Goal: Task Accomplishment & Management: Manage account settings

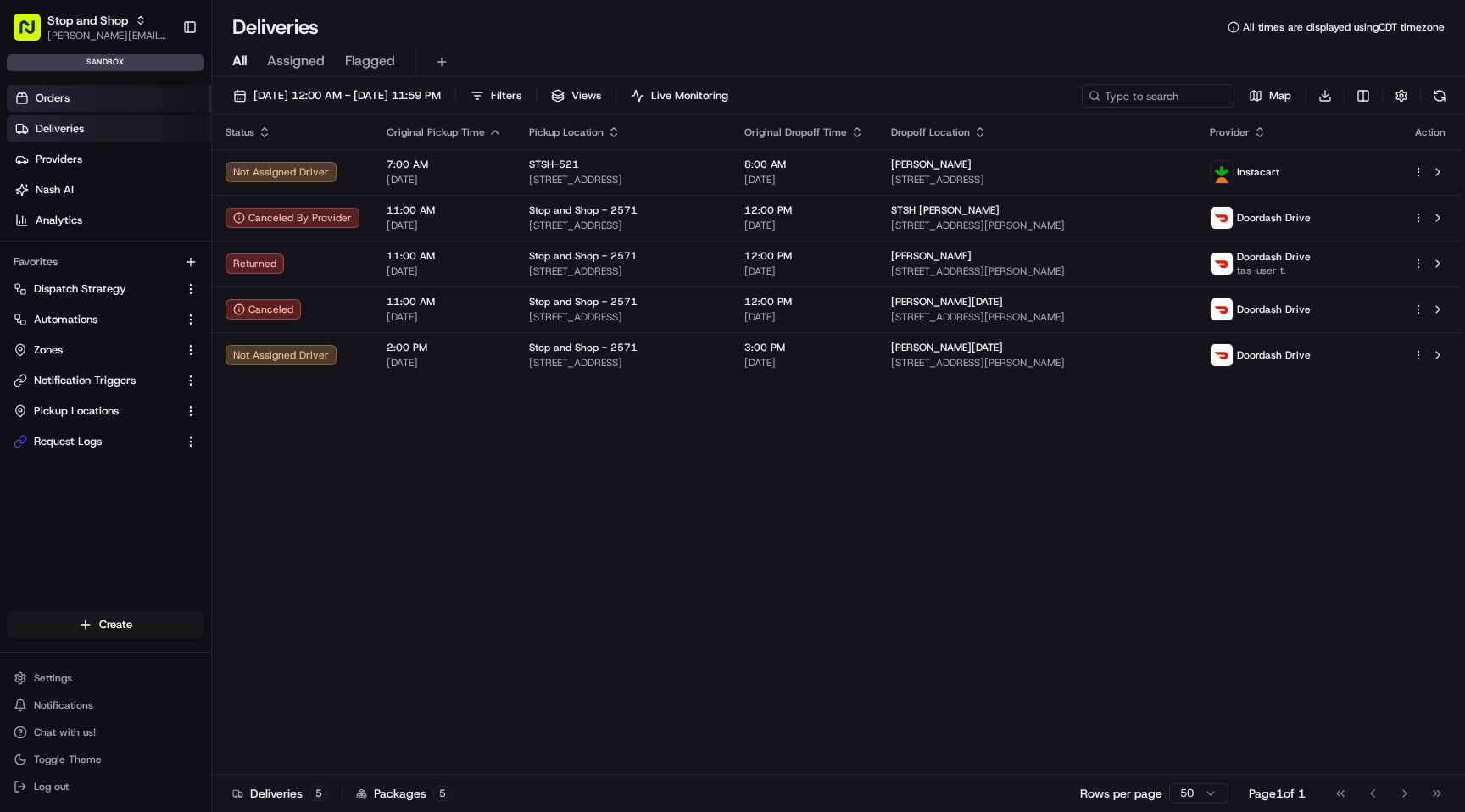
click at [86, 101] on link "Orders" at bounding box center [109, 98] width 204 height 27
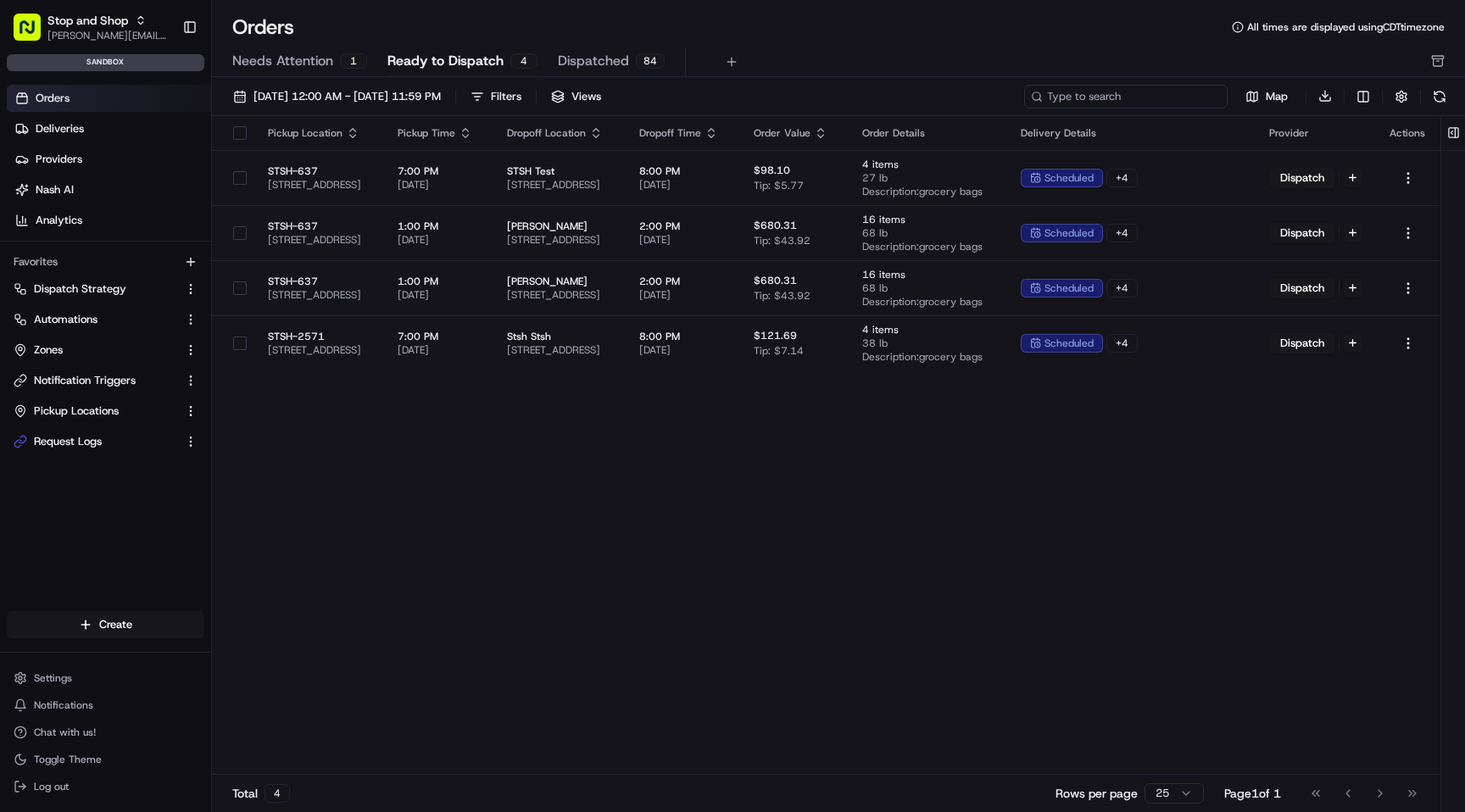
click at [1147, 99] on input at bounding box center [1125, 96] width 203 height 23
paste input "m500654131"
type input "m500654131"
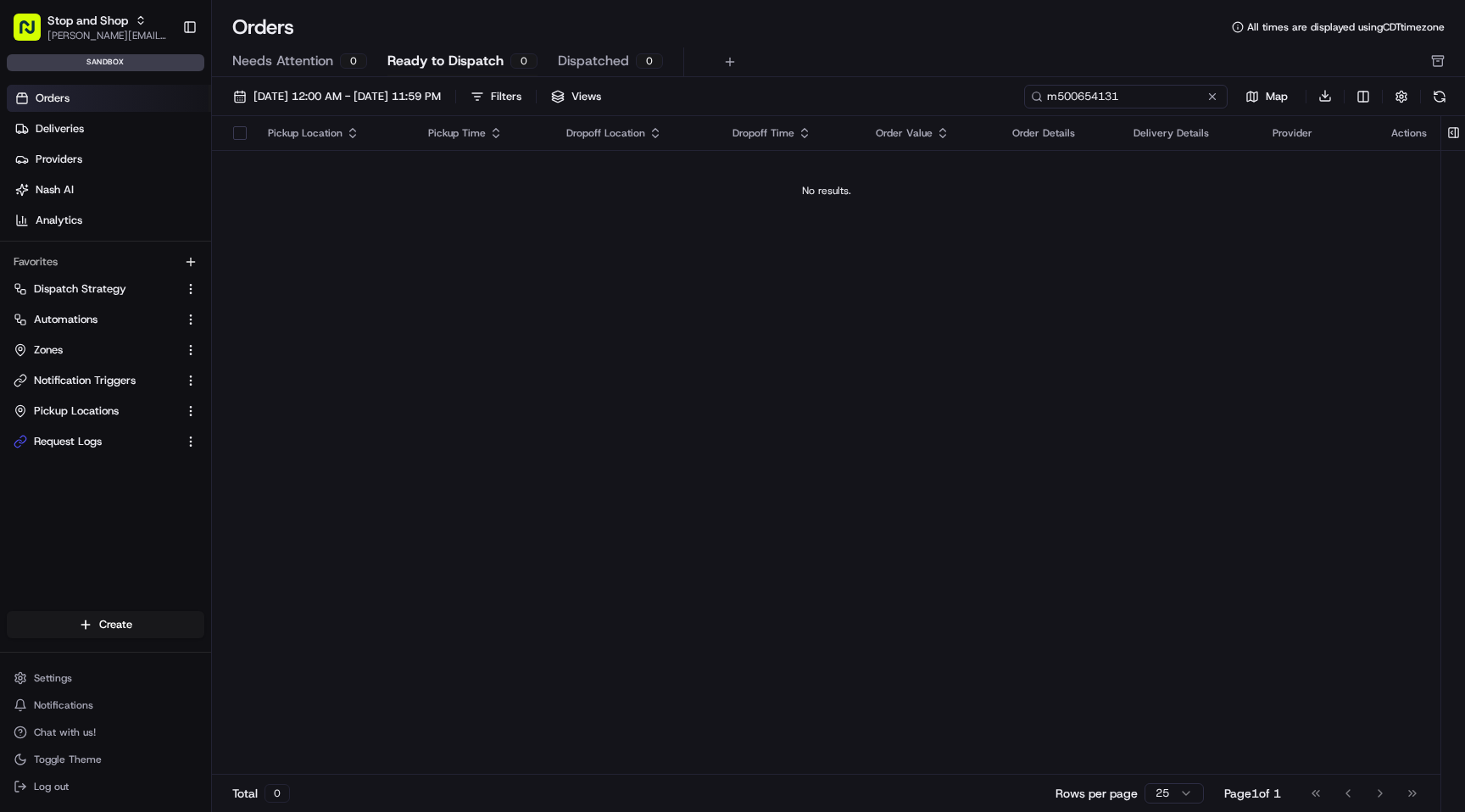
click at [1079, 98] on input "m500654131" at bounding box center [1125, 96] width 203 height 23
click at [95, 24] on span "Stop and Shop" at bounding box center [87, 19] width 81 height 17
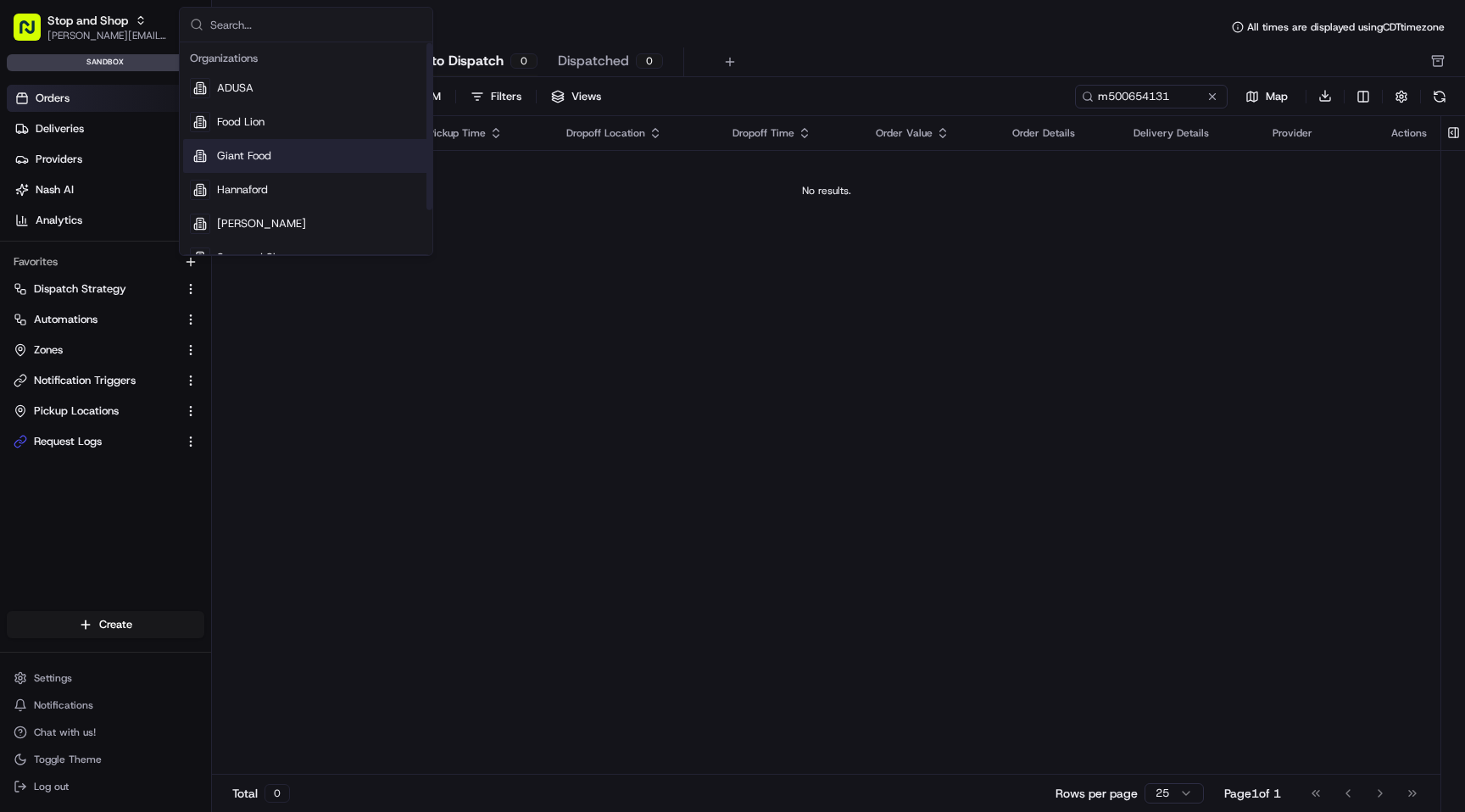
scroll to position [57, 0]
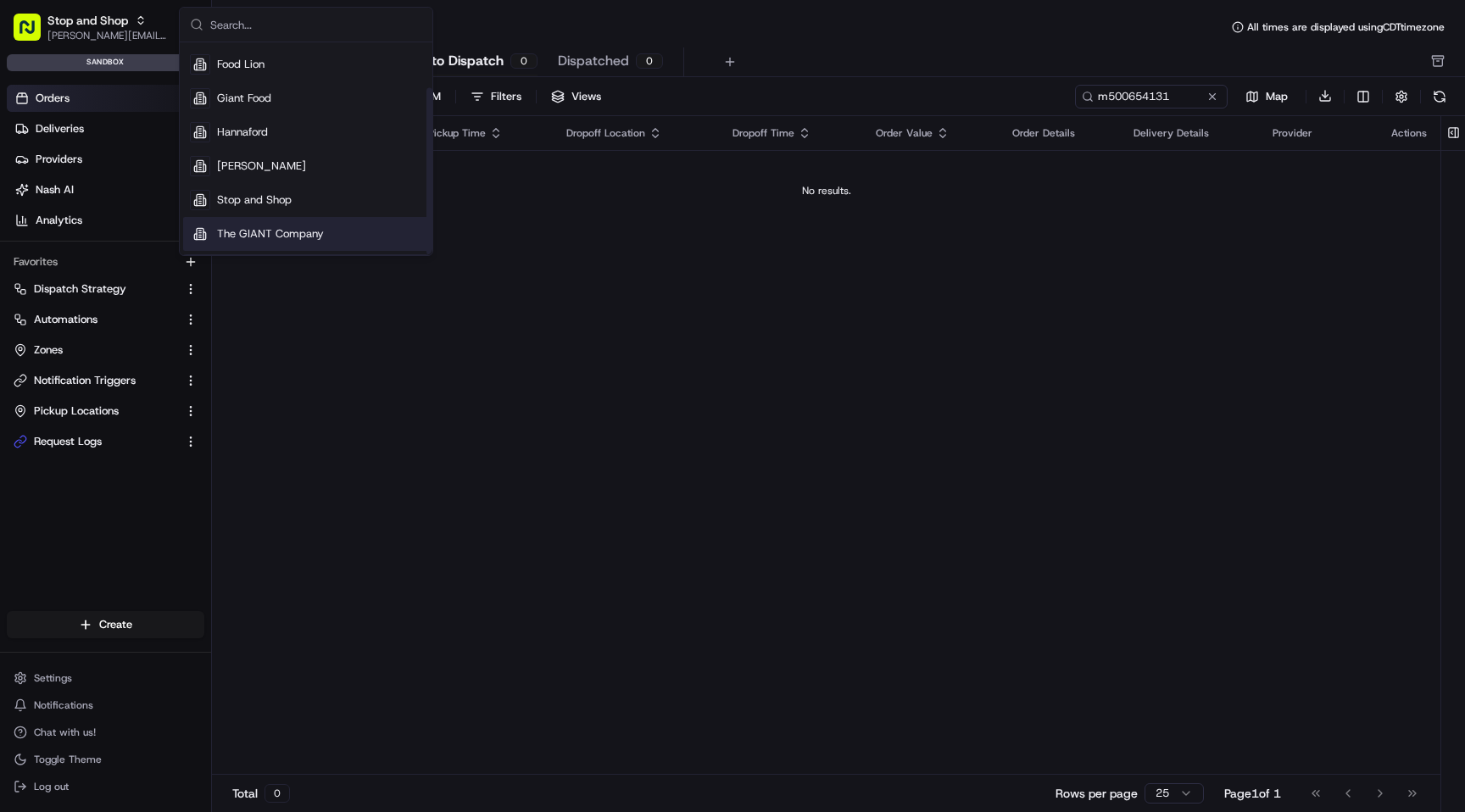
click at [312, 225] on div "The GIANT Company" at bounding box center [305, 233] width 246 height 34
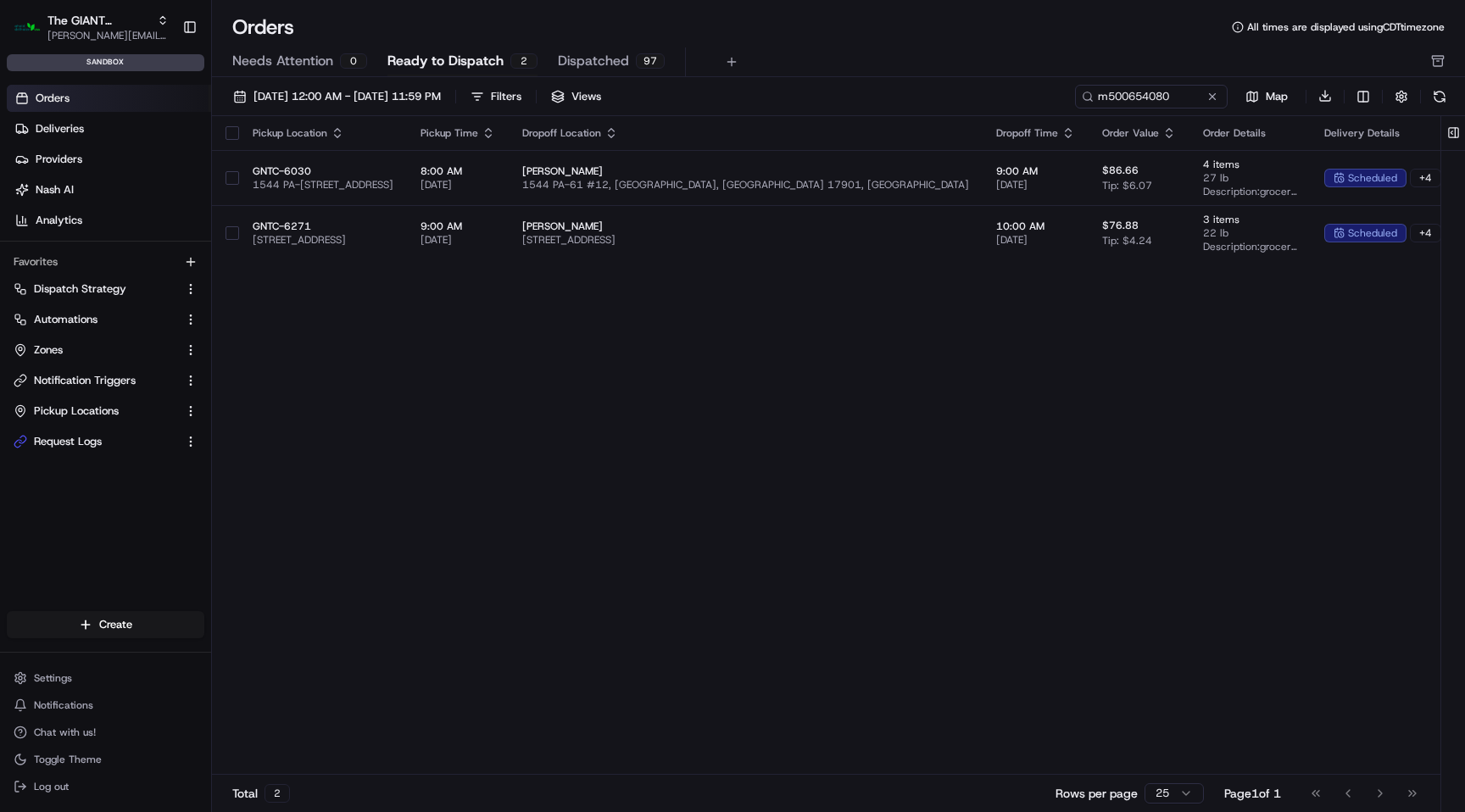
type input "m500654080"
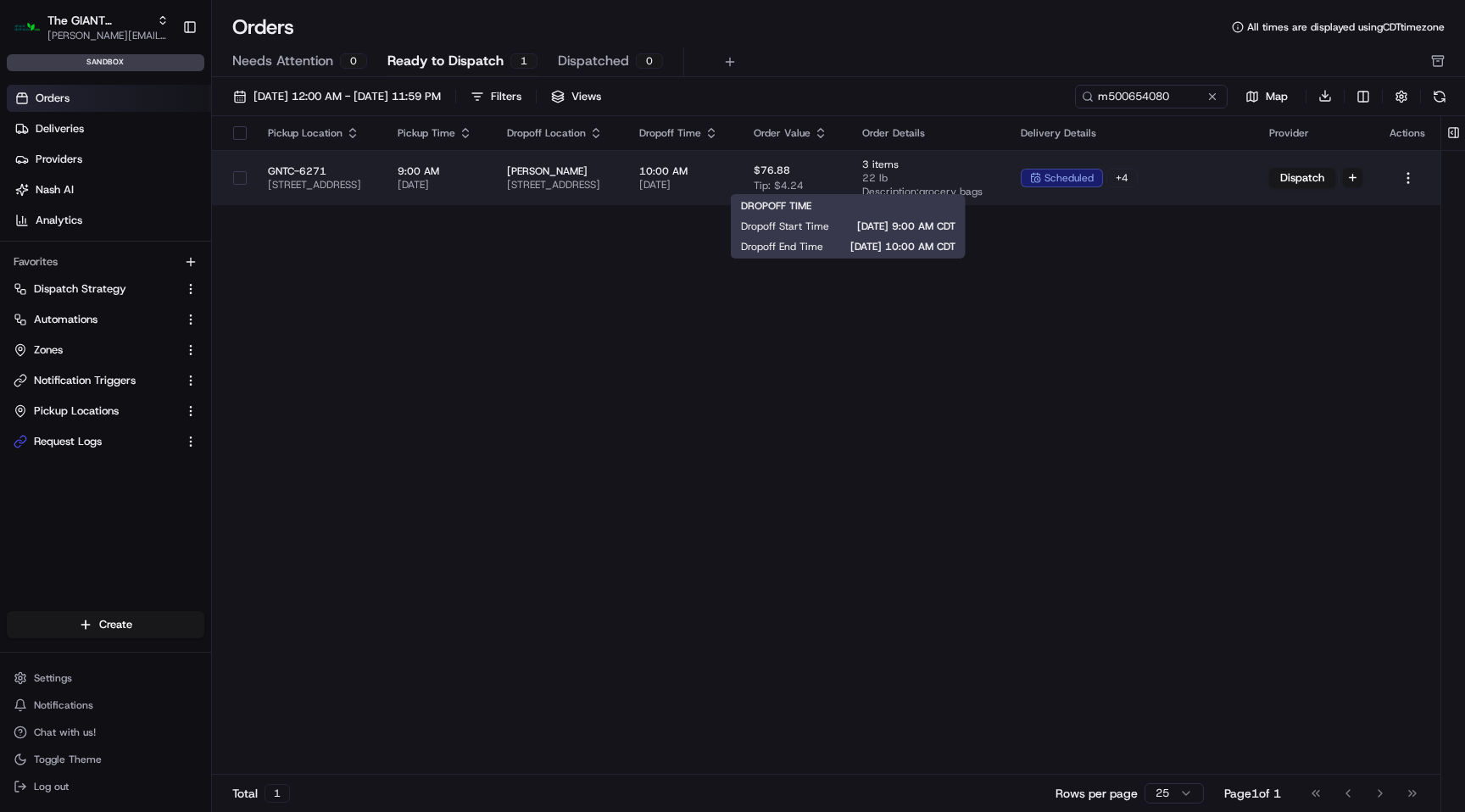
click at [727, 169] on span "10:00 AM" at bounding box center [683, 171] width 87 height 14
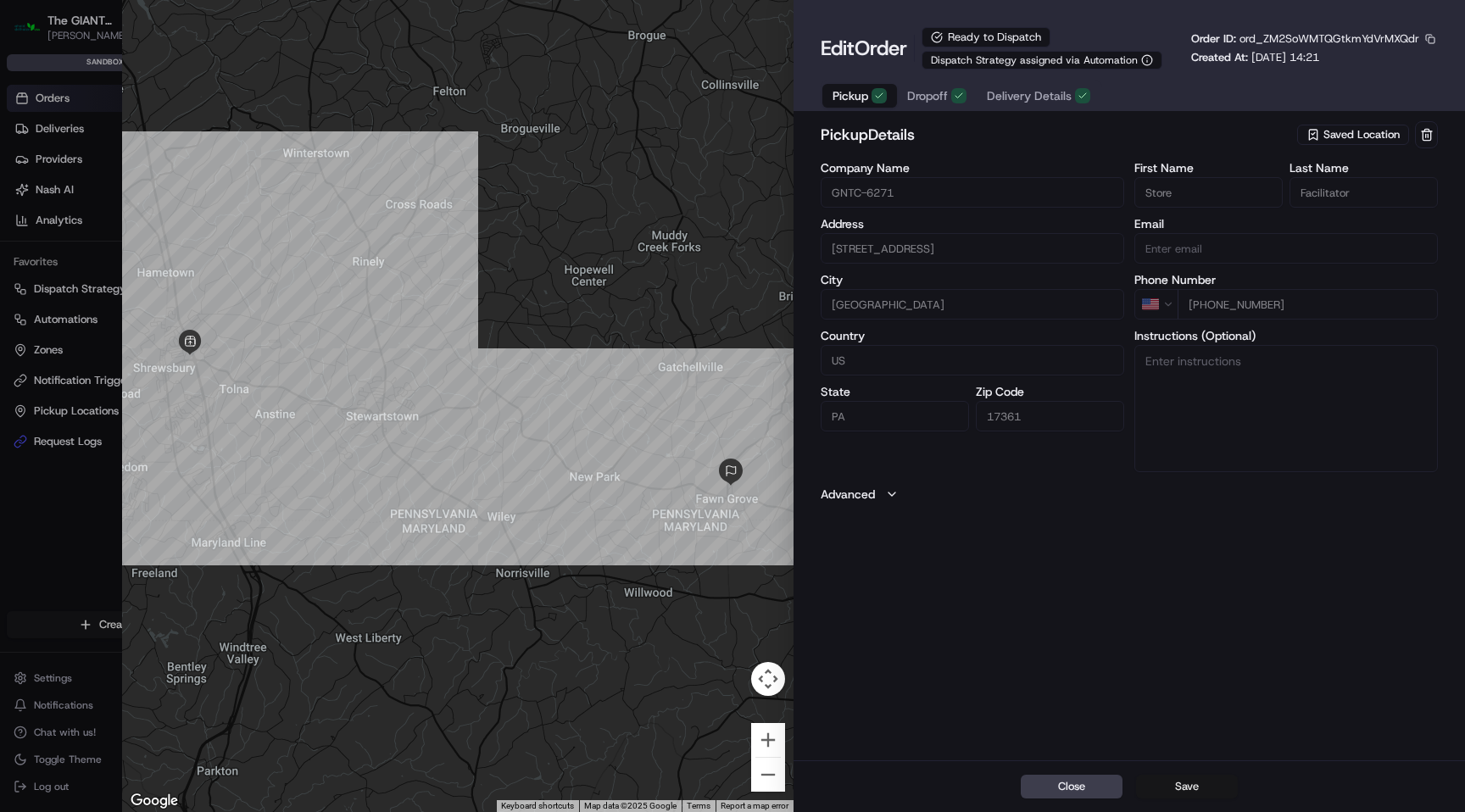
click at [1180, 785] on button "Save" at bounding box center [1186, 786] width 102 height 23
type input "+1"
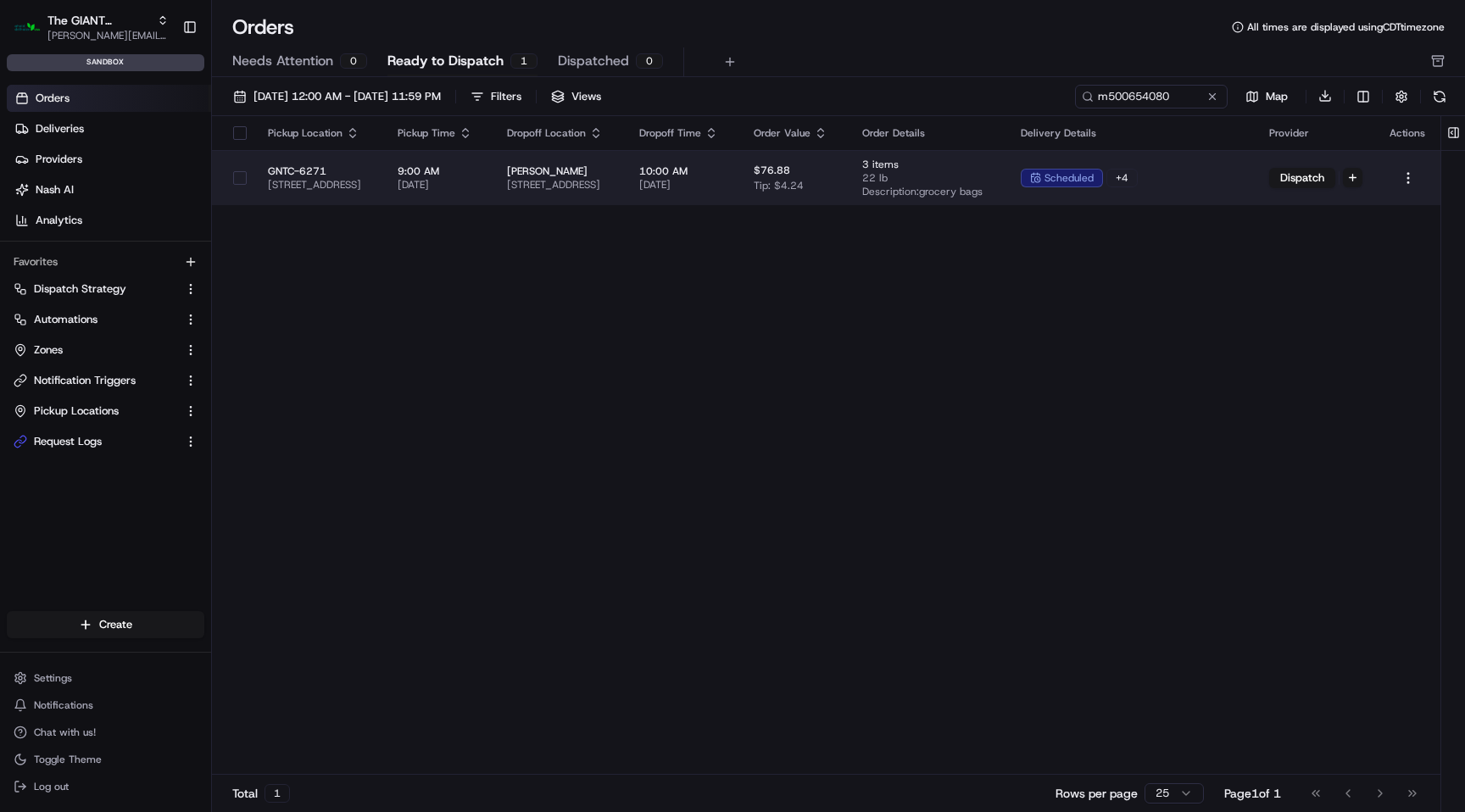
click at [612, 183] on span "[STREET_ADDRESS]" at bounding box center [560, 185] width 105 height 14
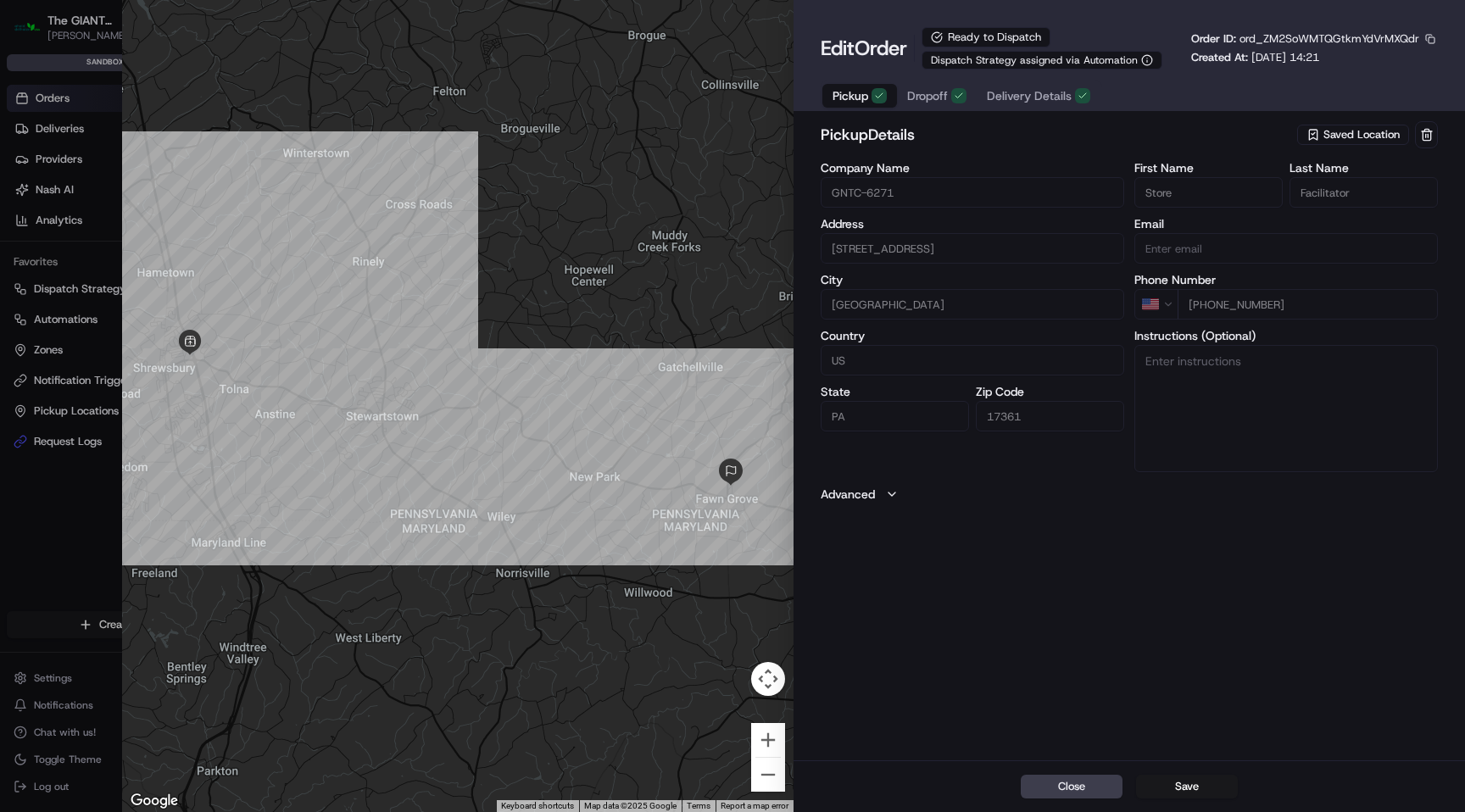
click at [1043, 94] on span "Delivery Details" at bounding box center [1029, 95] width 85 height 17
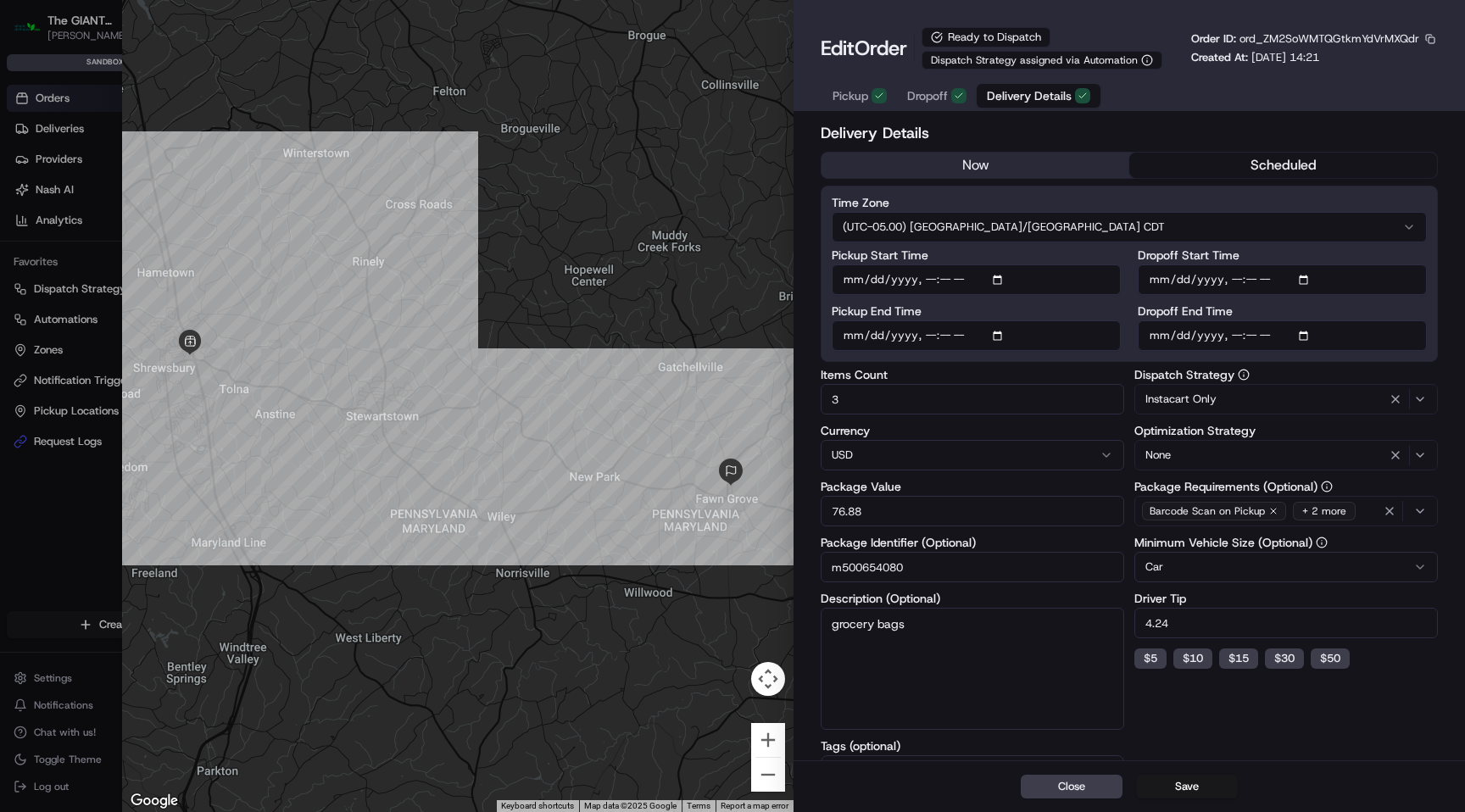
type input "1"
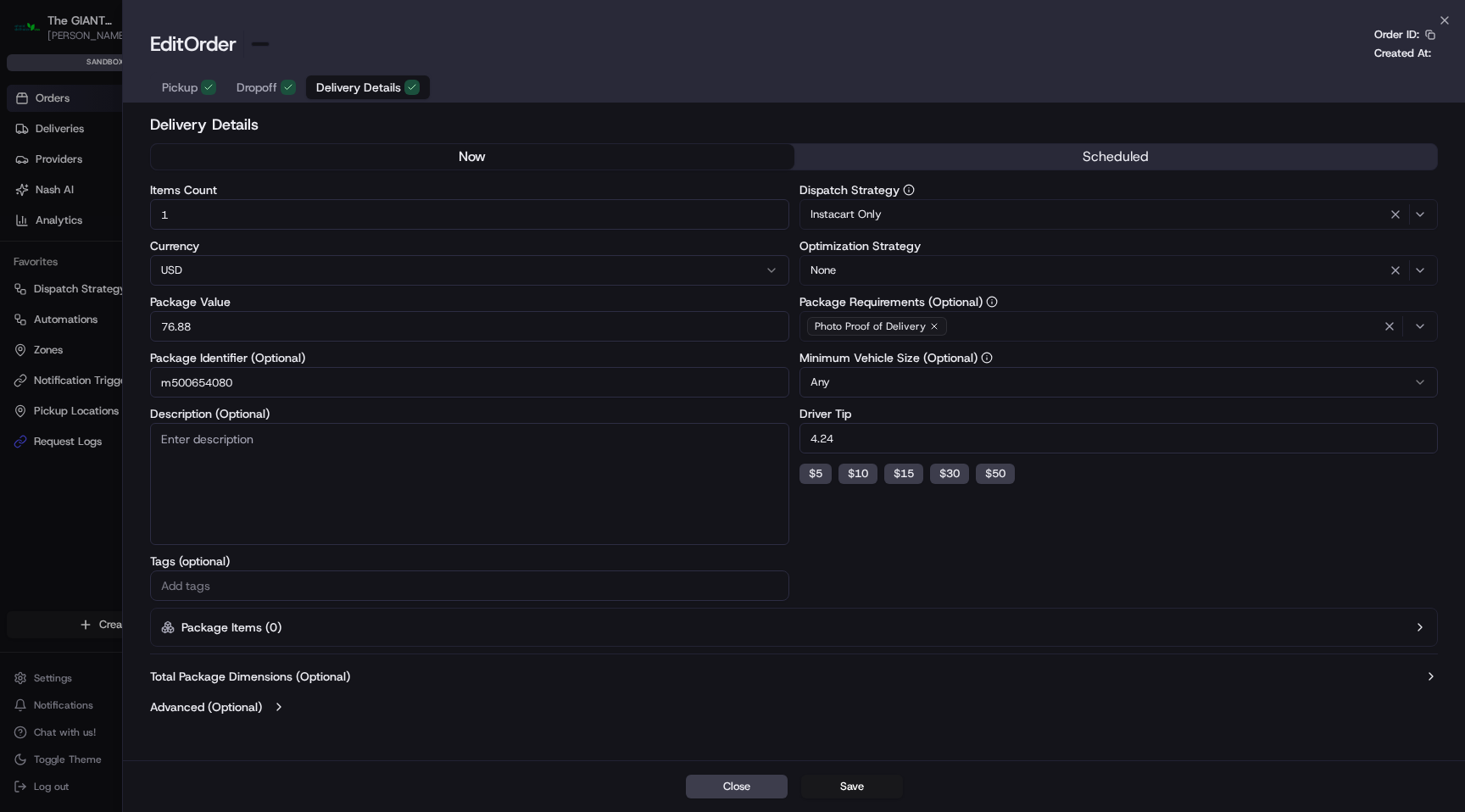
click at [70, 50] on div at bounding box center [732, 406] width 1465 height 812
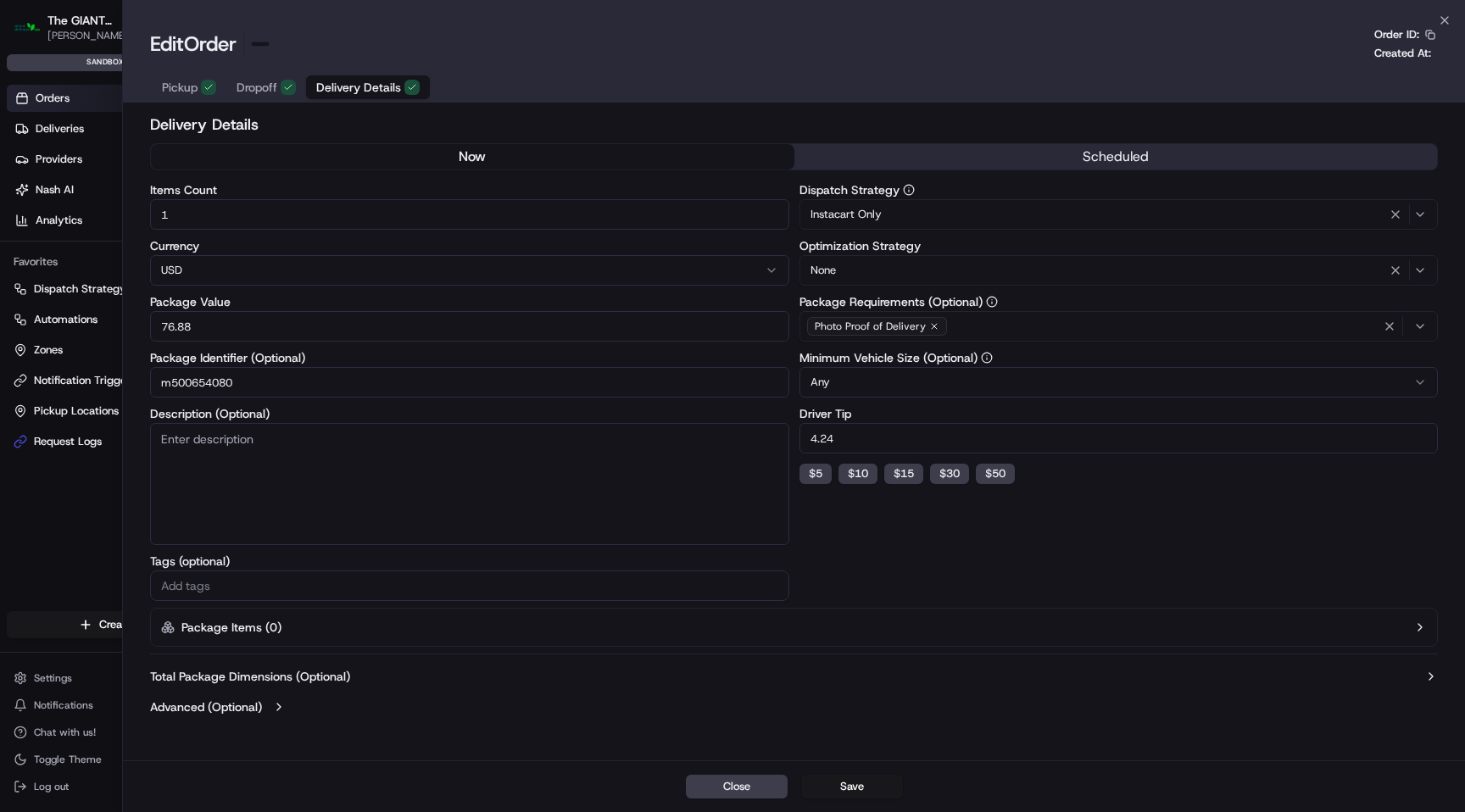
click at [84, 11] on html "The GIANT Company [EMAIL_ADDRESS][DOMAIN_NAME] Toggle Sidebar sandbox Orders De…" at bounding box center [732, 406] width 1465 height 812
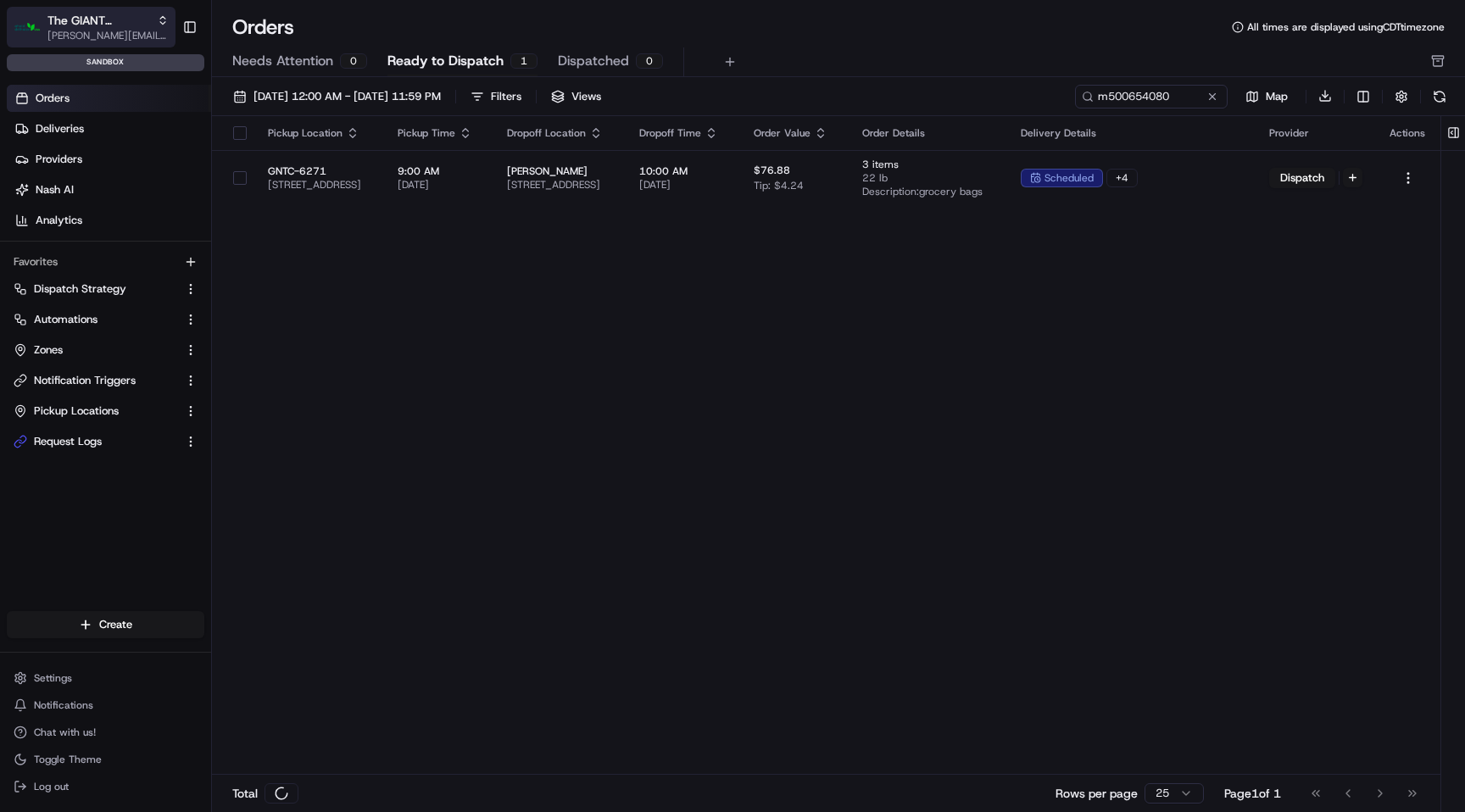
click at [96, 17] on span "The GIANT Company" at bounding box center [99, 19] width 103 height 17
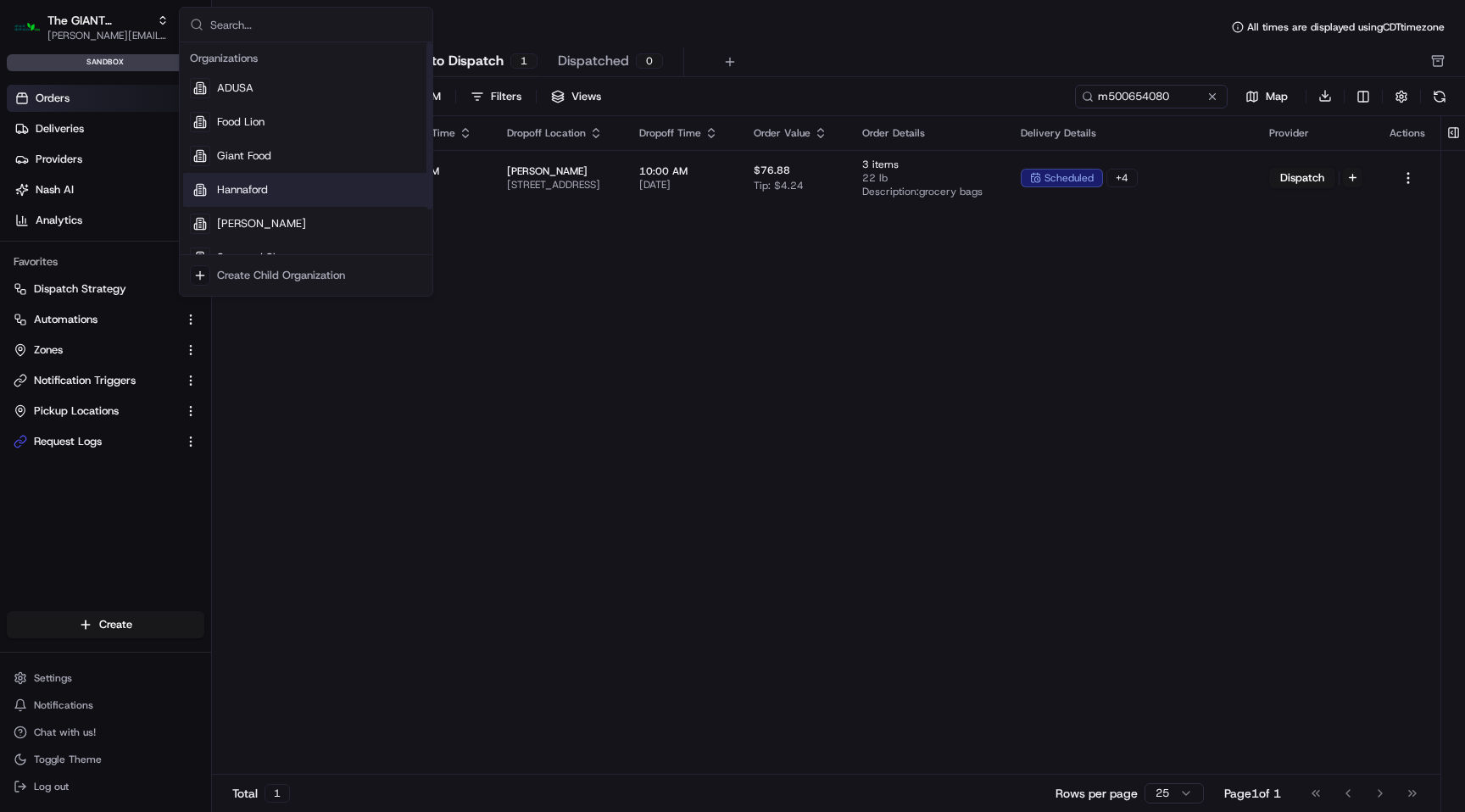
click at [276, 182] on div "Hannaford" at bounding box center [305, 189] width 246 height 34
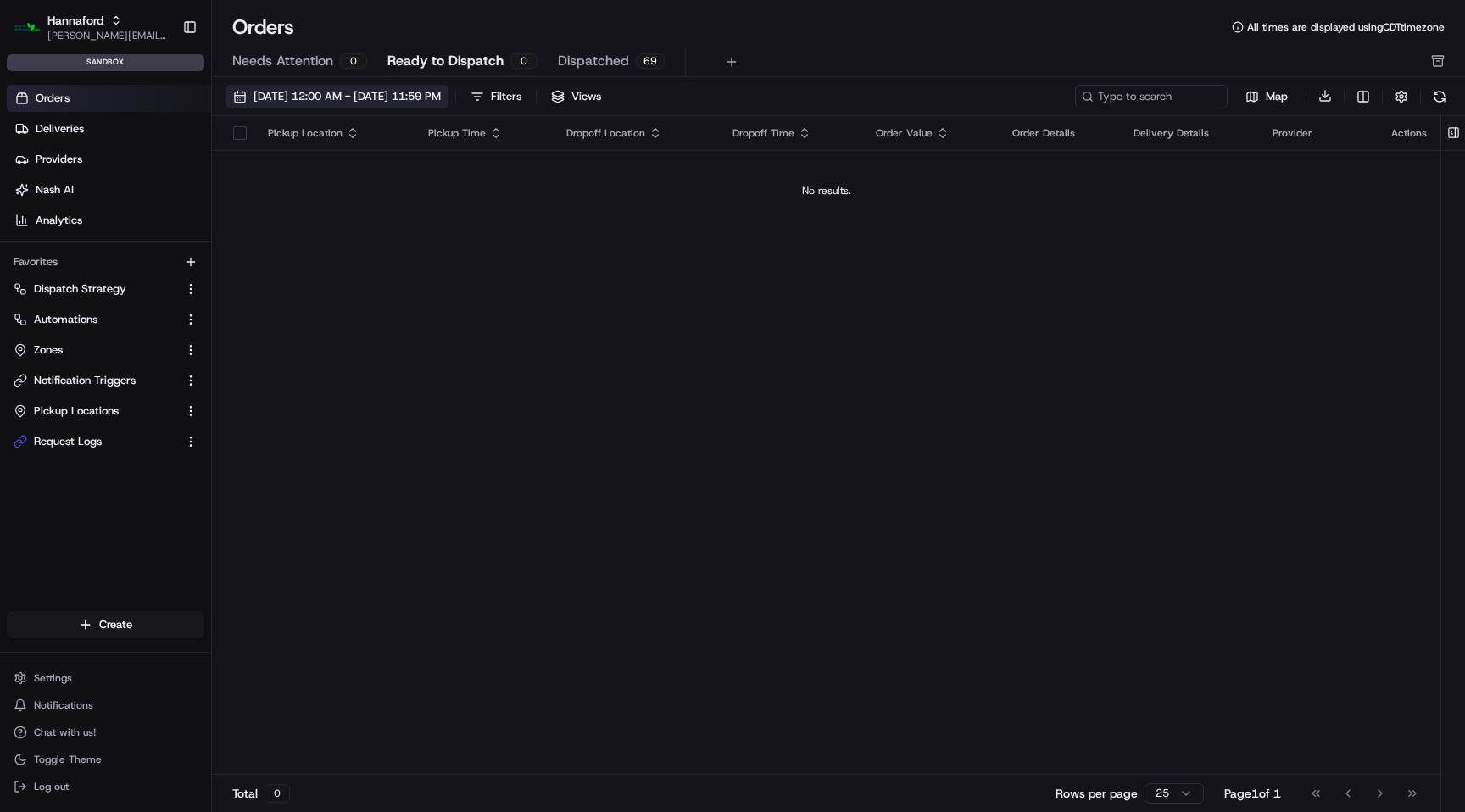
click at [435, 101] on span "[DATE] 12:00 AM - [DATE] 11:59 PM" at bounding box center [347, 97] width 187 height 16
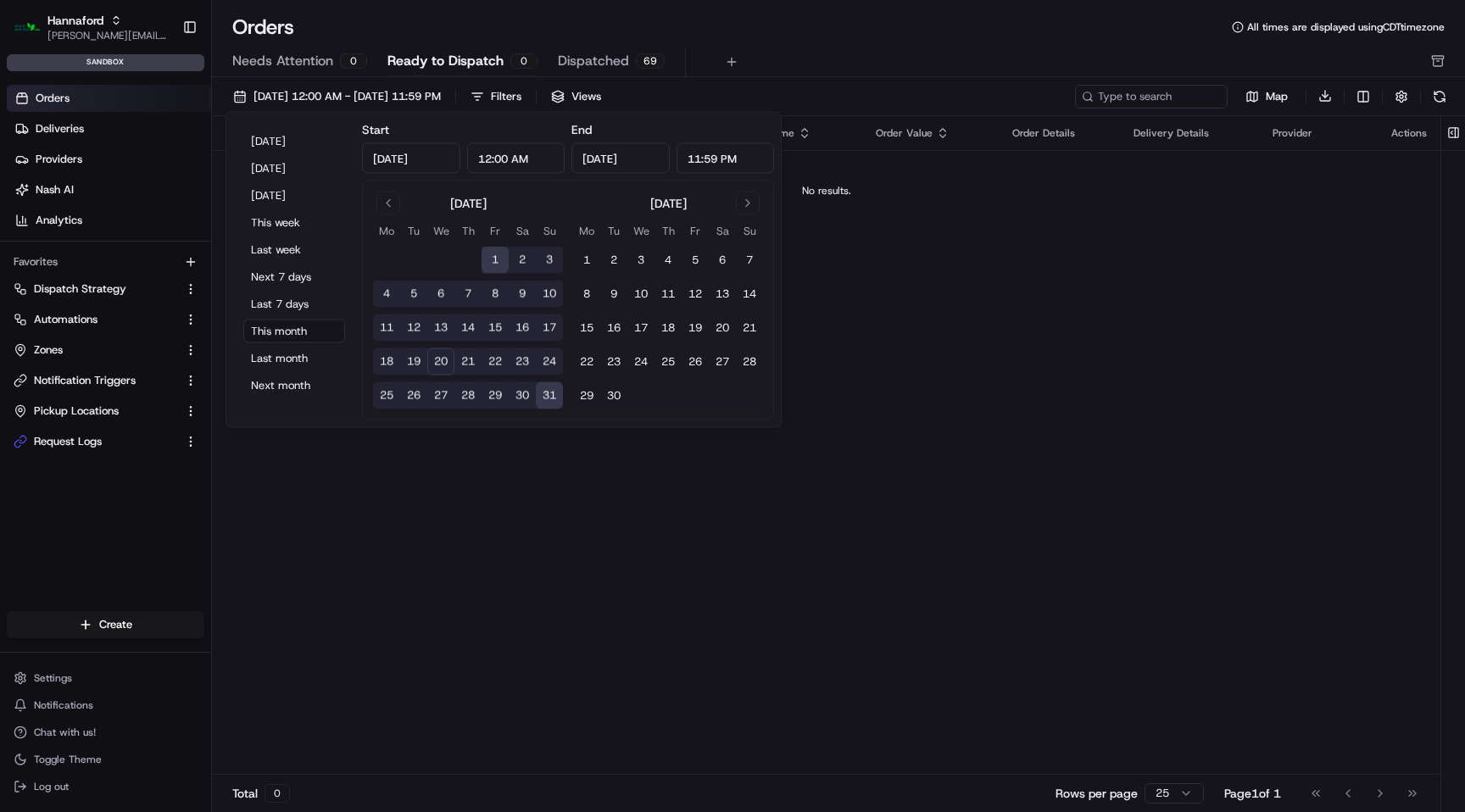
click at [449, 355] on button "20" at bounding box center [441, 362] width 27 height 27
type input "[DATE]"
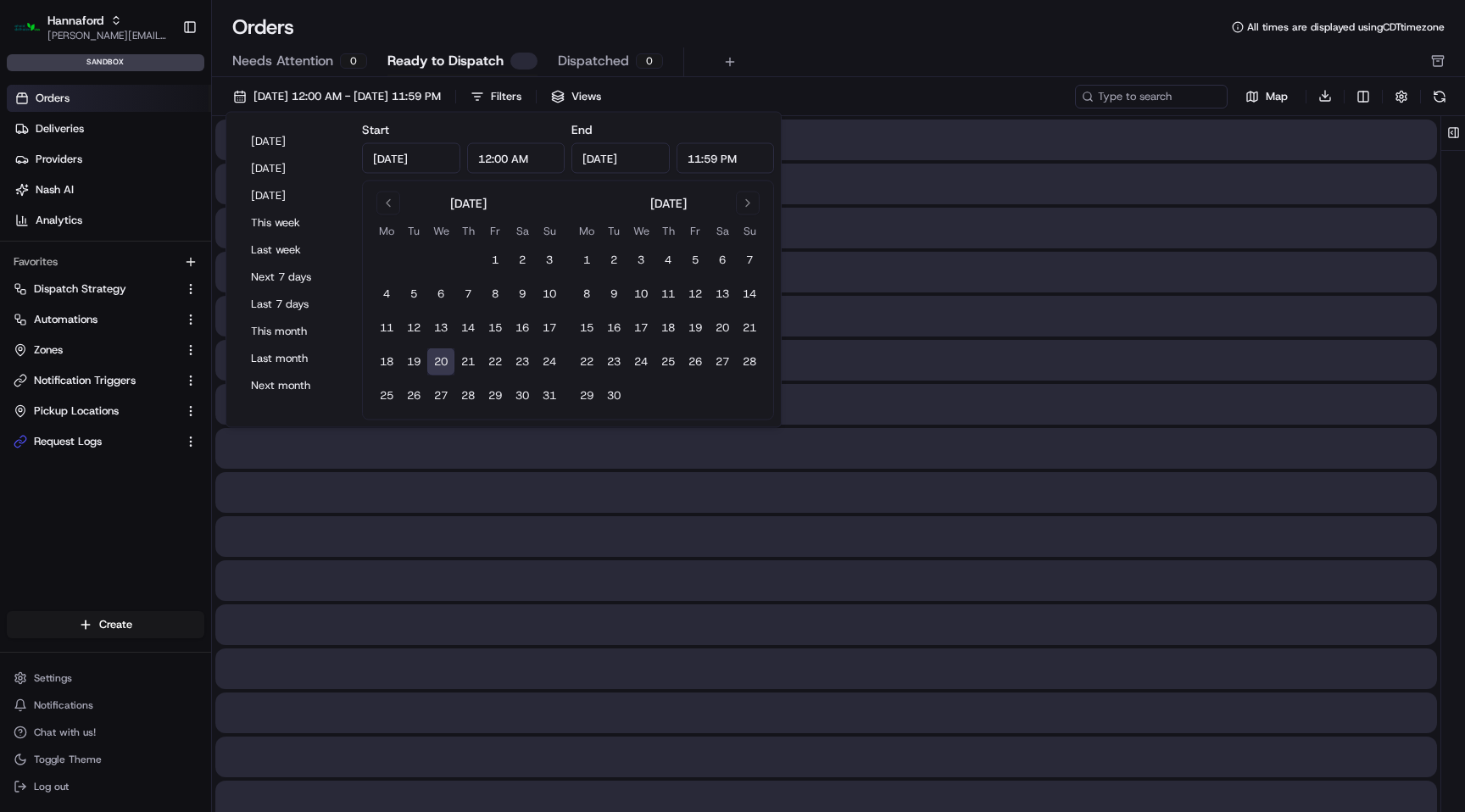
click at [449, 355] on button "20" at bounding box center [441, 362] width 27 height 27
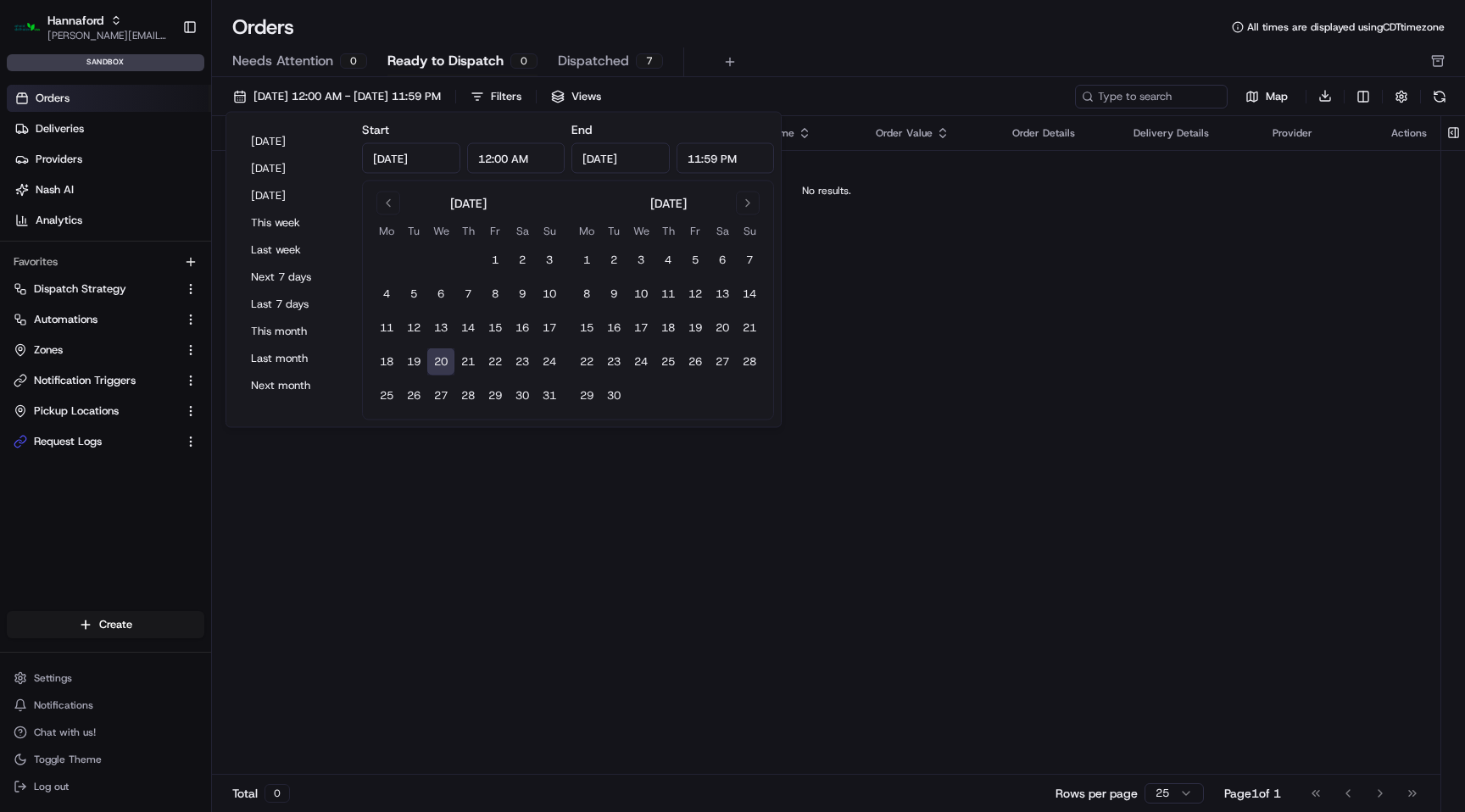
click at [849, 51] on div "Needs Attention 0 Ready to Dispatch 0 Dispatched 7" at bounding box center [826, 62] width 1188 height 29
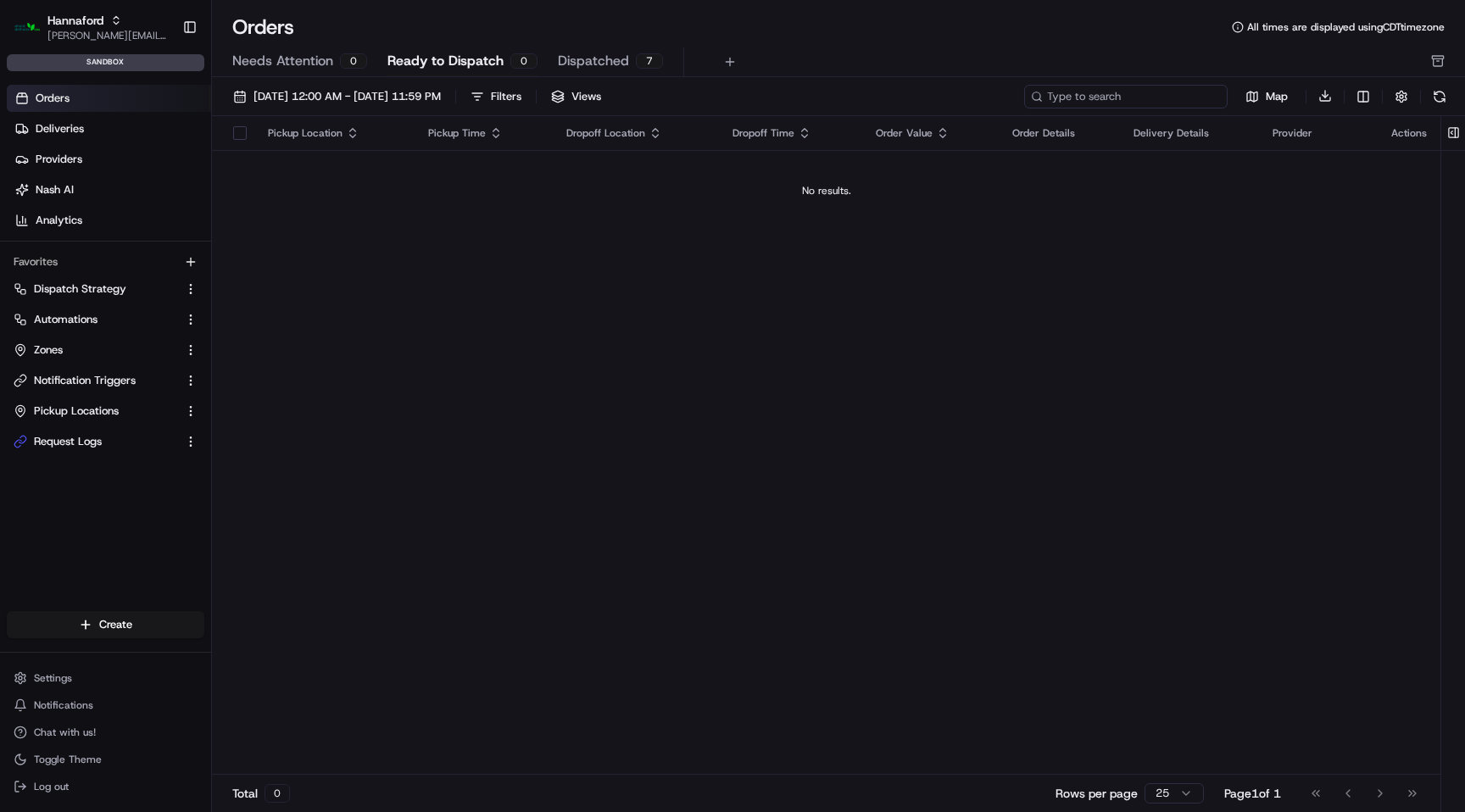
click at [1170, 96] on input at bounding box center [1125, 96] width 203 height 23
paste input "m500652173"
type input "m500652173"
click at [1211, 96] on button at bounding box center [1211, 96] width 17 height 17
click at [129, 133] on link "Deliveries" at bounding box center [109, 129] width 204 height 27
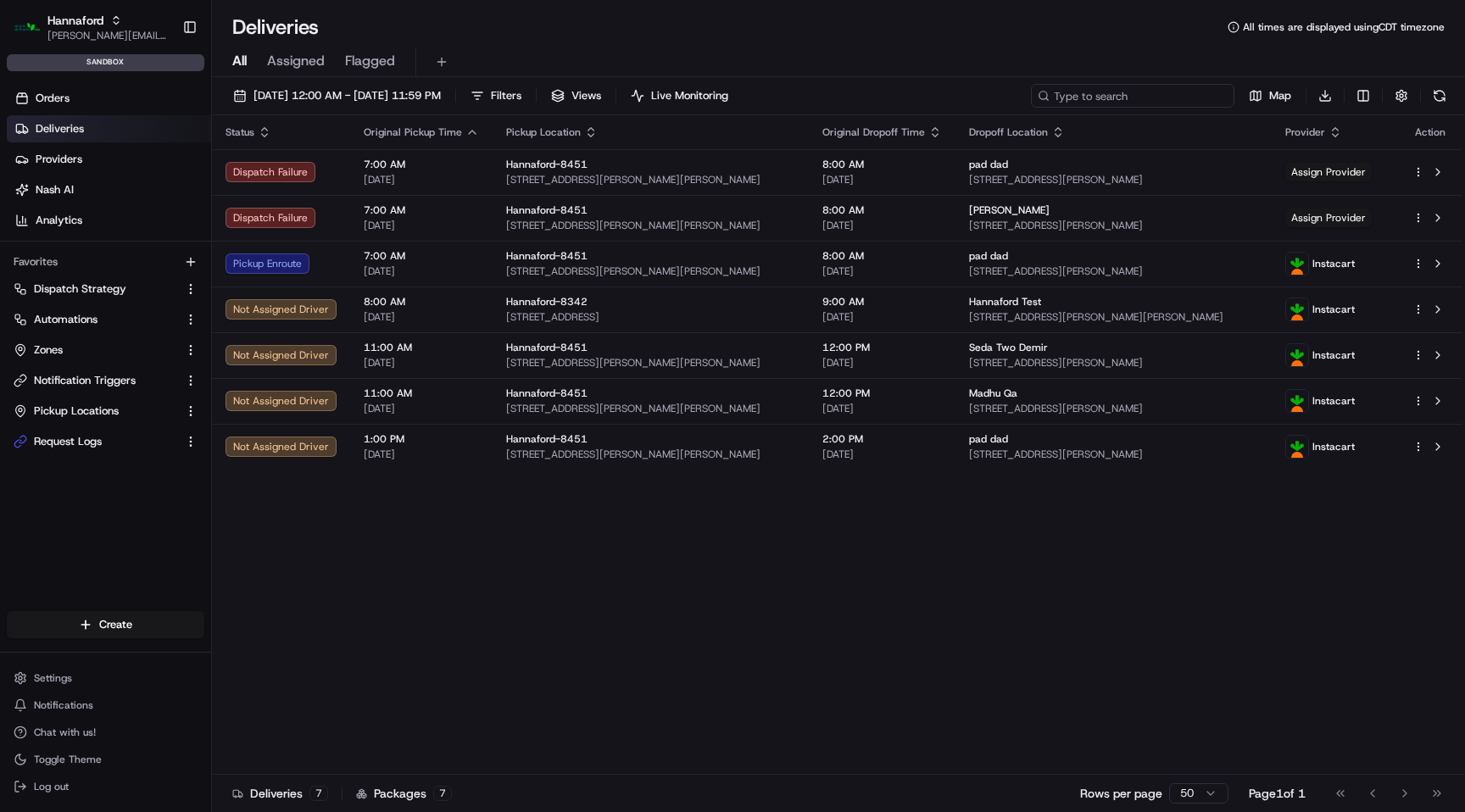
click at [1170, 94] on input at bounding box center [1132, 95] width 203 height 23
paste input "m500652173"
type input "m500652173"
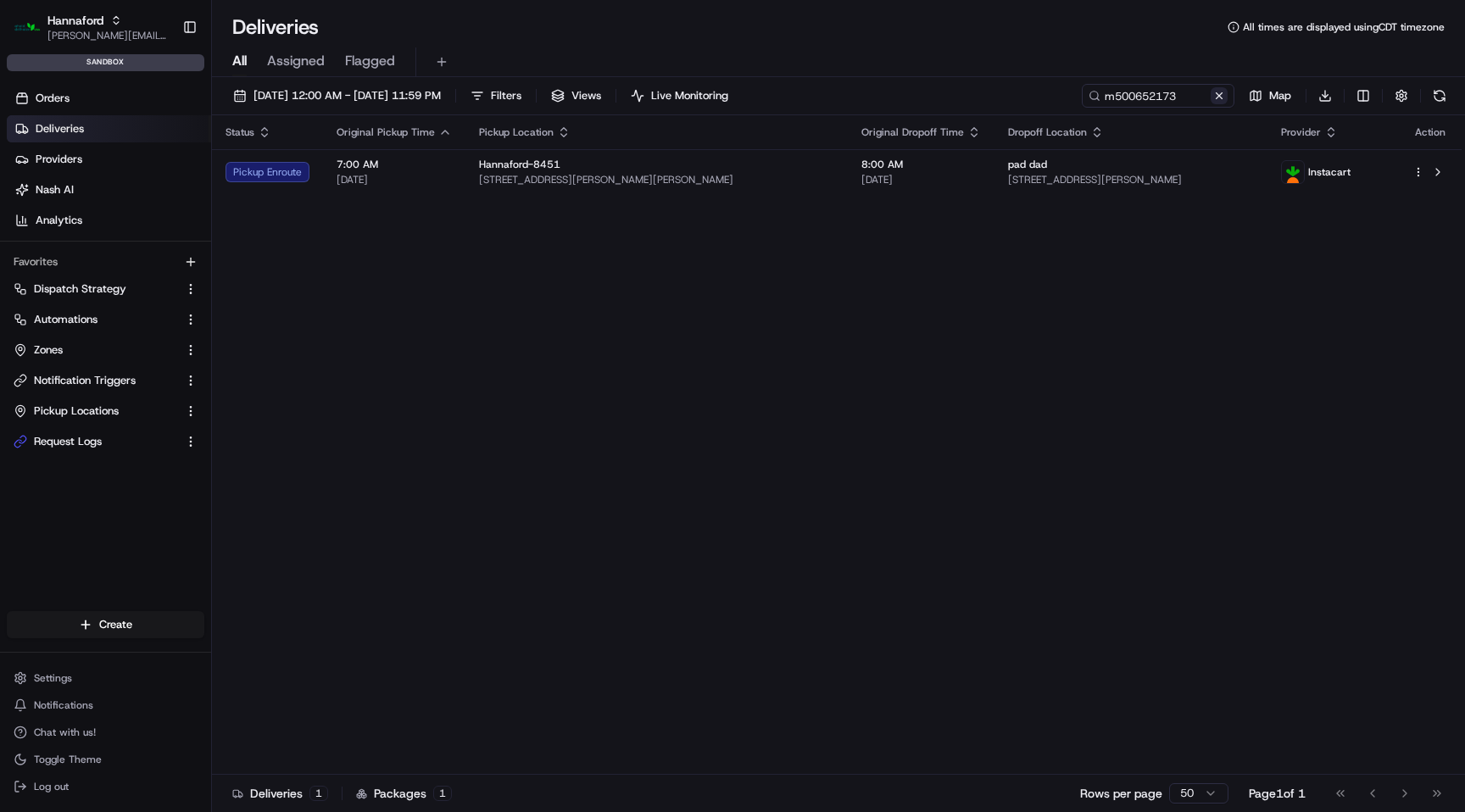
click at [1222, 93] on button at bounding box center [1218, 95] width 17 height 17
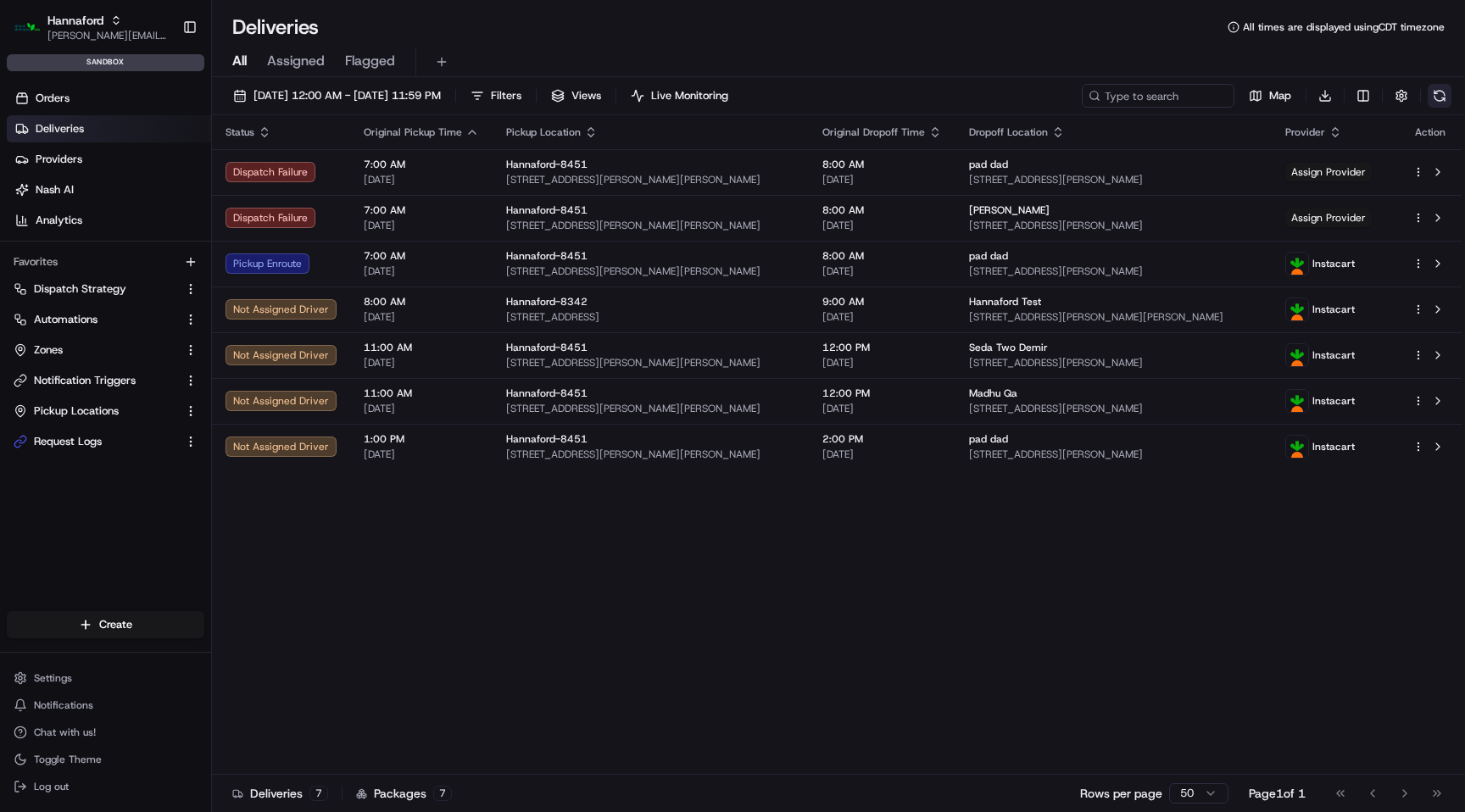
click at [1434, 96] on button at bounding box center [1439, 95] width 23 height 23
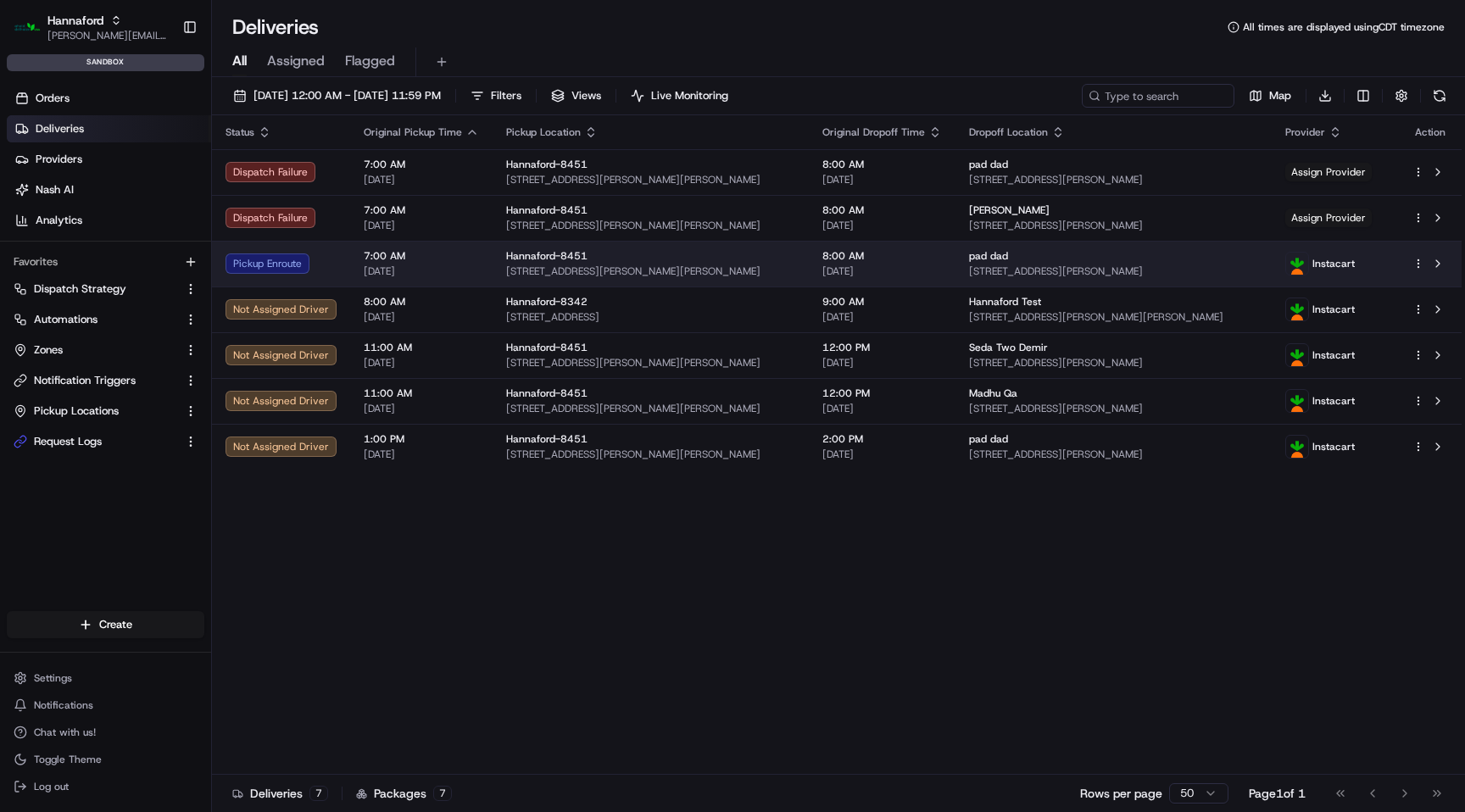
click at [754, 252] on div "Hannaford-8451" at bounding box center [651, 256] width 290 height 14
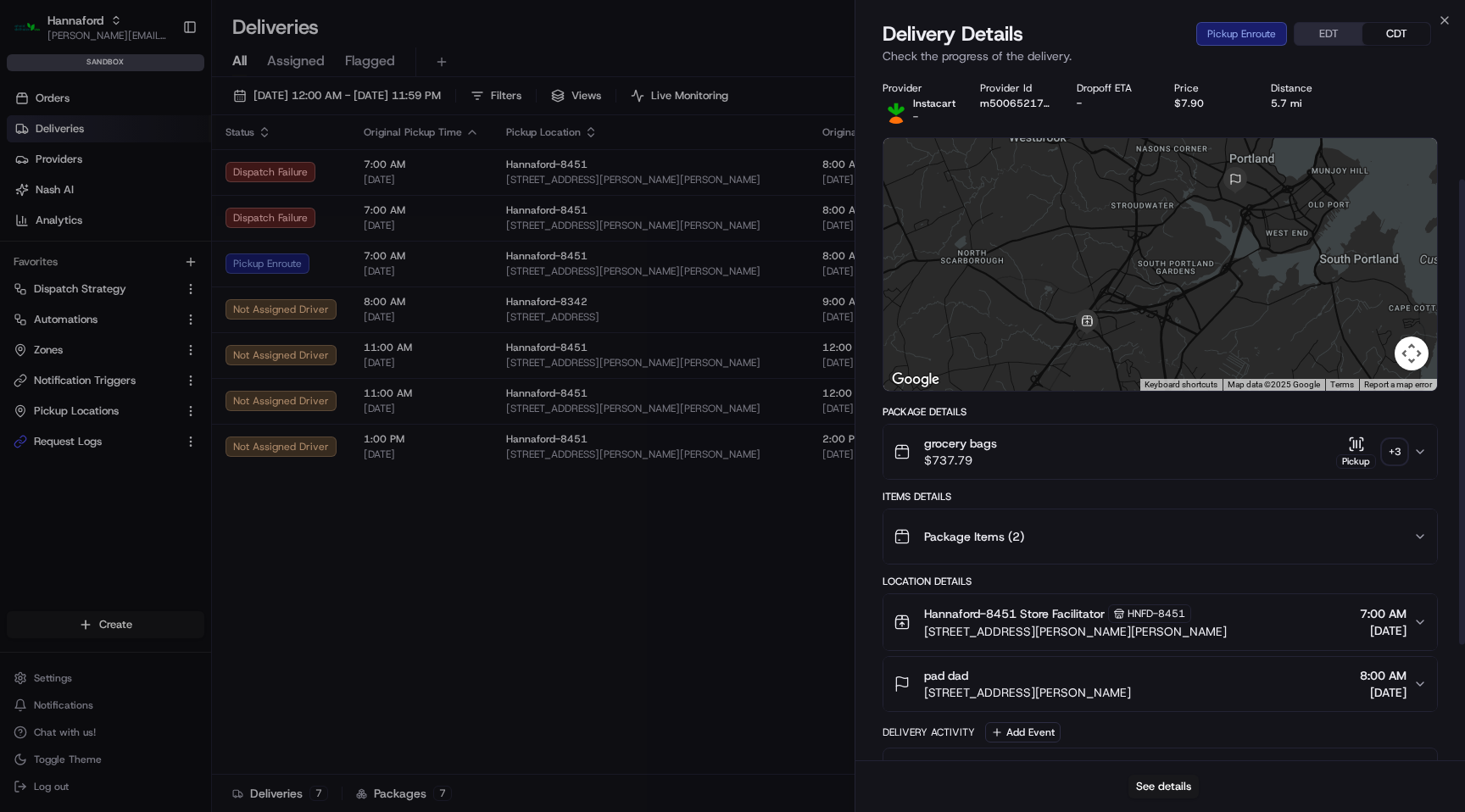
scroll to position [331, 0]
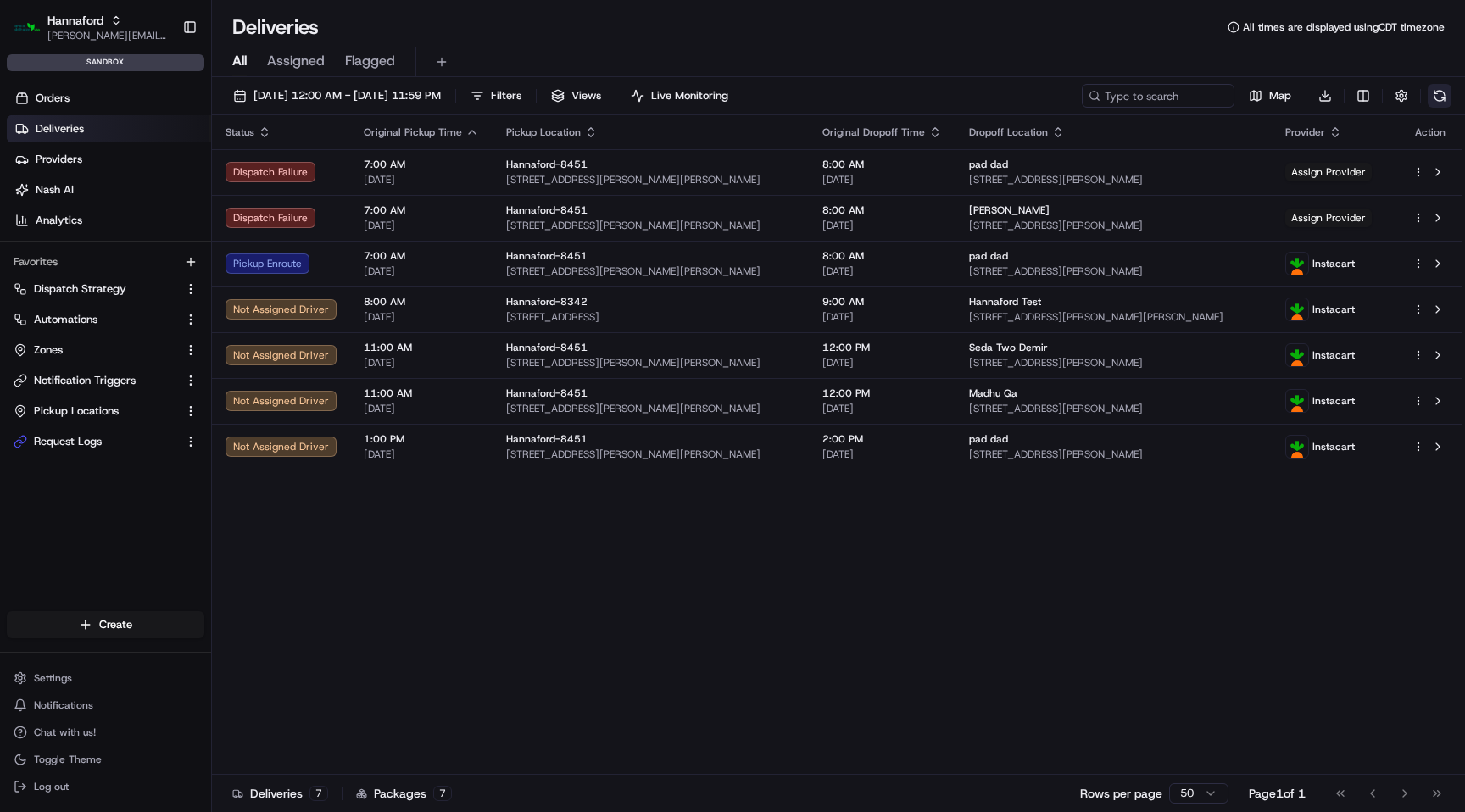
click at [1450, 90] on button at bounding box center [1439, 95] width 23 height 23
click at [1442, 94] on button at bounding box center [1439, 95] width 23 height 23
click at [1436, 103] on button at bounding box center [1439, 95] width 23 height 23
click at [1433, 98] on button at bounding box center [1439, 95] width 23 height 23
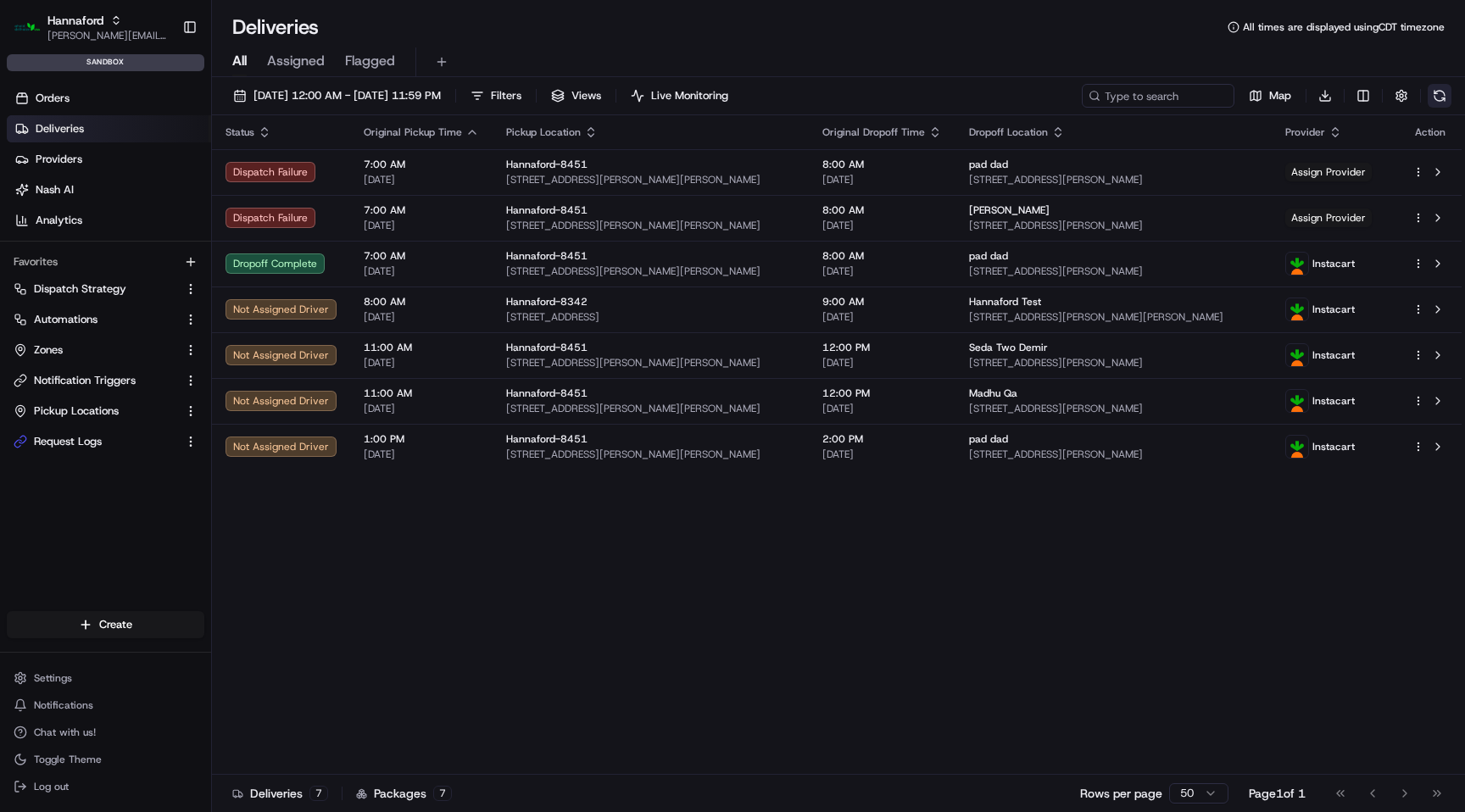
click at [1443, 102] on button at bounding box center [1439, 95] width 23 height 23
click at [1436, 96] on button at bounding box center [1439, 95] width 23 height 23
click at [1439, 97] on button at bounding box center [1439, 95] width 23 height 23
click at [1134, 96] on input at bounding box center [1132, 95] width 203 height 23
paste input "m500652278"
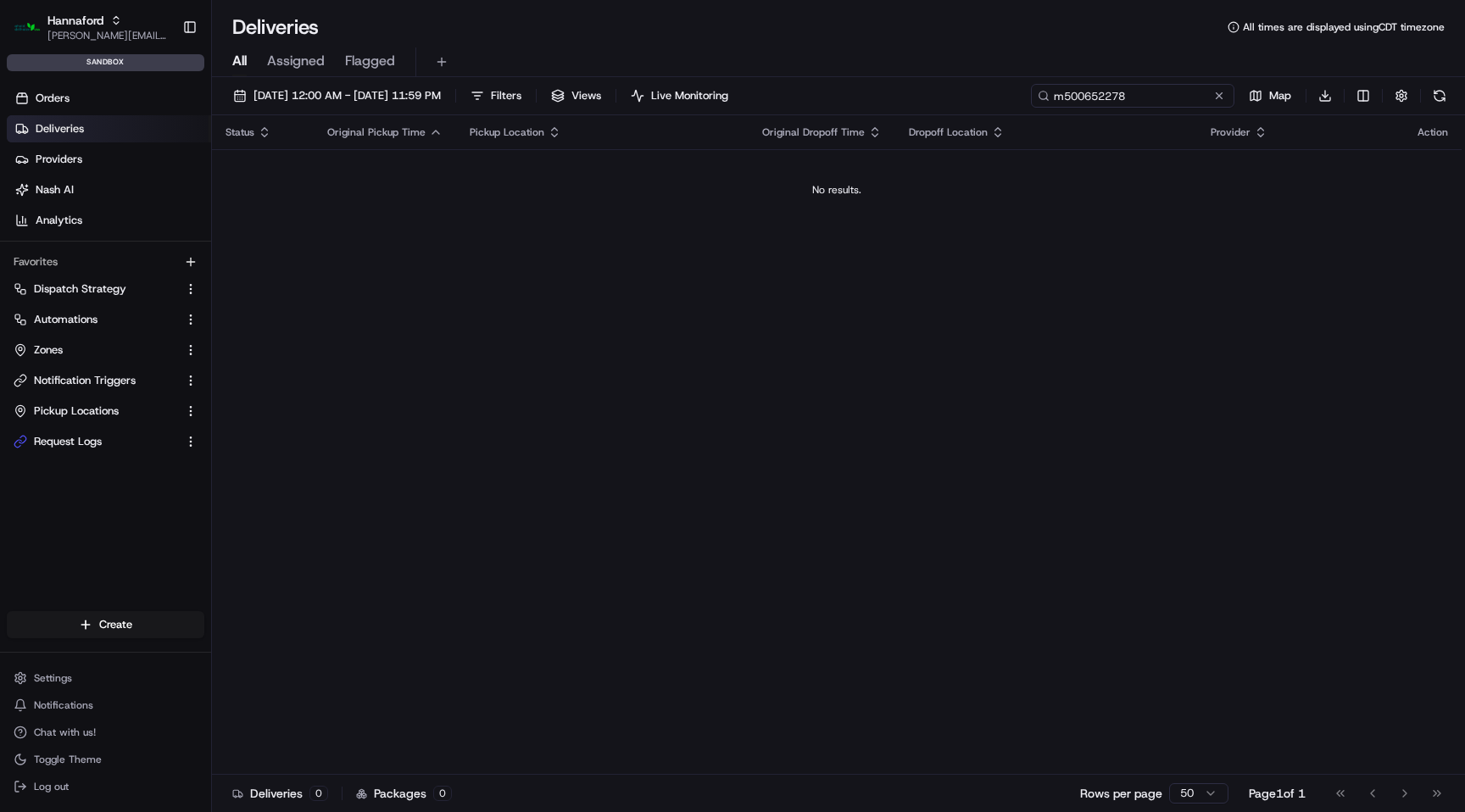
drag, startPoint x: 1175, startPoint y: 98, endPoint x: 1128, endPoint y: 96, distance: 47.0
click at [1128, 96] on input "m500652278" at bounding box center [1132, 95] width 203 height 23
type input "m500652278"
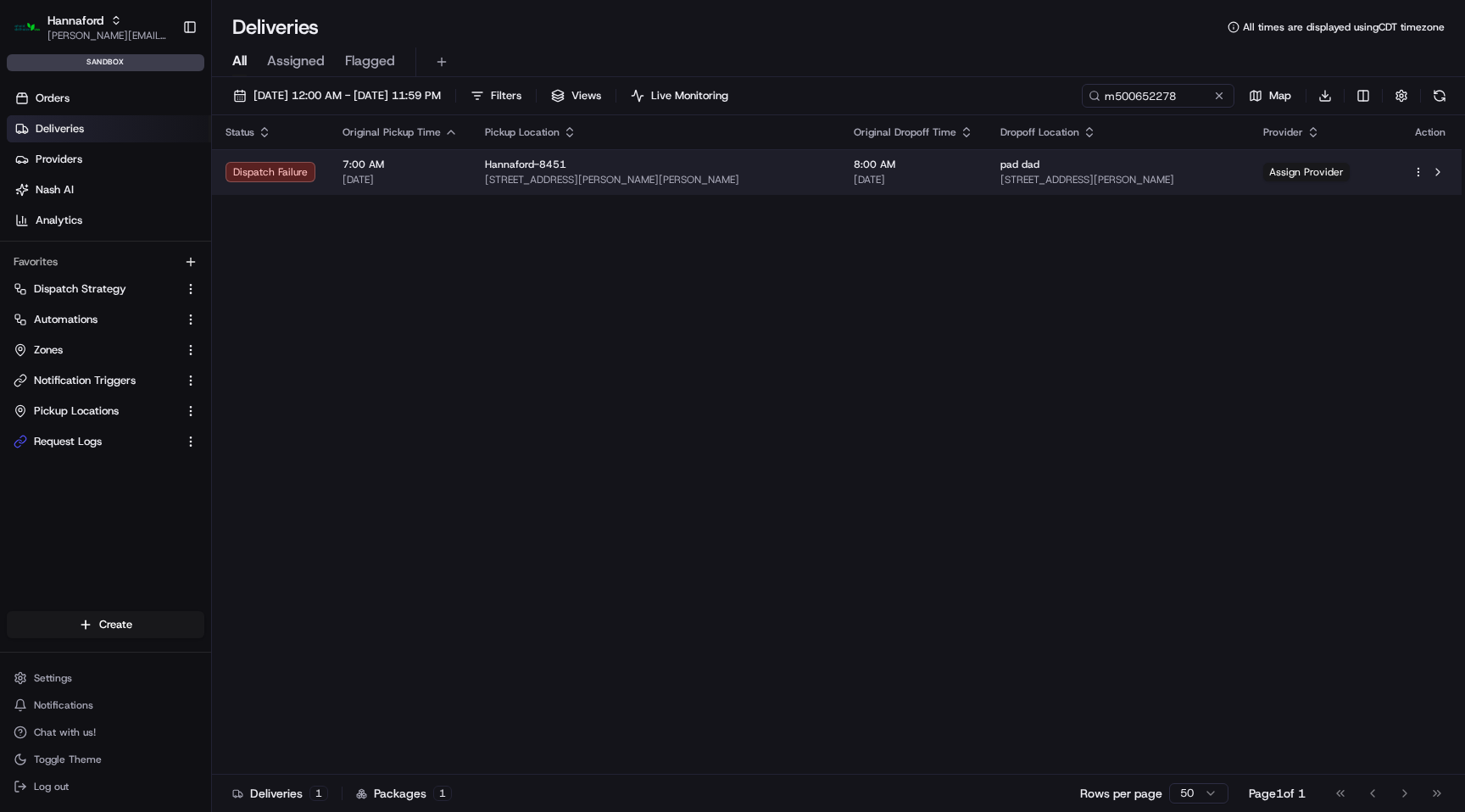
click at [746, 168] on div "Hannaford-8451" at bounding box center [656, 164] width 342 height 14
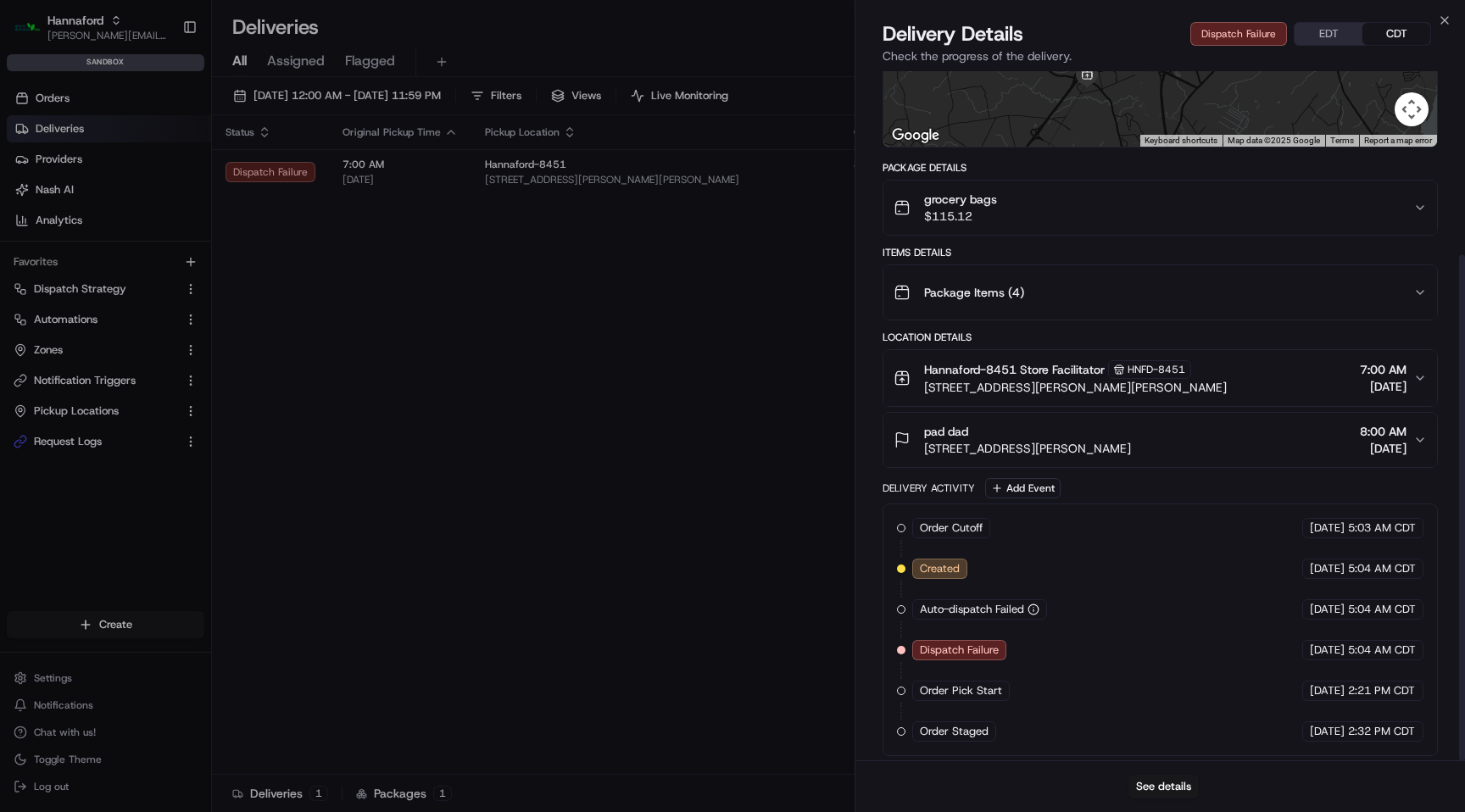
scroll to position [250, 0]
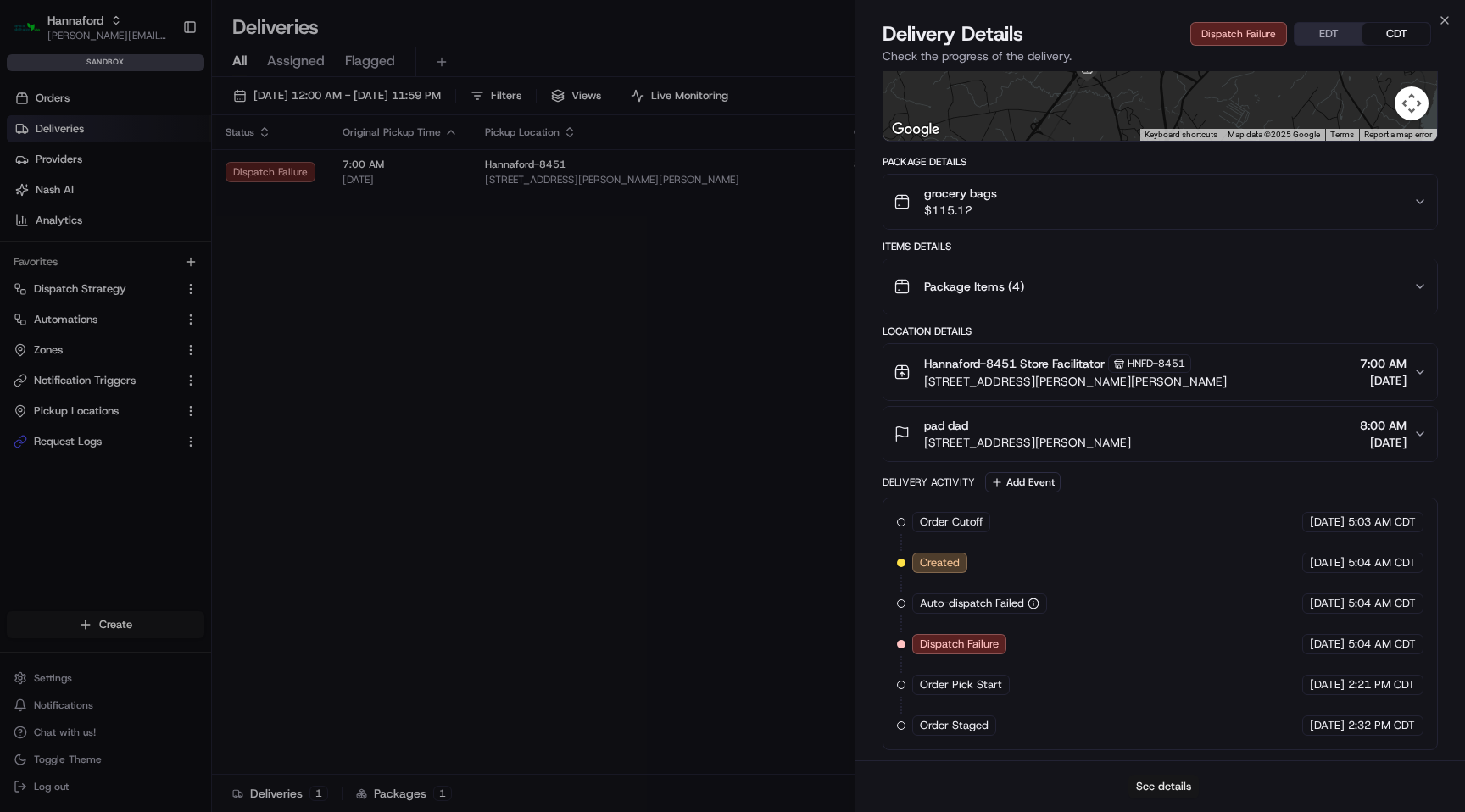
click at [1160, 788] on button "See details" at bounding box center [1163, 786] width 70 height 23
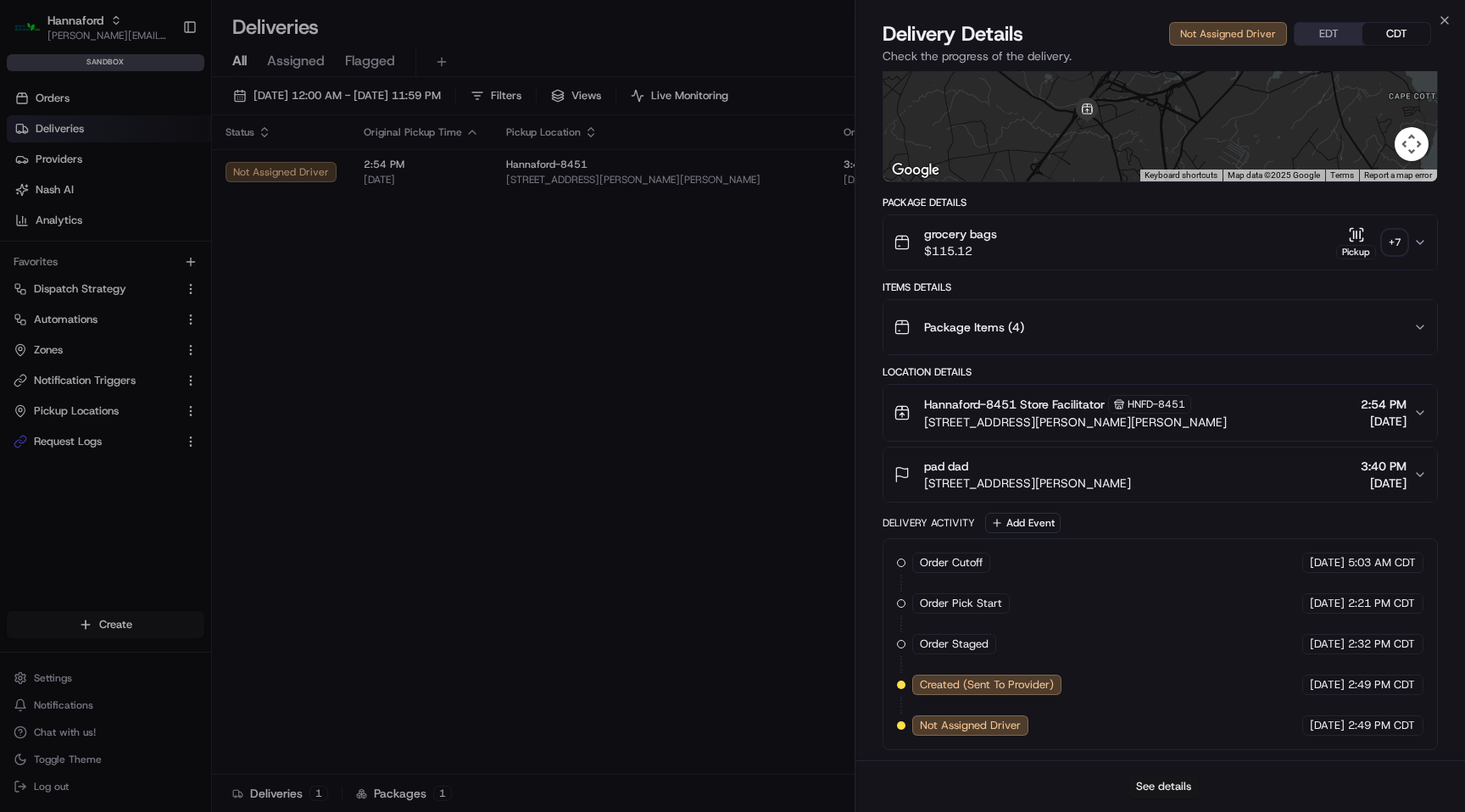
scroll to position [210, 0]
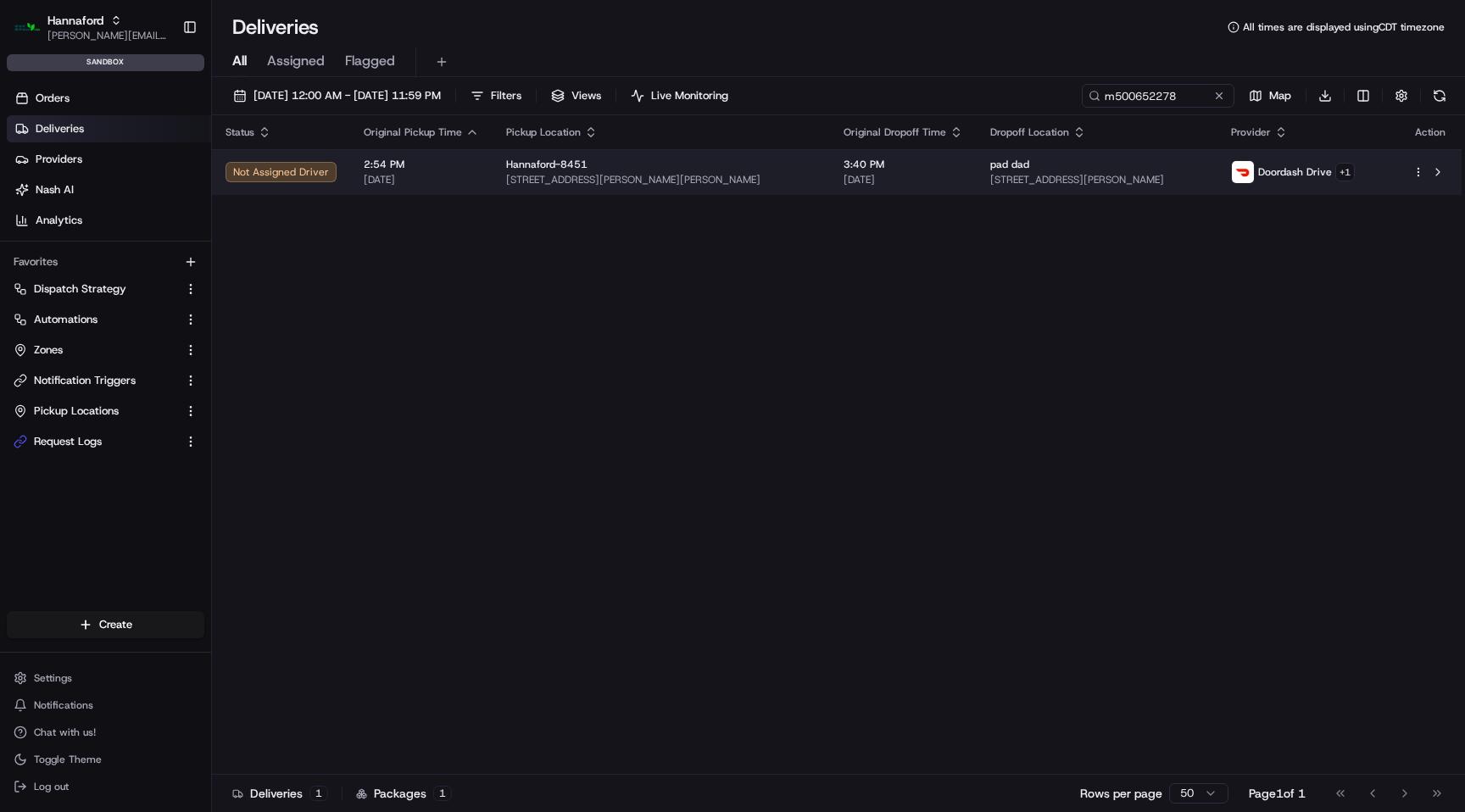
click at [905, 179] on span "[DATE]" at bounding box center [903, 180] width 119 height 14
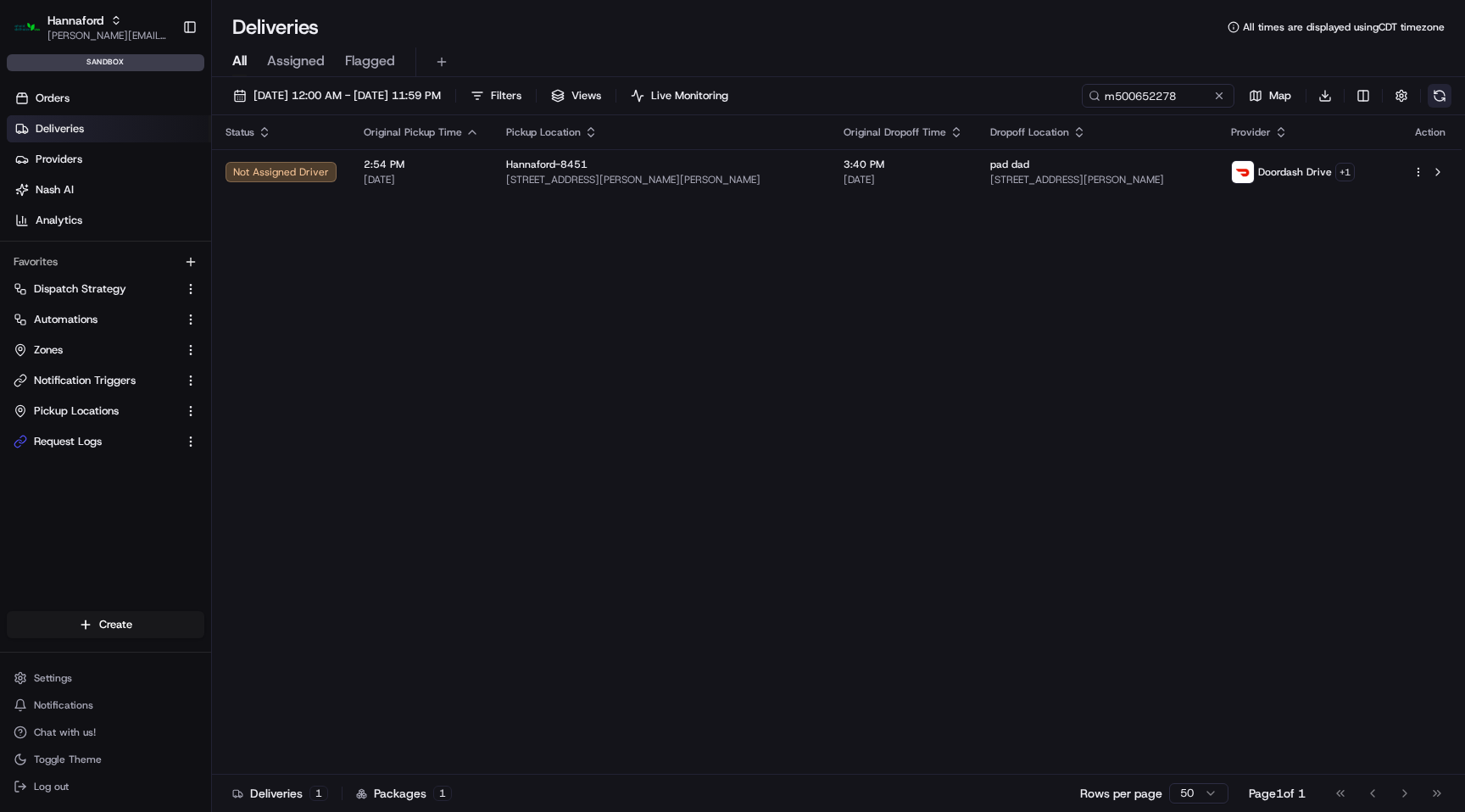
click at [1449, 100] on button at bounding box center [1439, 95] width 23 height 23
click at [1441, 91] on button at bounding box center [1439, 95] width 23 height 23
click at [1220, 96] on button at bounding box center [1218, 95] width 17 height 17
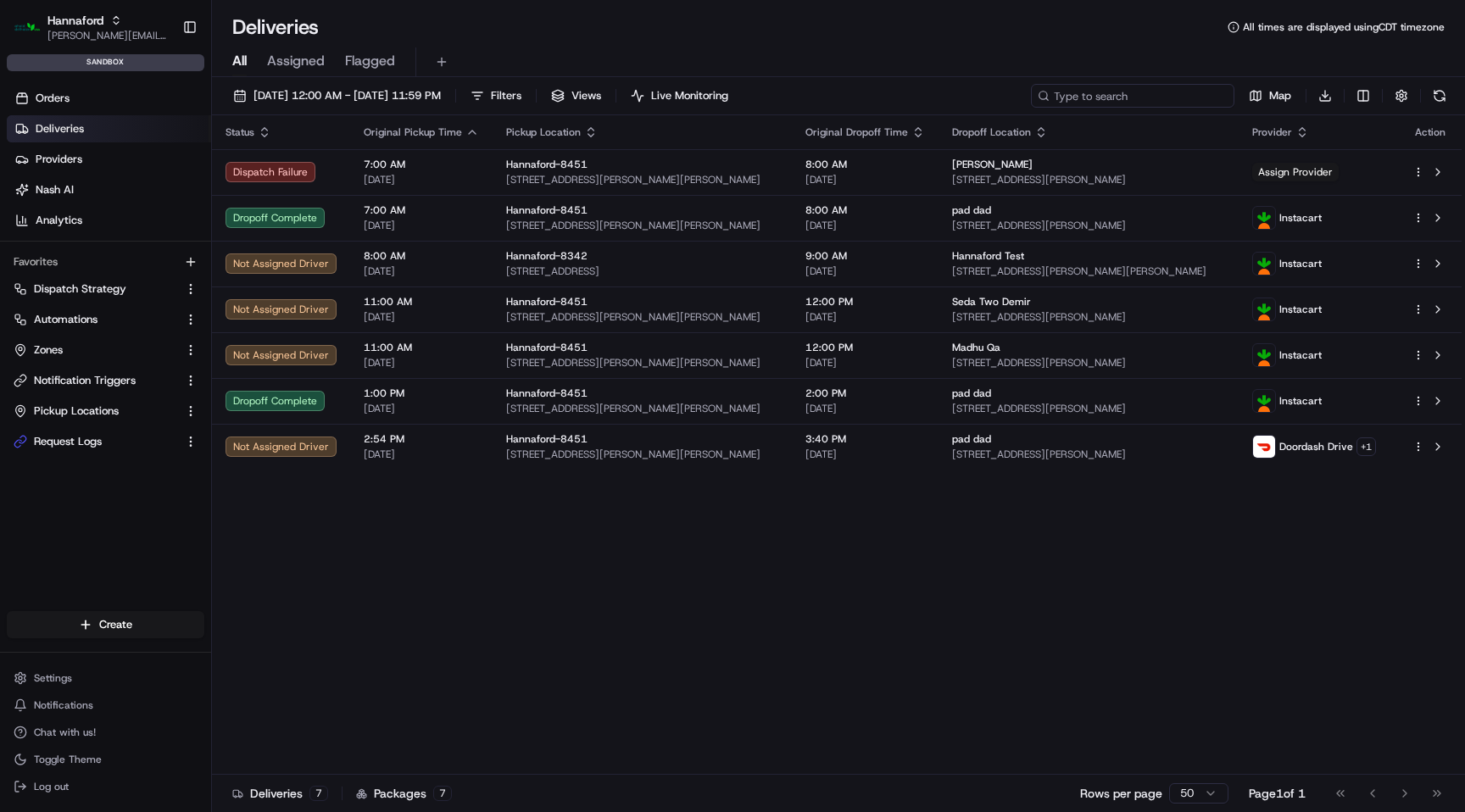
click at [1179, 89] on input at bounding box center [1132, 95] width 203 height 23
paste input "m500652474"
type input "m500652474"
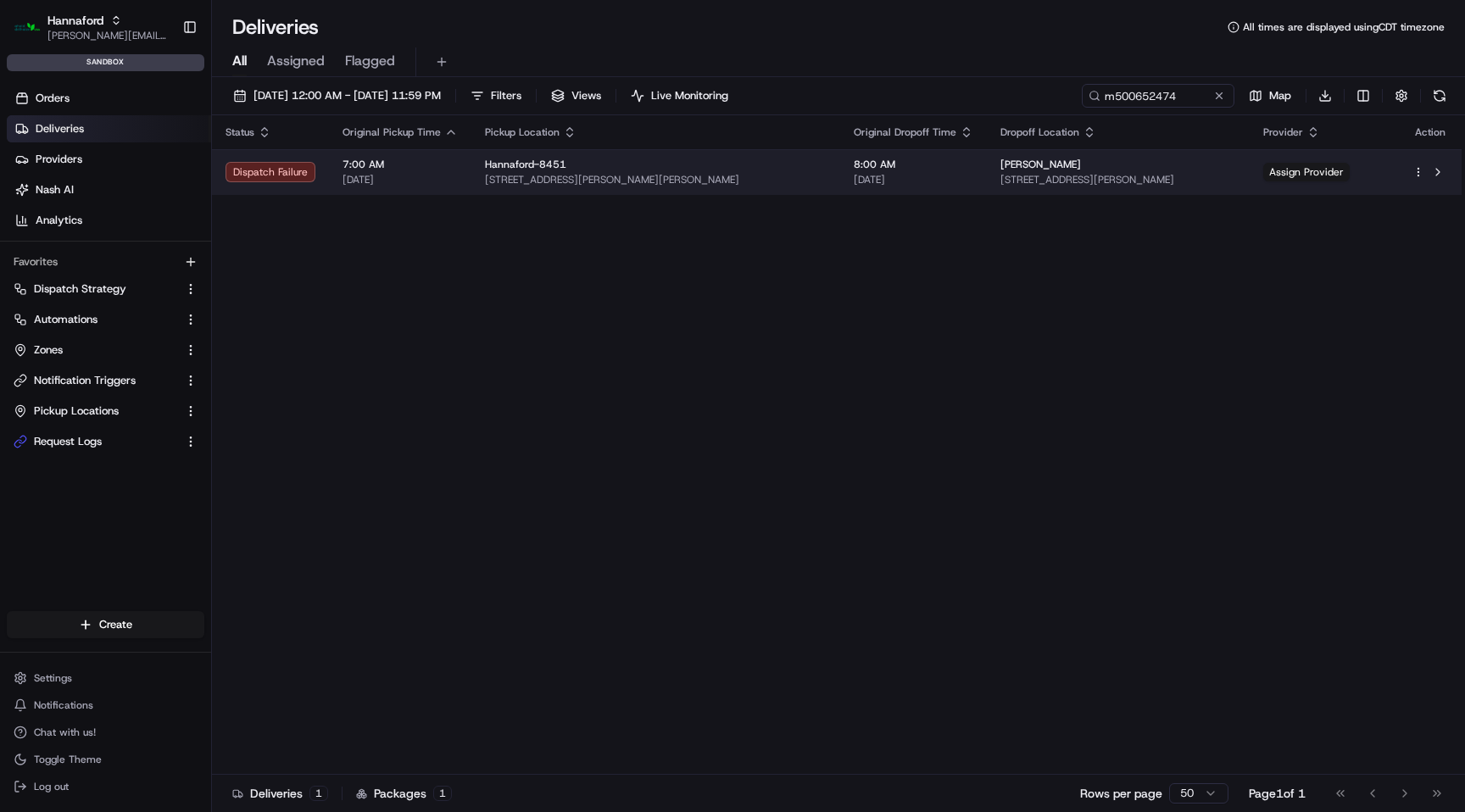
click at [789, 176] on td "Hannaford-8451 [STREET_ADDRESS][PERSON_NAME][PERSON_NAME]" at bounding box center [656, 172] width 369 height 46
click at [1304, 167] on span "Assign Provider" at bounding box center [1306, 172] width 86 height 18
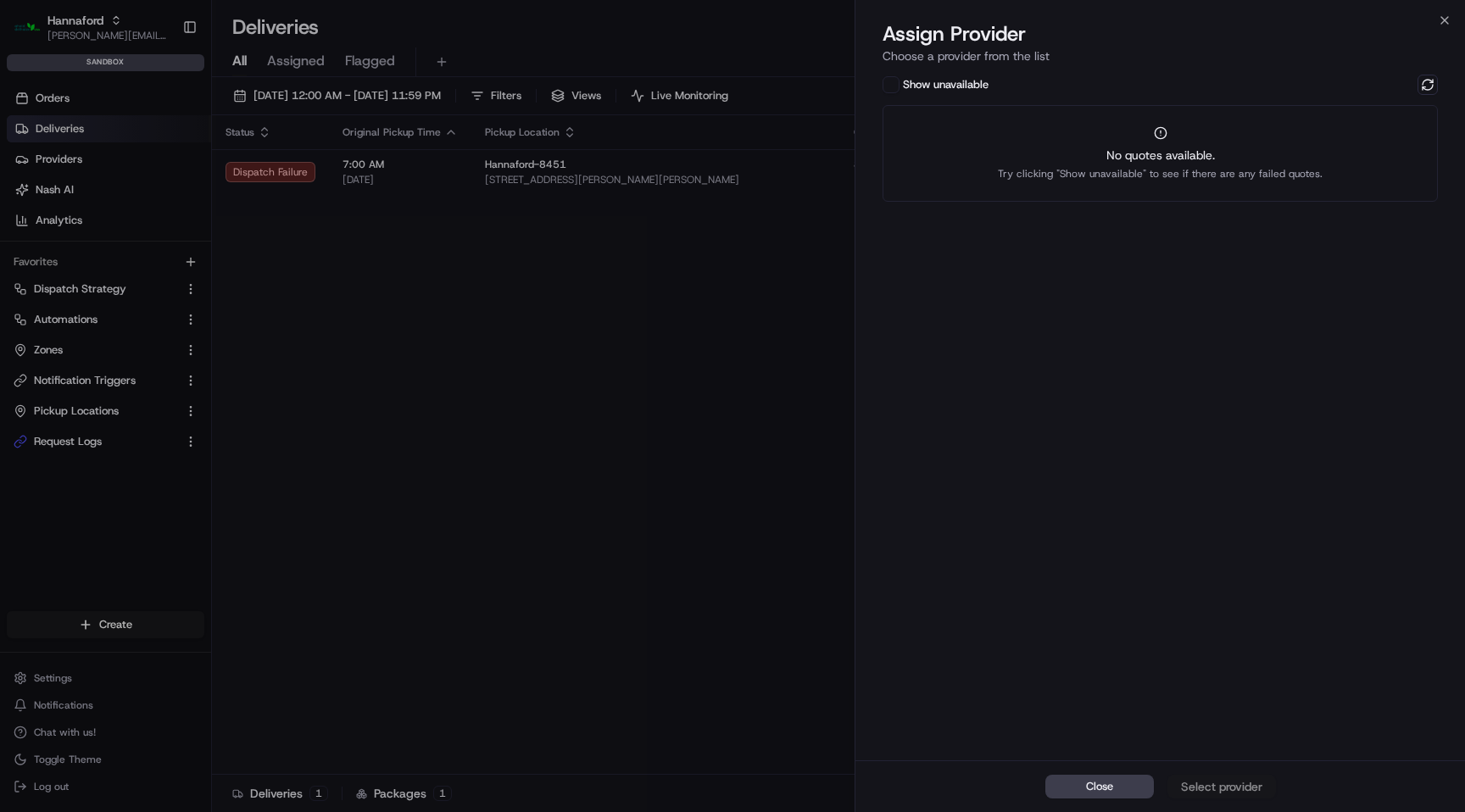
click at [1223, 791] on div "Close Select provider" at bounding box center [1159, 786] width 609 height 51
click at [889, 87] on button "Show unavailable" at bounding box center [890, 85] width 17 height 17
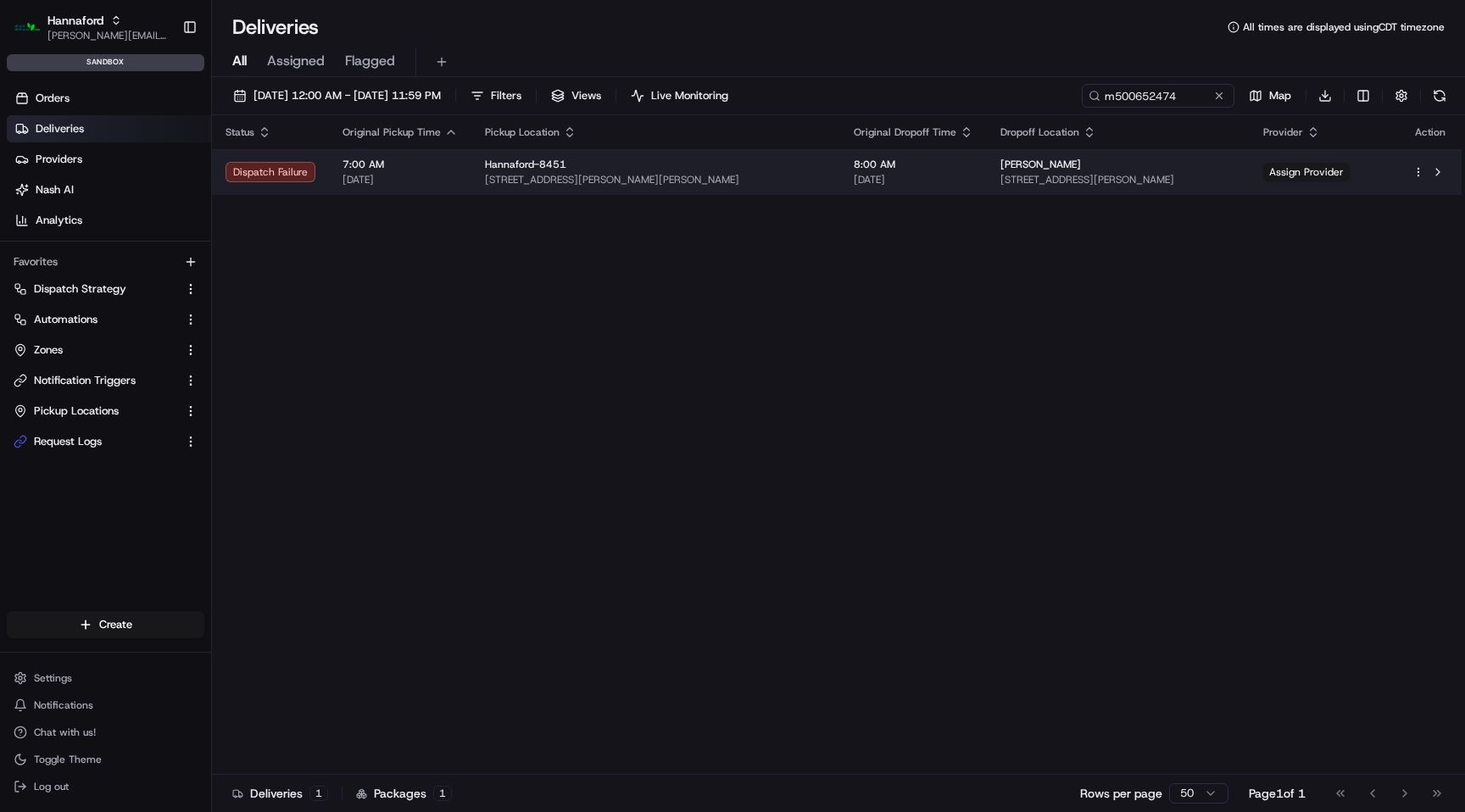
click at [840, 166] on td "8:00 AM [DATE]" at bounding box center [913, 172] width 147 height 46
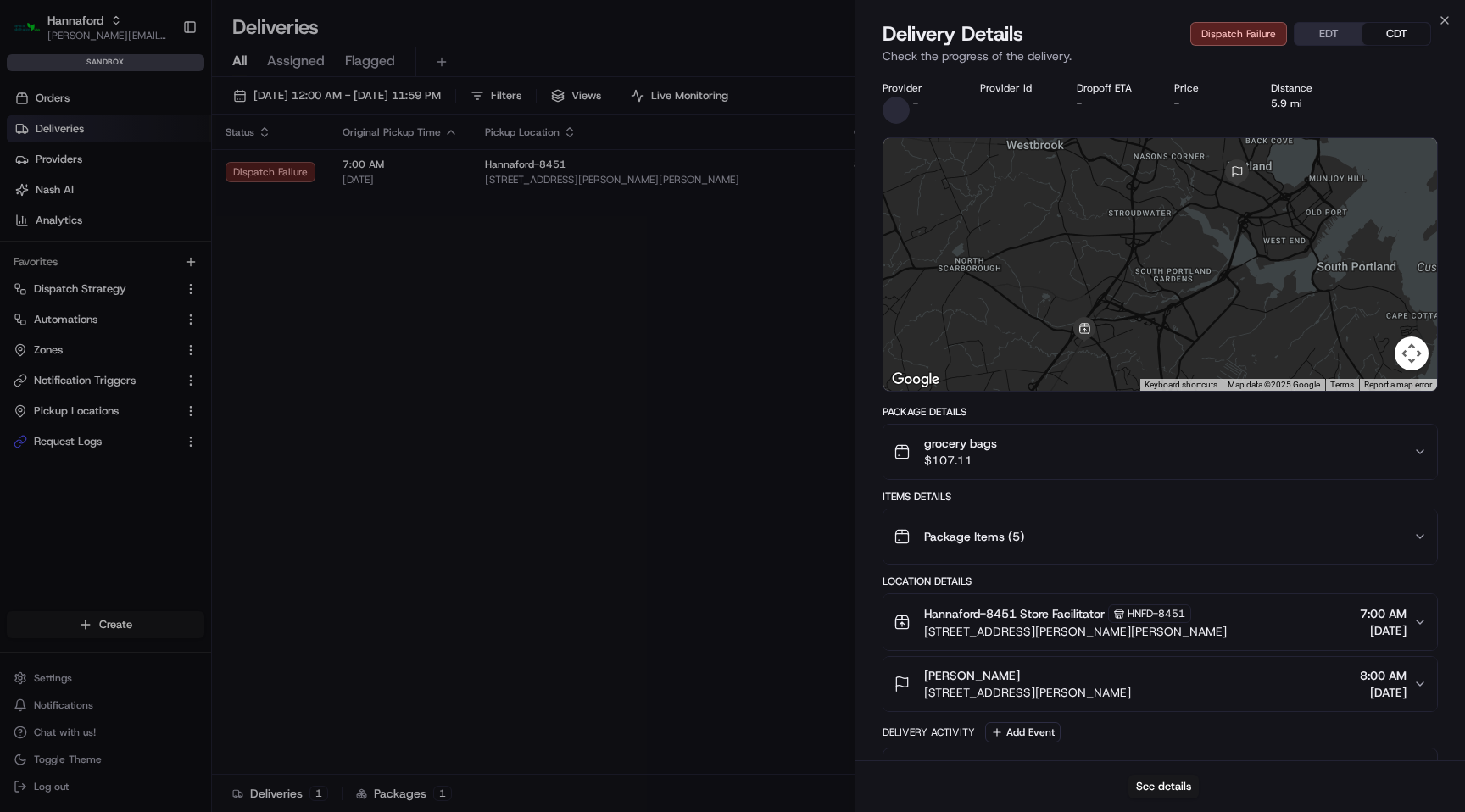
scroll to position [331, 0]
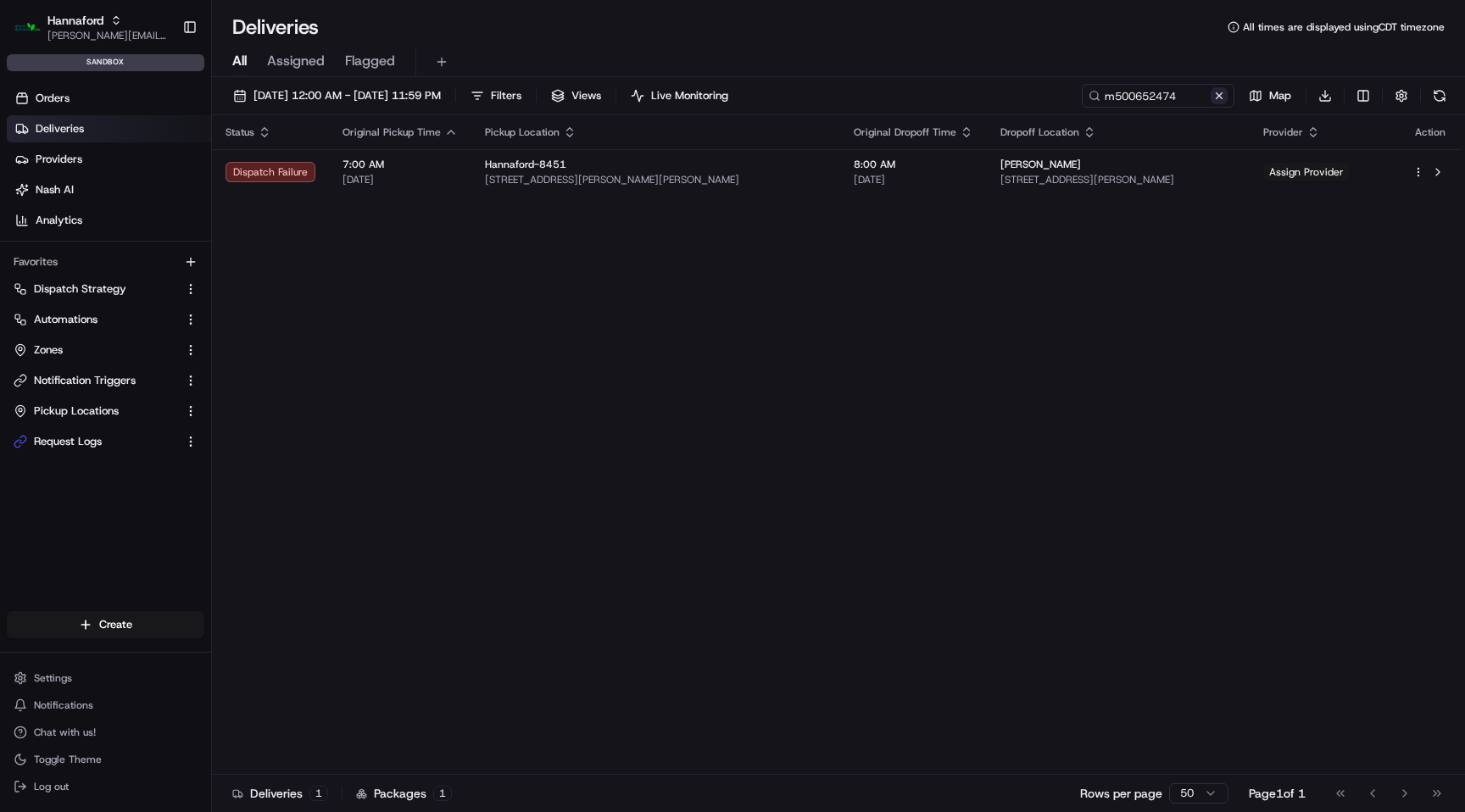
click at [1222, 96] on button at bounding box center [1218, 95] width 17 height 17
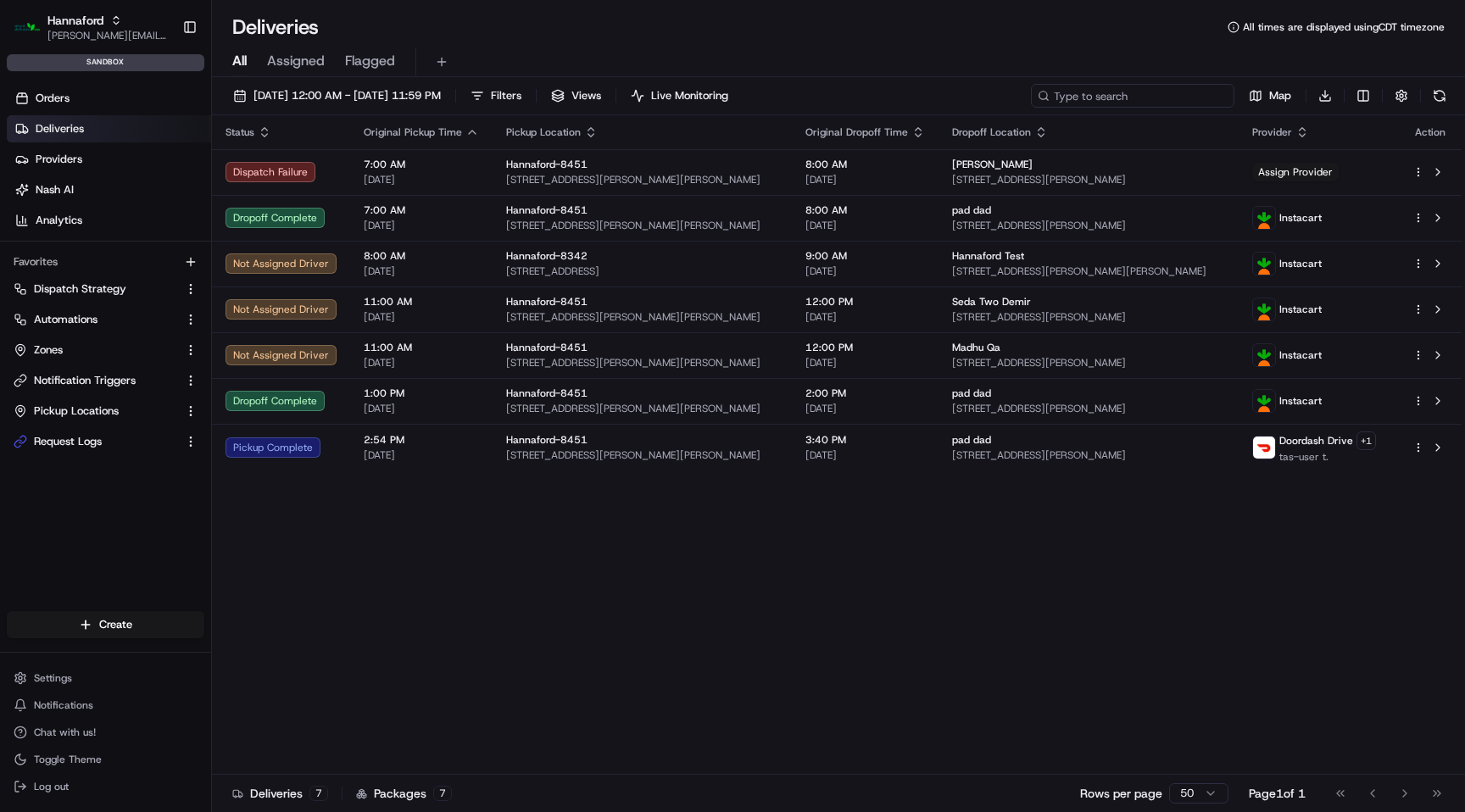
click at [1161, 96] on input at bounding box center [1132, 95] width 203 height 23
paste input "m500652278"
type input "m500652278"
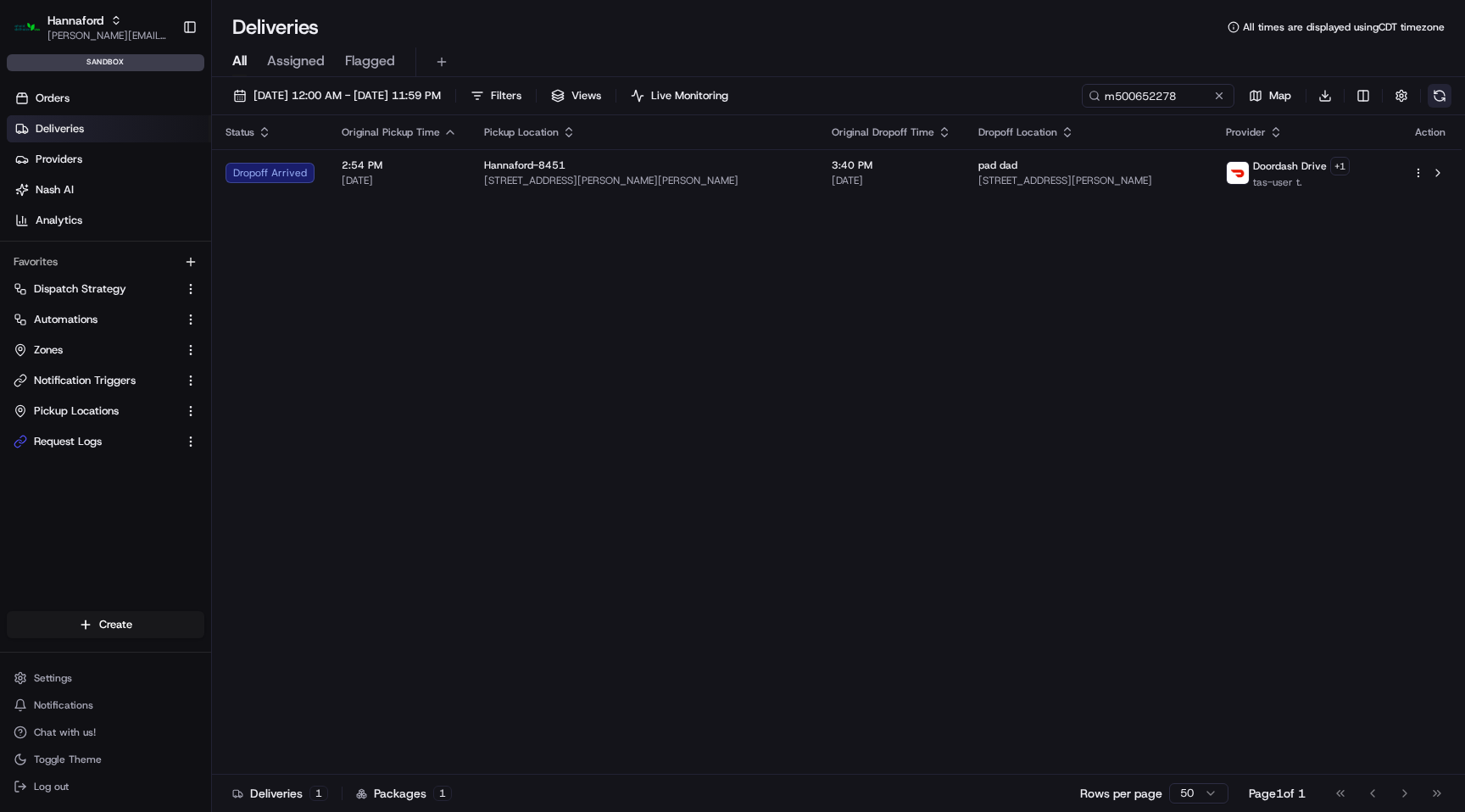
click at [1442, 101] on button at bounding box center [1439, 95] width 23 height 23
click at [1216, 97] on button at bounding box center [1218, 95] width 17 height 17
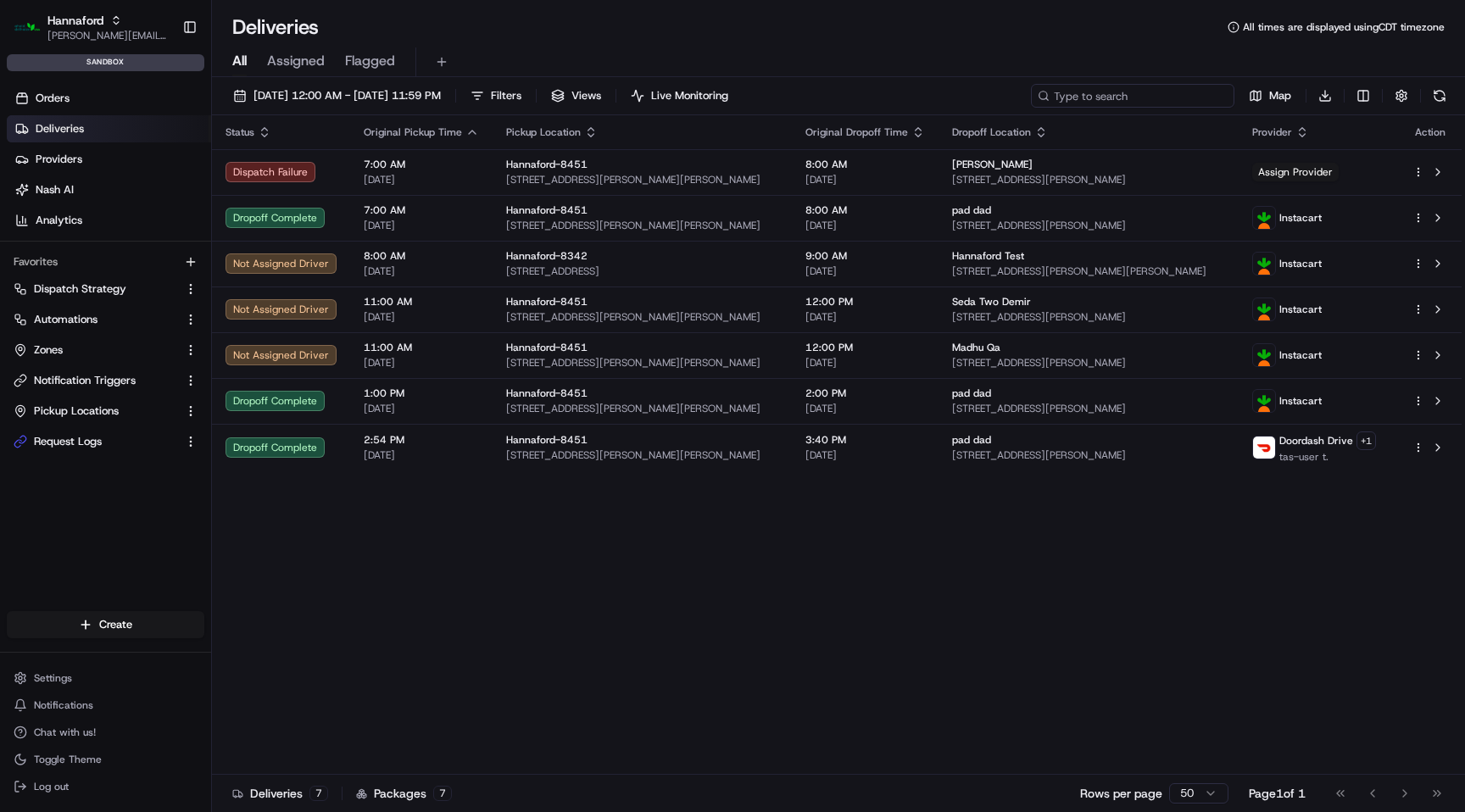
click at [1127, 92] on input at bounding box center [1132, 95] width 203 height 23
paste input "m500652474"
type input "m500652474"
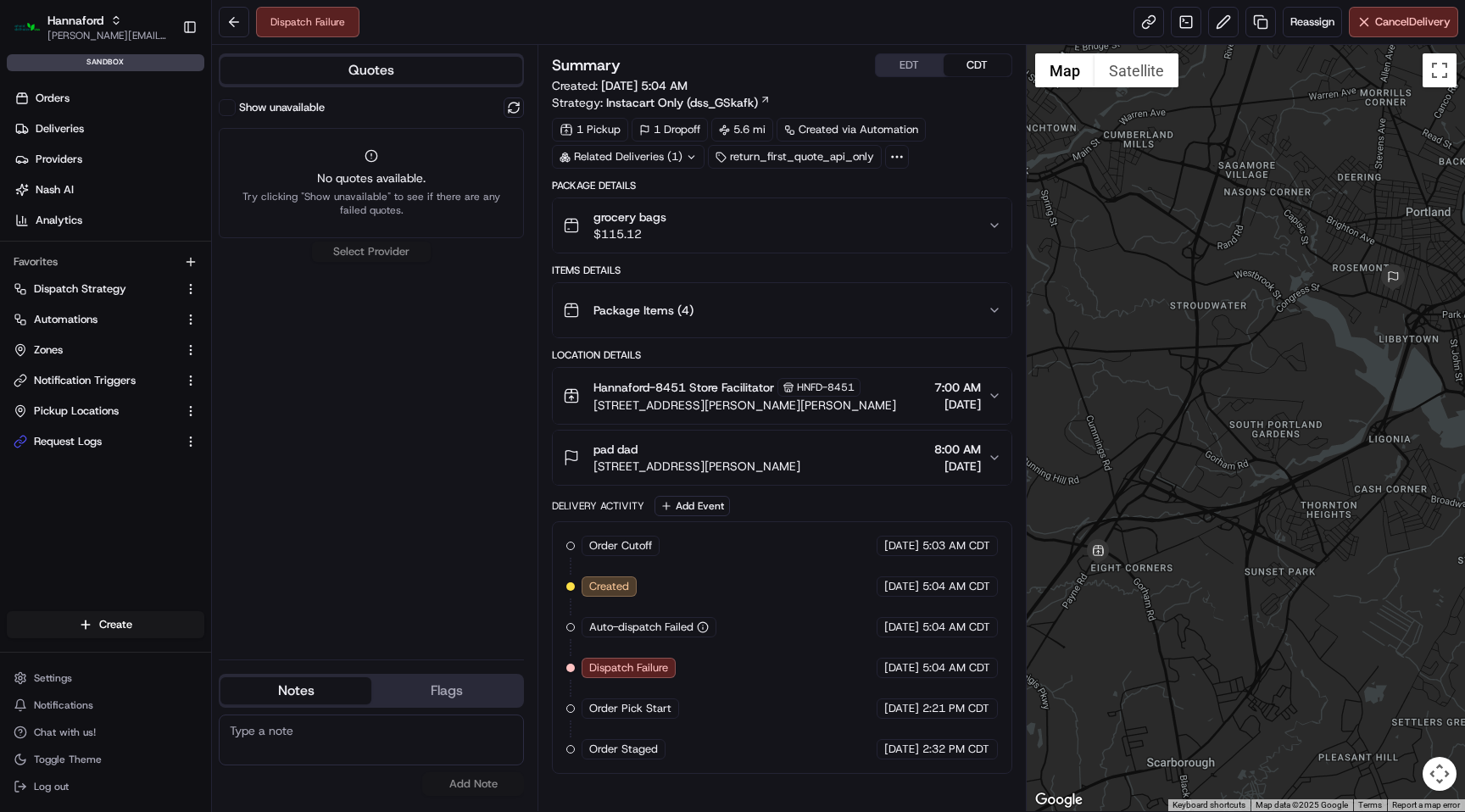
click at [1313, 37] on div "Dispatch Failure Reassign Cancel Delivery" at bounding box center [838, 22] width 1253 height 45
click at [1310, 25] on span "Reassign" at bounding box center [1312, 22] width 44 height 16
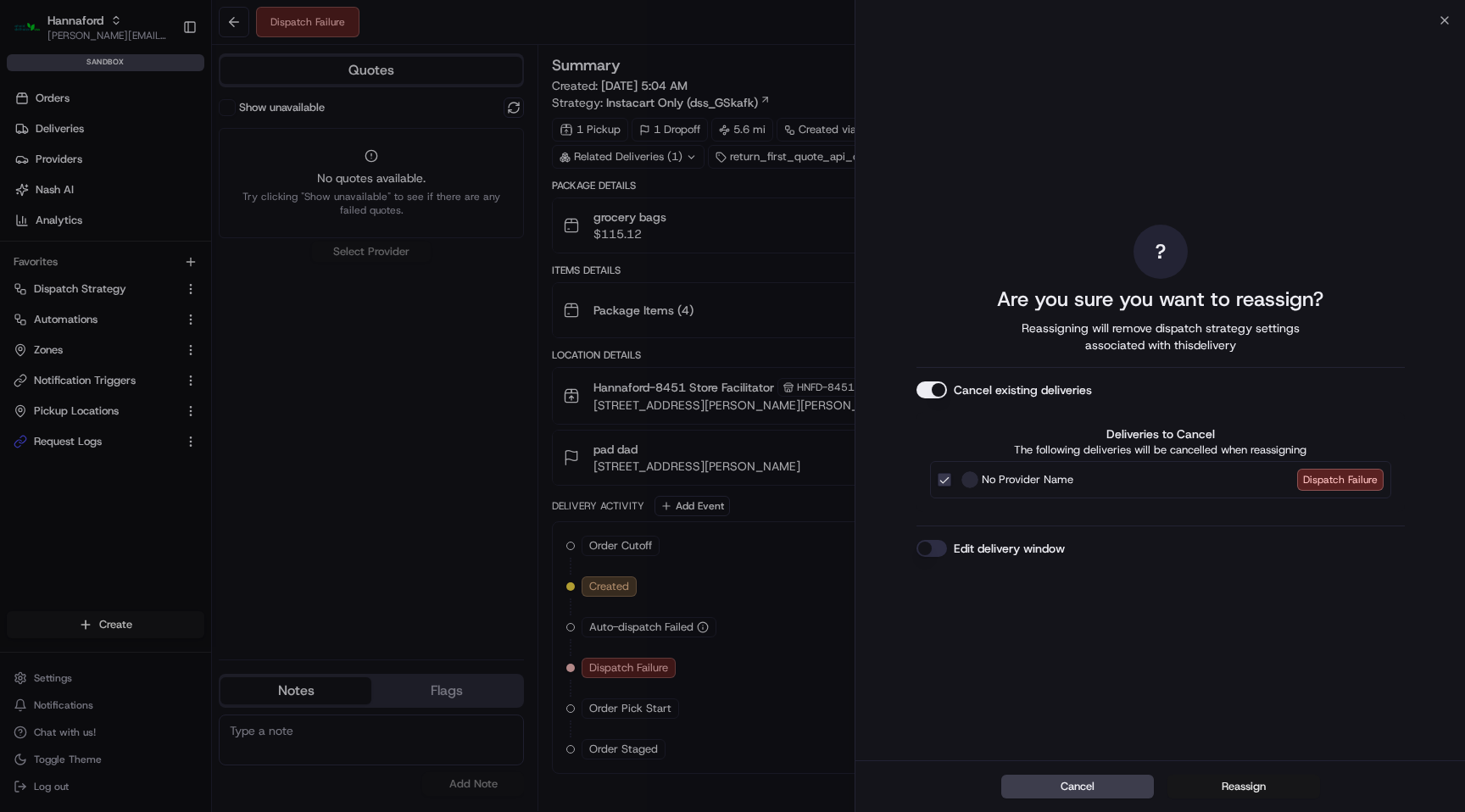
click at [1227, 788] on button "Reassign" at bounding box center [1243, 786] width 153 height 23
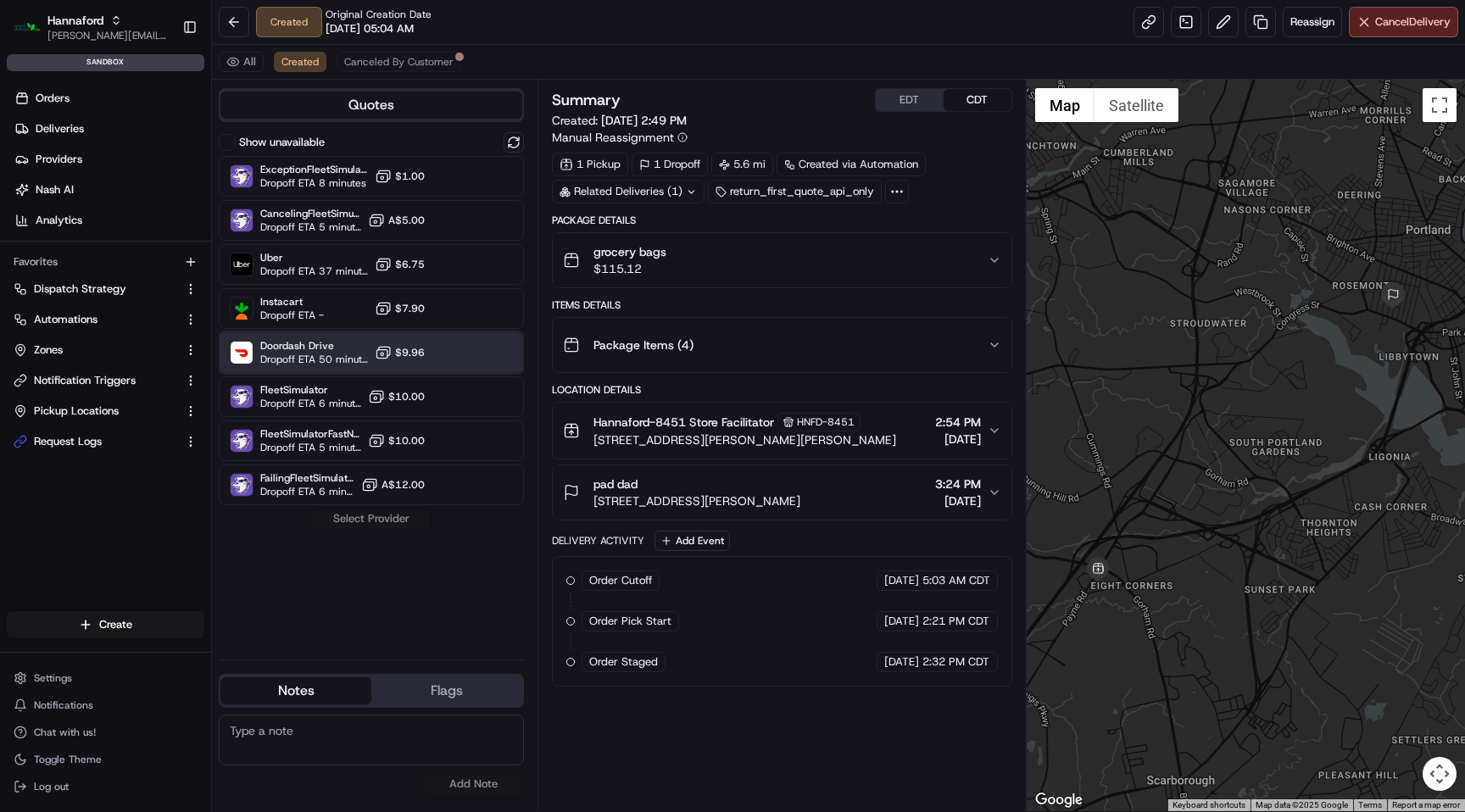
click at [310, 352] on span "Doordash Drive" at bounding box center [314, 346] width 108 height 14
click at [395, 525] on button "Assign Provider" at bounding box center [371, 519] width 120 height 20
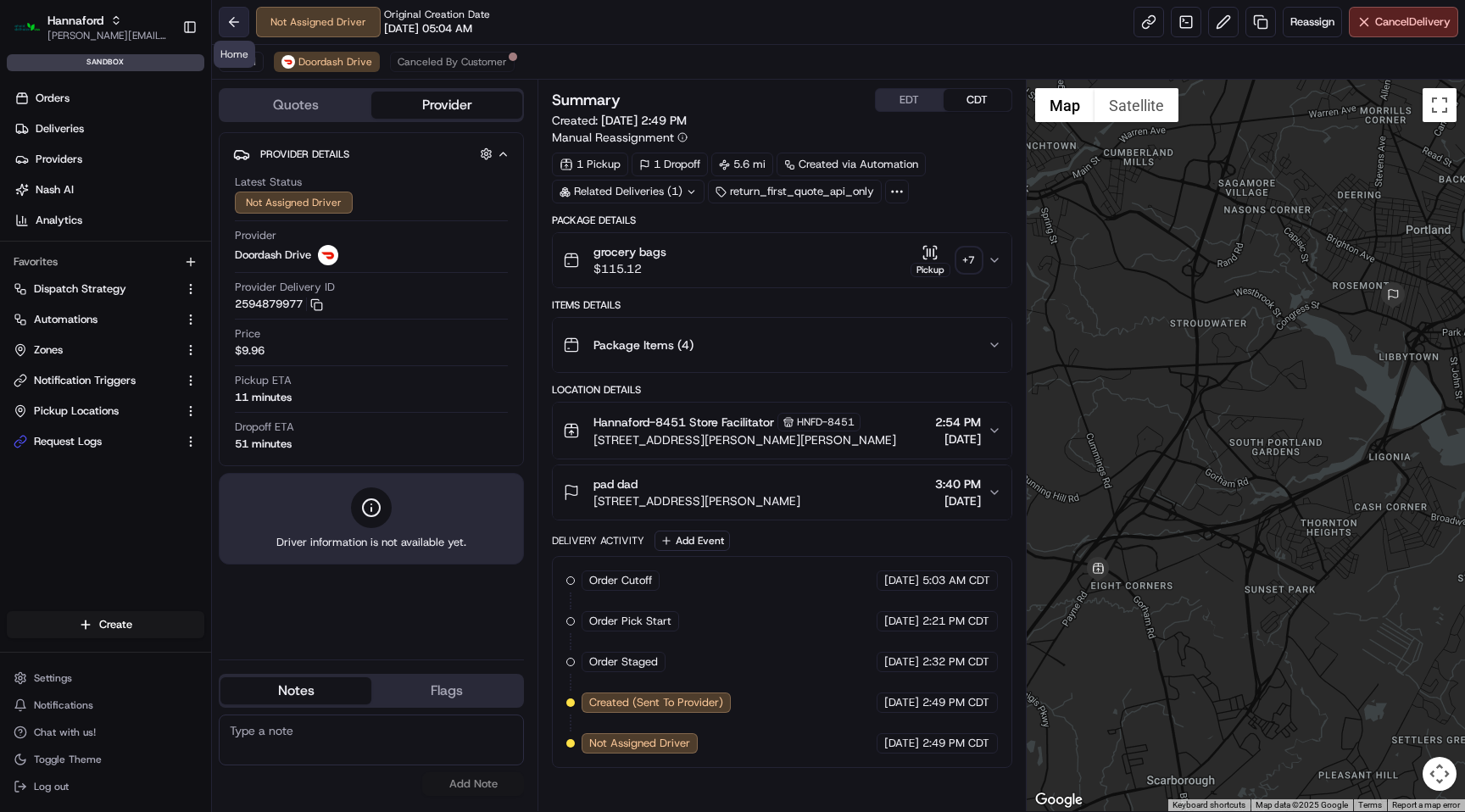
click at [230, 23] on button at bounding box center [233, 21] width 30 height 30
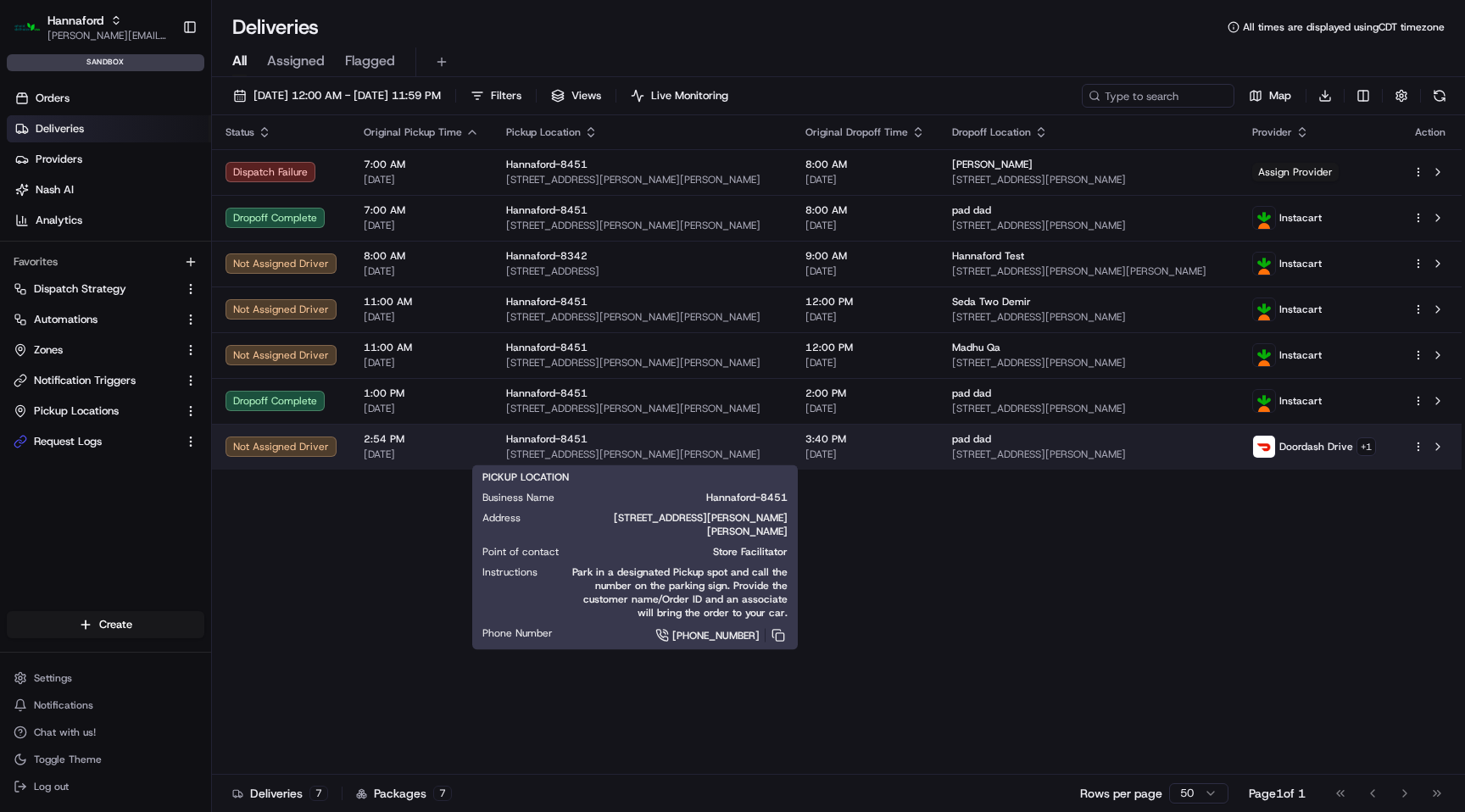
click at [688, 444] on div "Hannaford-8451" at bounding box center [642, 439] width 272 height 14
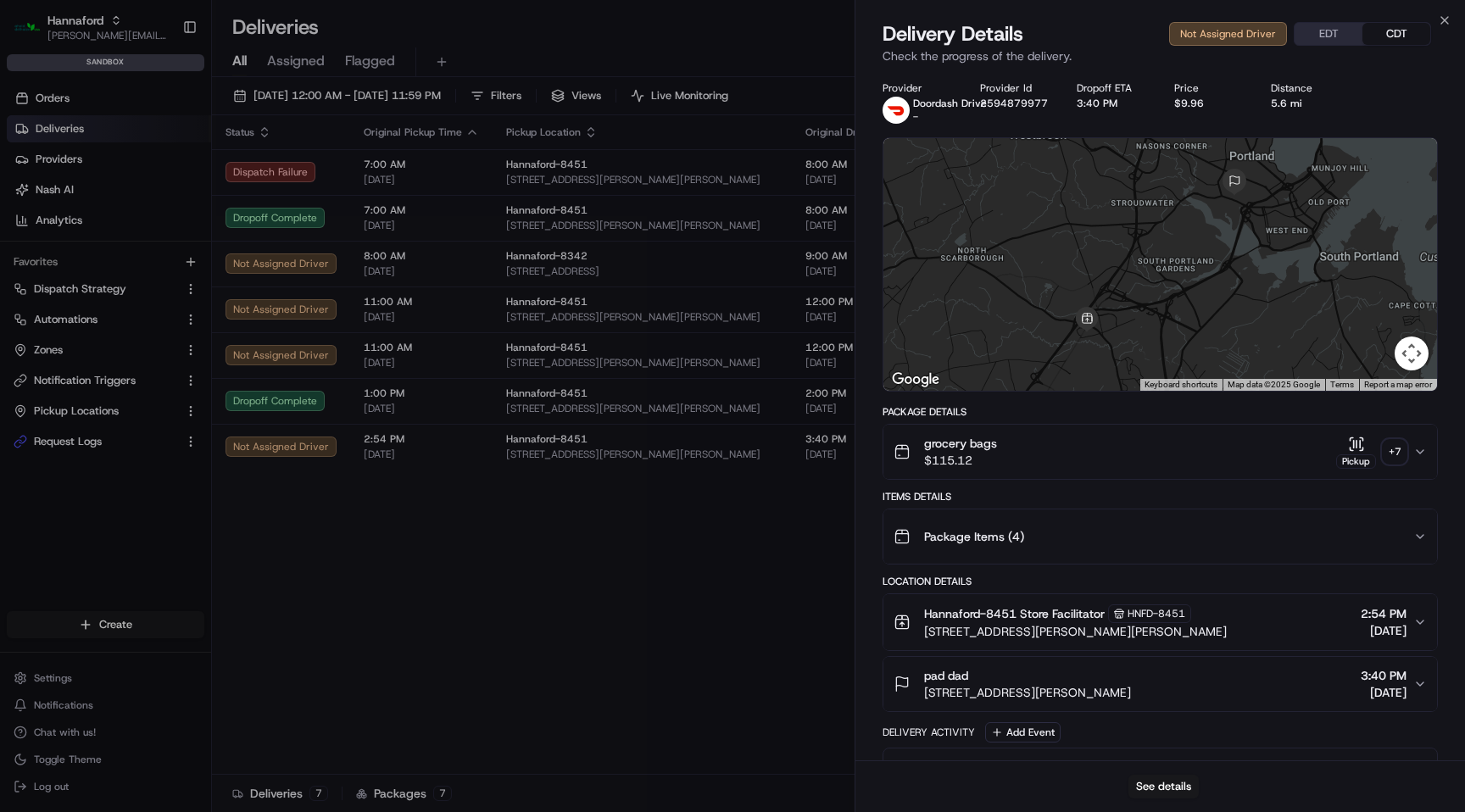
click at [1062, 450] on div "grocery bags $115.12 Pickup + 7" at bounding box center [1153, 452] width 520 height 34
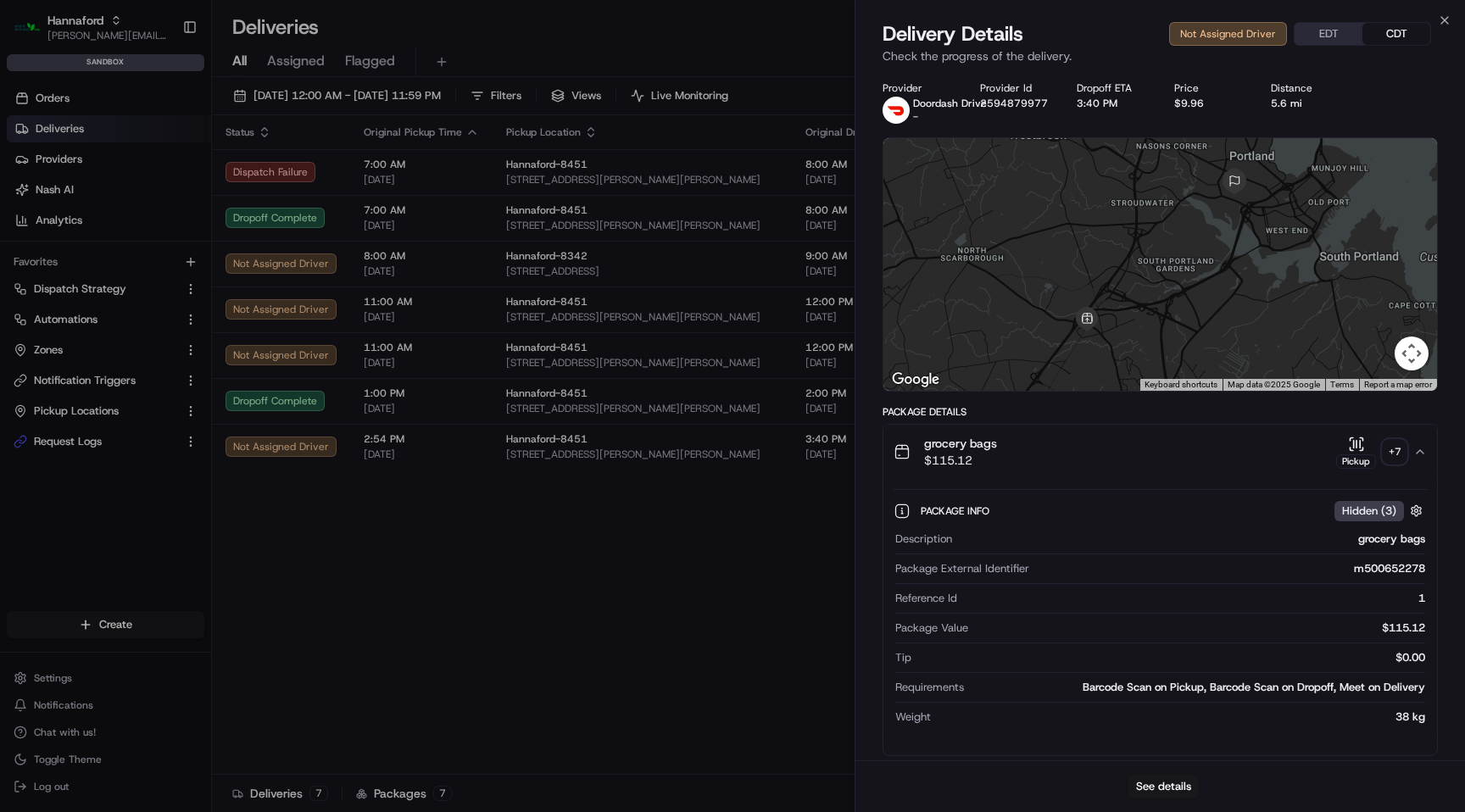
click at [1382, 566] on div "m500652278" at bounding box center [1230, 569] width 389 height 16
copy div "m500652278"
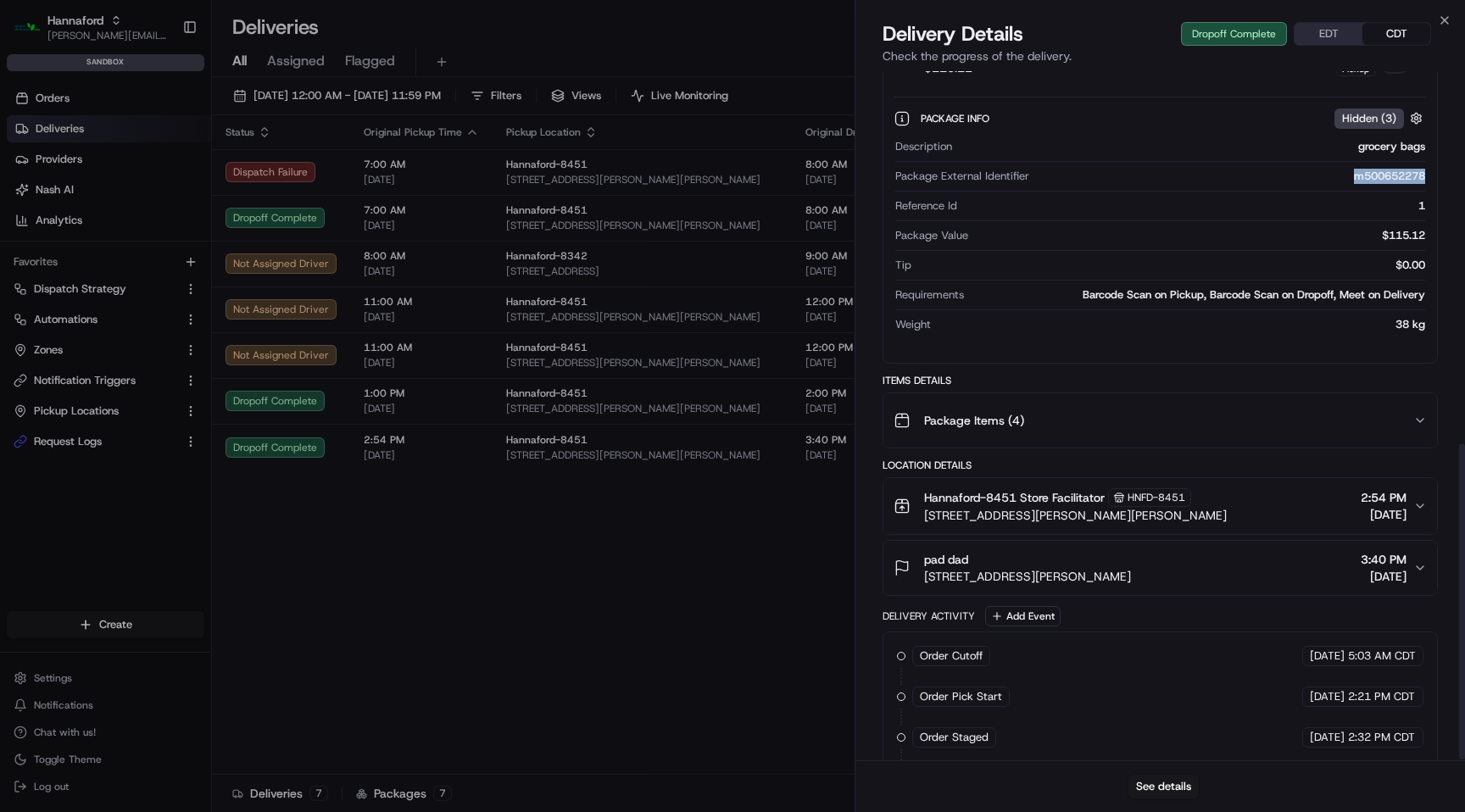
scroll to position [811, 0]
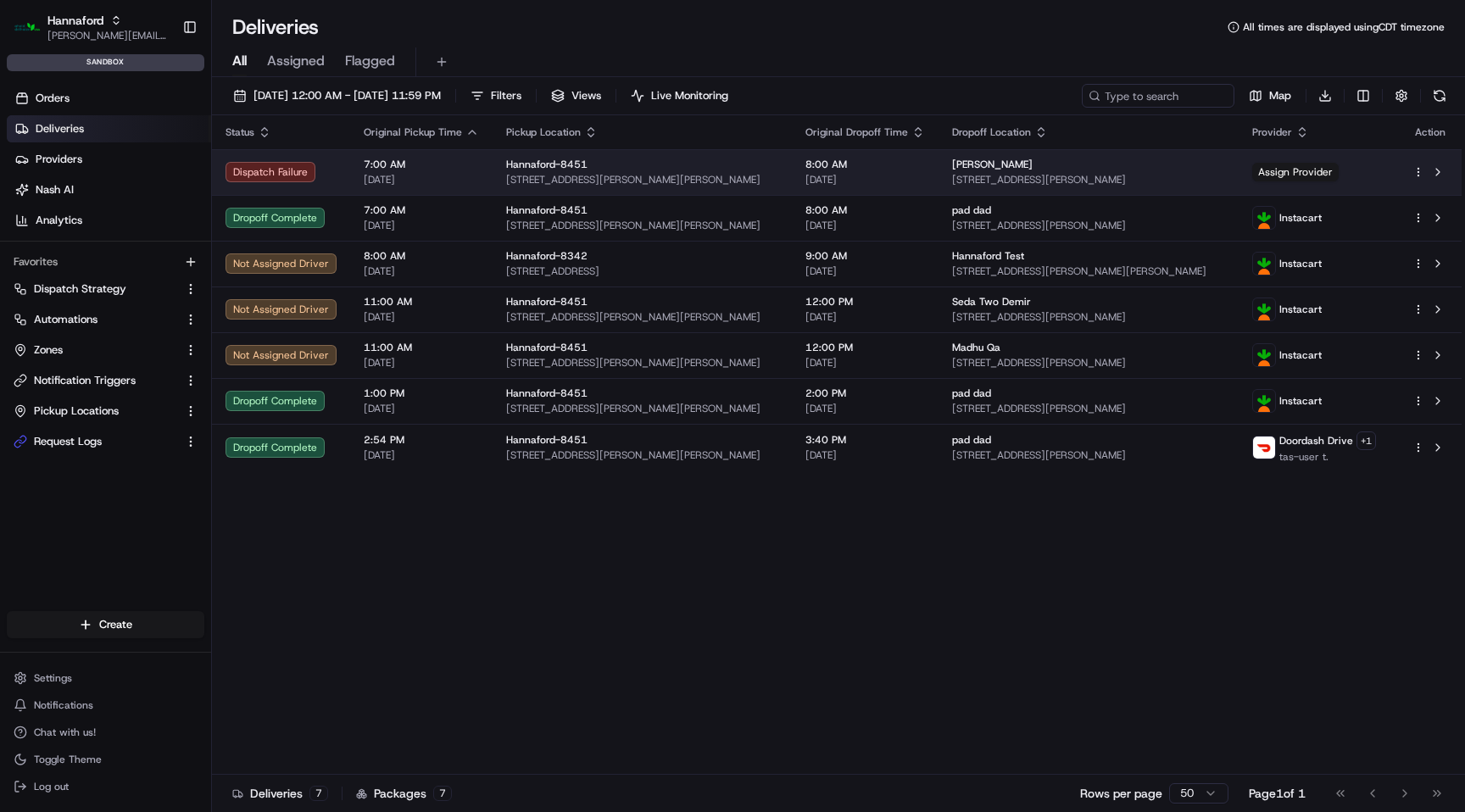
click at [691, 159] on div "Hannaford-8451" at bounding box center [642, 164] width 272 height 14
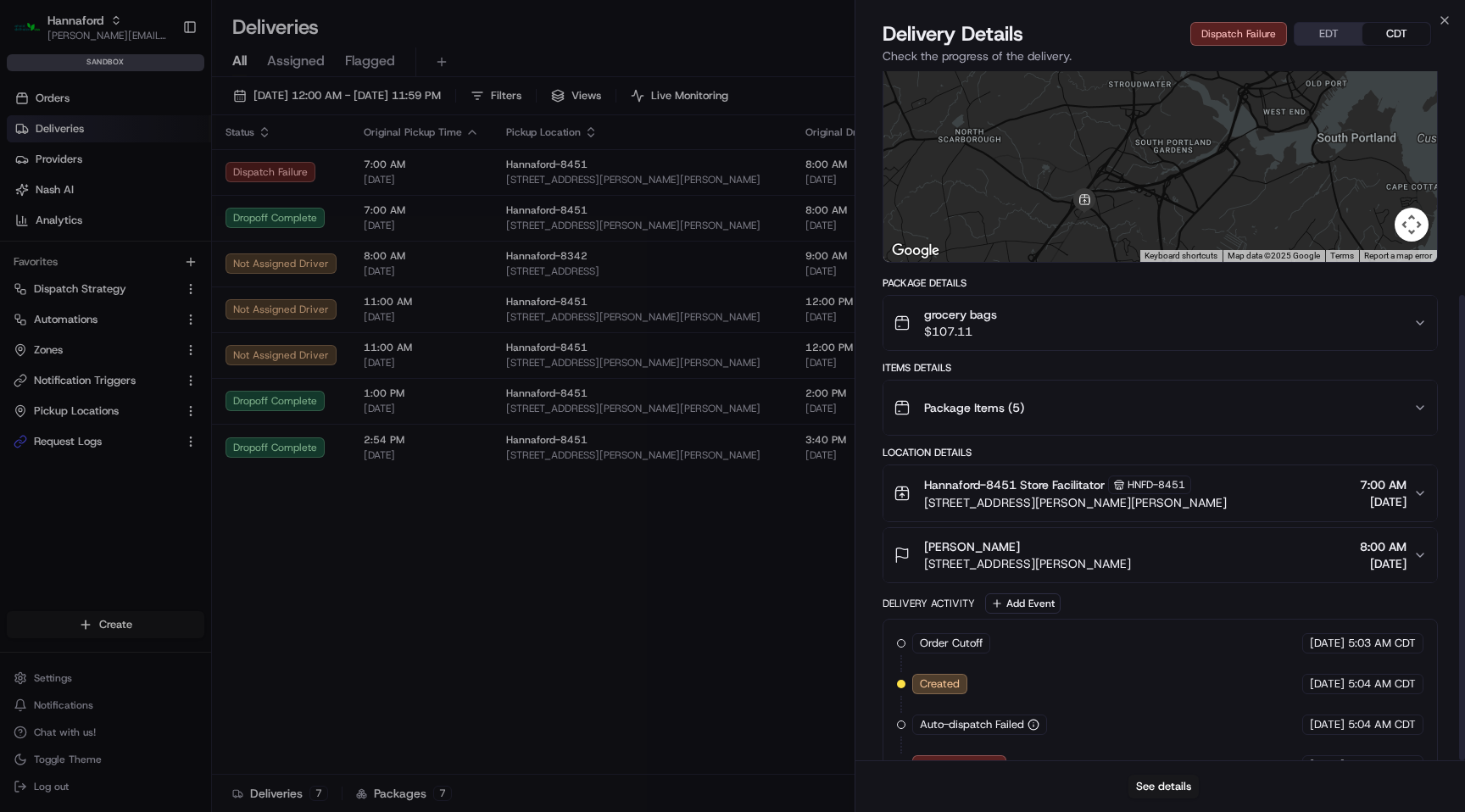
scroll to position [331, 0]
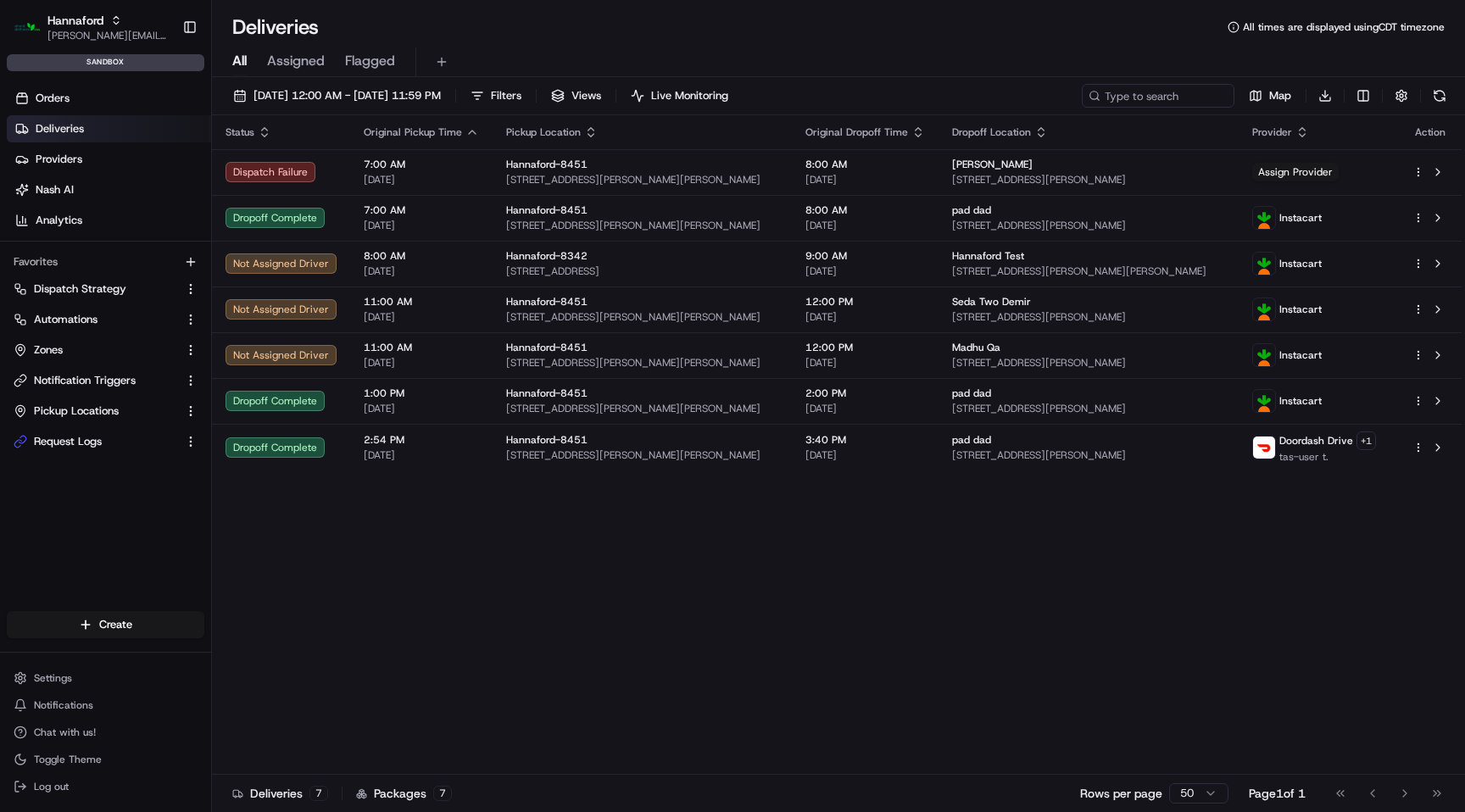
click at [89, 286] on span "Dispatch Strategy" at bounding box center [80, 289] width 92 height 16
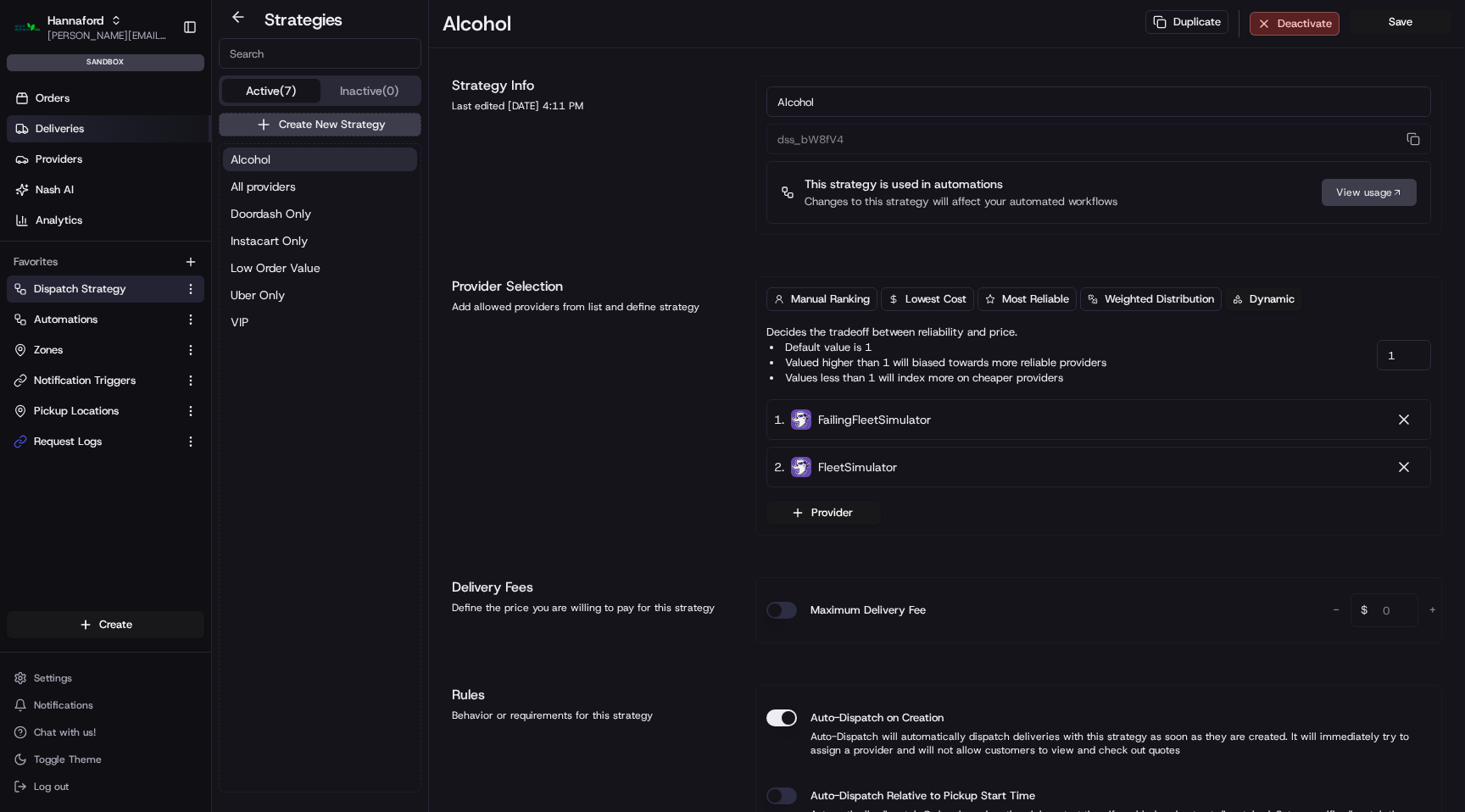
click at [114, 126] on link "Deliveries" at bounding box center [109, 129] width 204 height 27
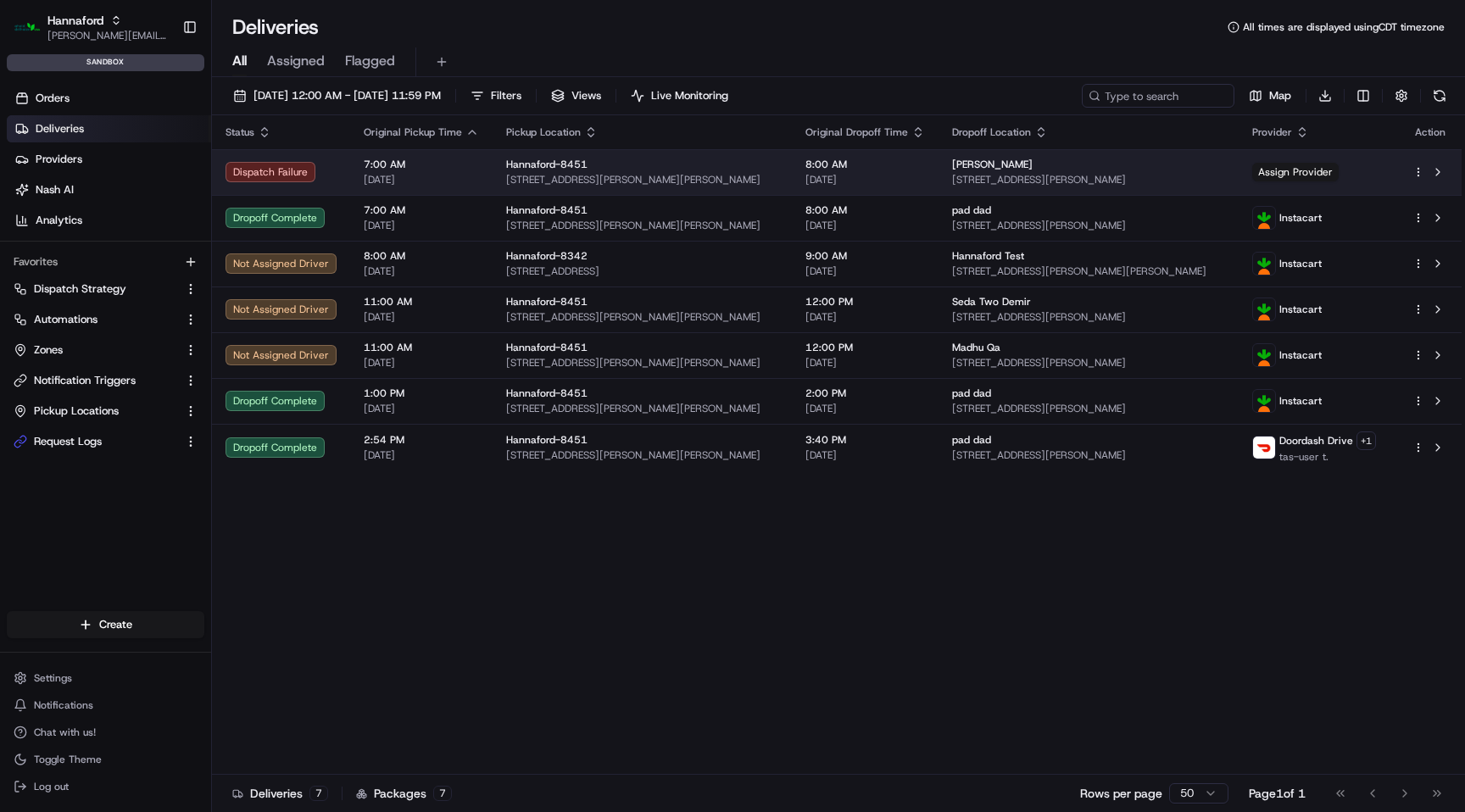
click at [288, 169] on div "Dispatch Failure" at bounding box center [281, 172] width 111 height 20
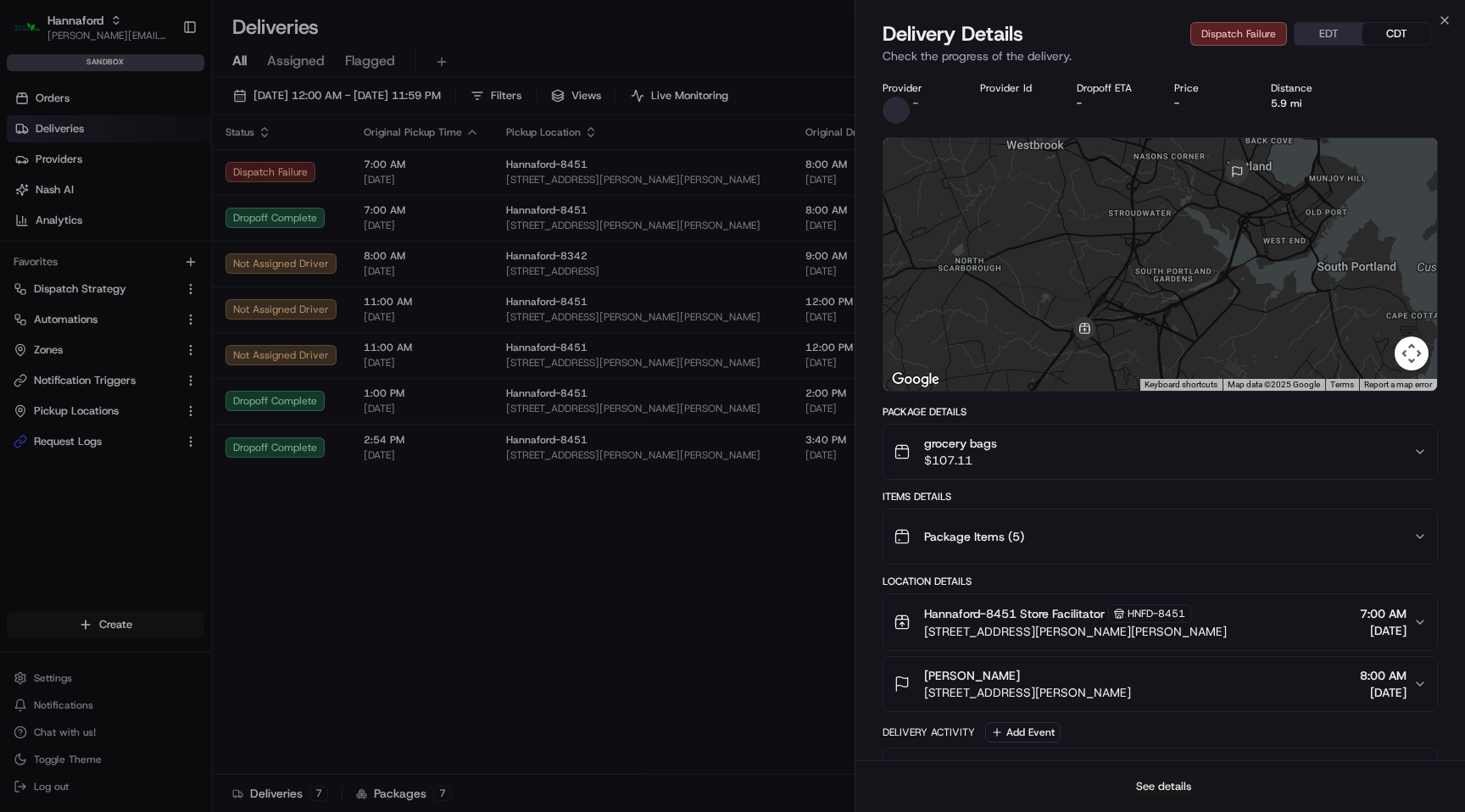
click at [1139, 780] on button "See details" at bounding box center [1163, 786] width 70 height 23
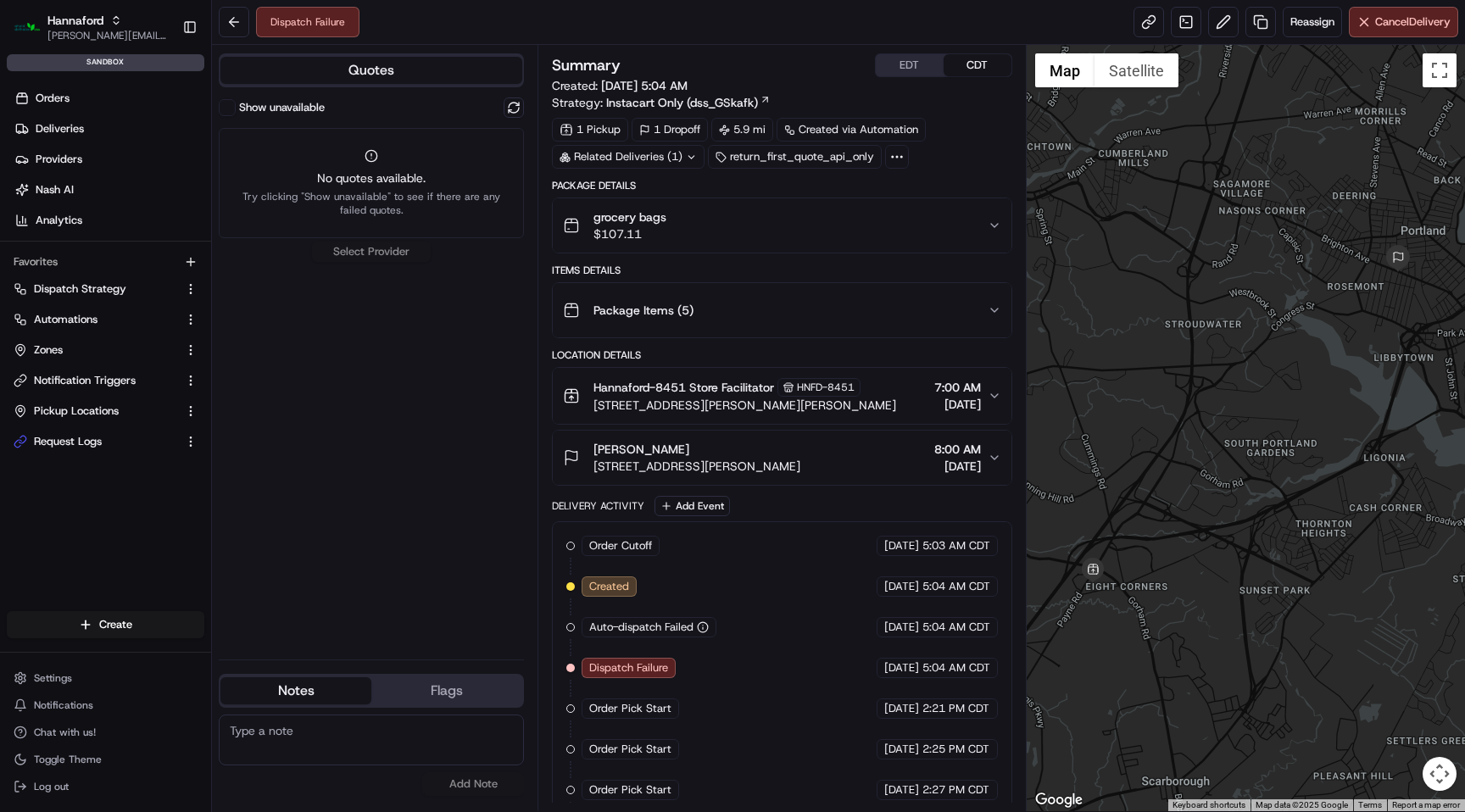
click at [624, 672] on span "Dispatch Failure" at bounding box center [628, 668] width 79 height 16
click at [592, 673] on span "Dispatch Failure" at bounding box center [628, 668] width 79 height 16
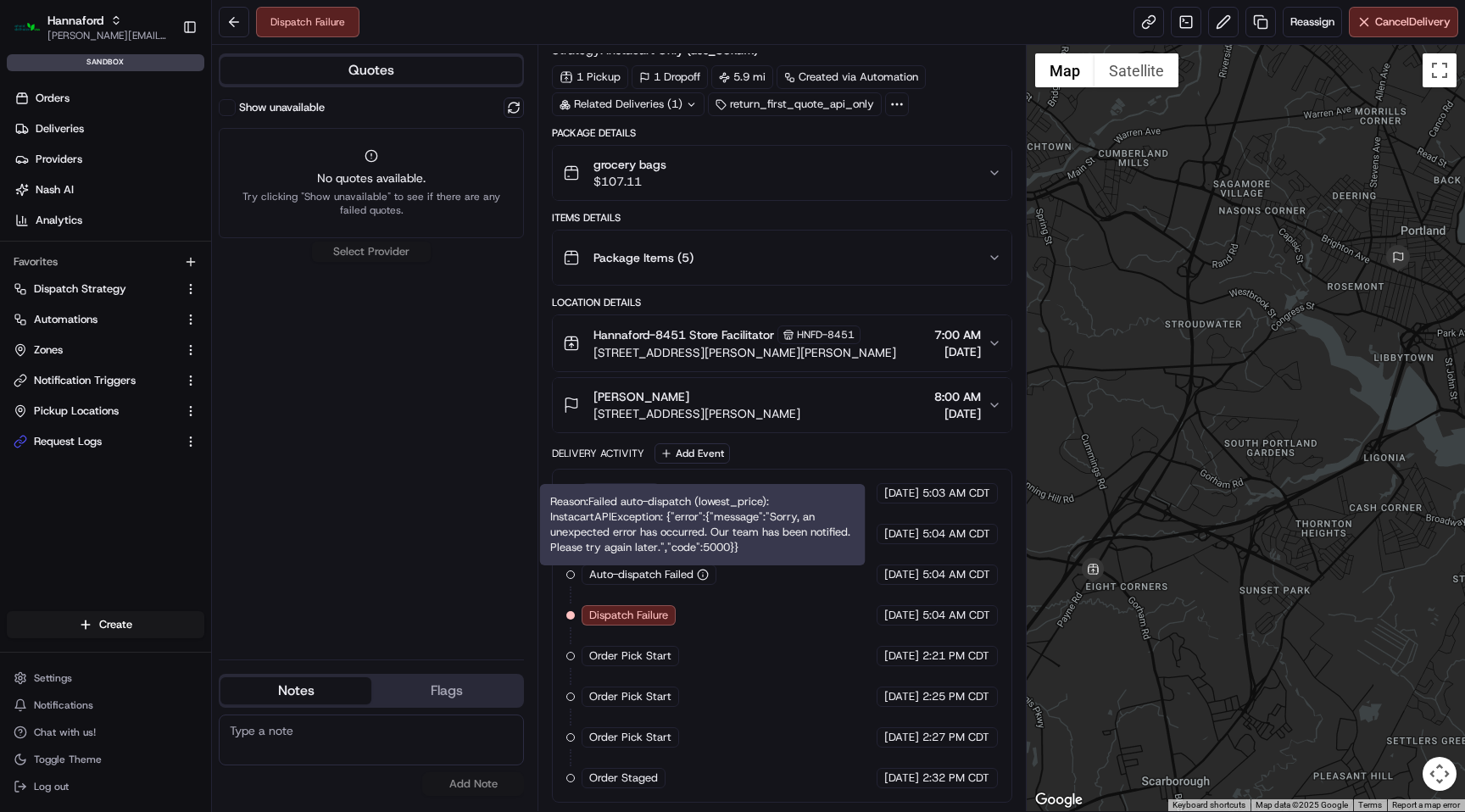
click at [706, 569] on icon "button" at bounding box center [702, 574] width 12 height 12
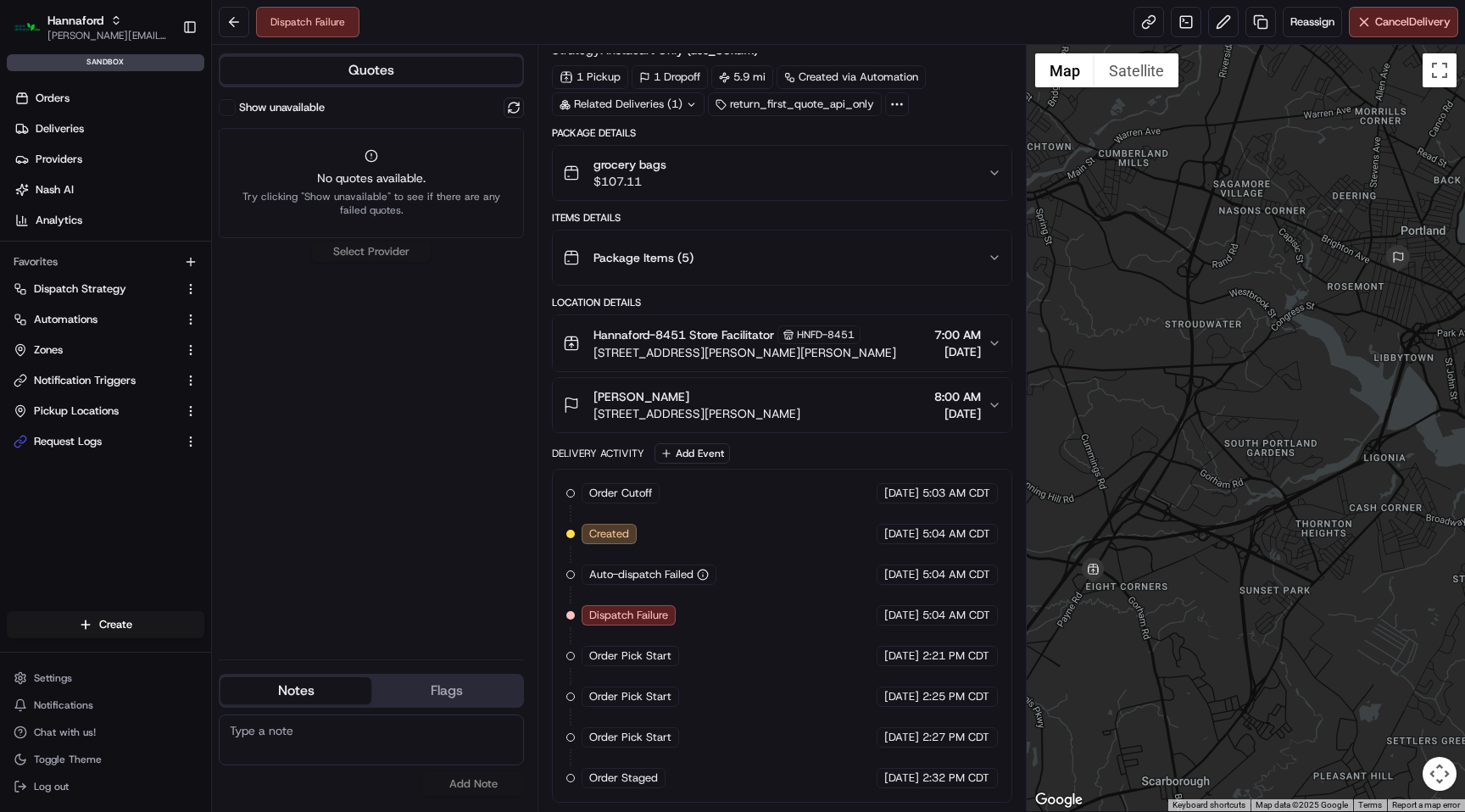
click at [698, 574] on circle "button" at bounding box center [702, 574] width 10 height 10
click at [701, 574] on icon "button" at bounding box center [702, 574] width 12 height 12
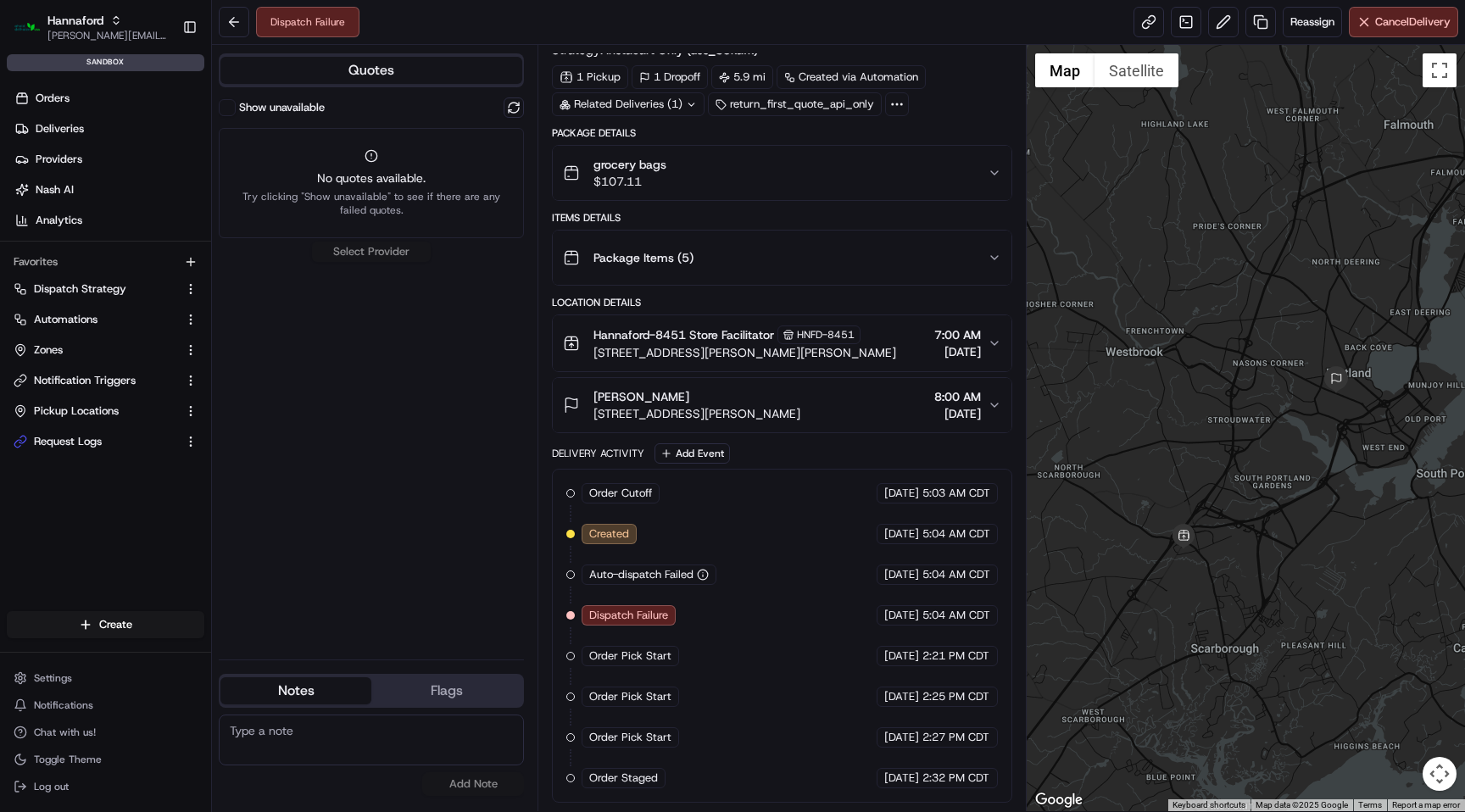
drag, startPoint x: 1327, startPoint y: 442, endPoint x: 1260, endPoint y: 478, distance: 76.1
click at [1260, 478] on div at bounding box center [1245, 427] width 438 height 766
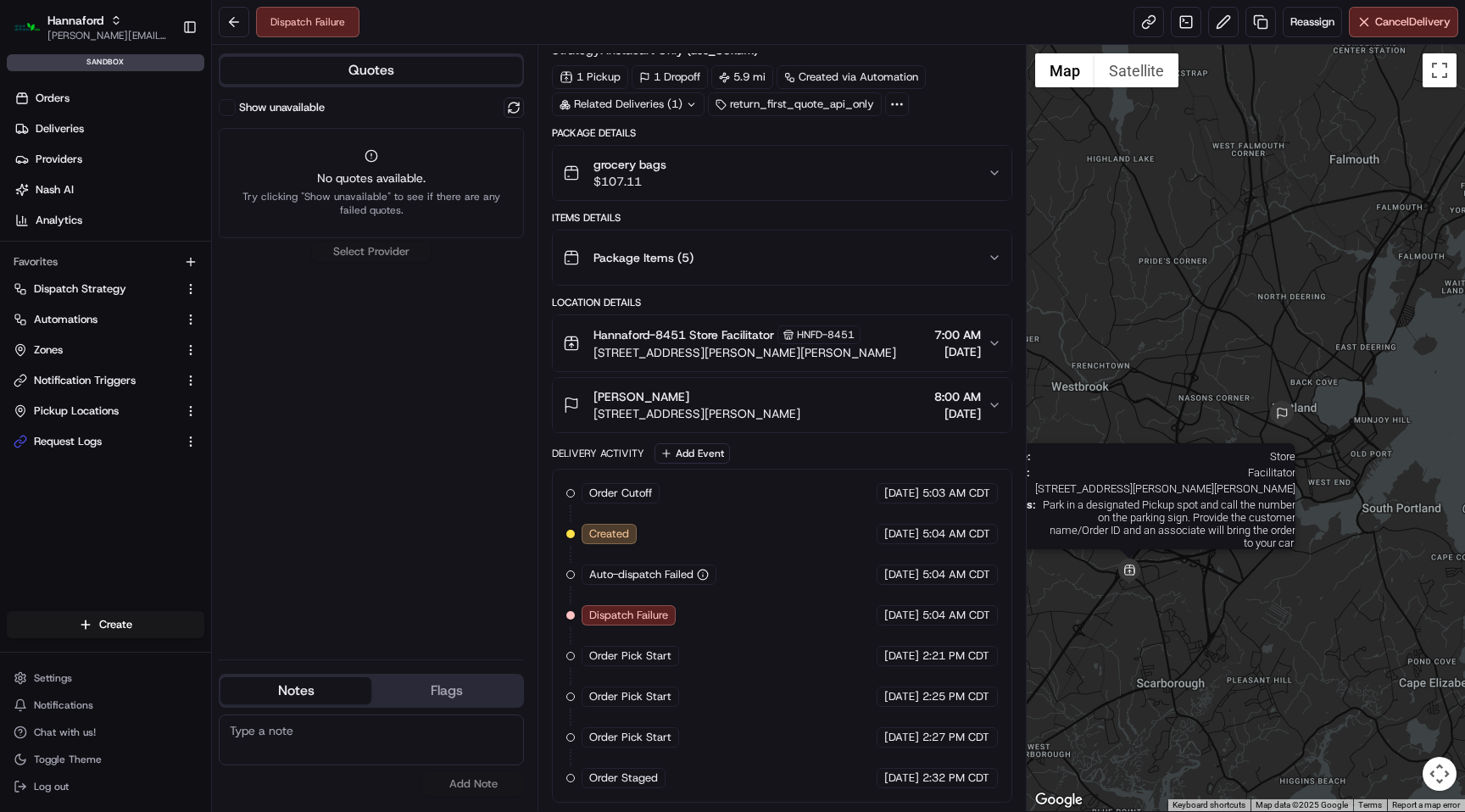
click at [1135, 568] on img at bounding box center [1129, 571] width 25 height 25
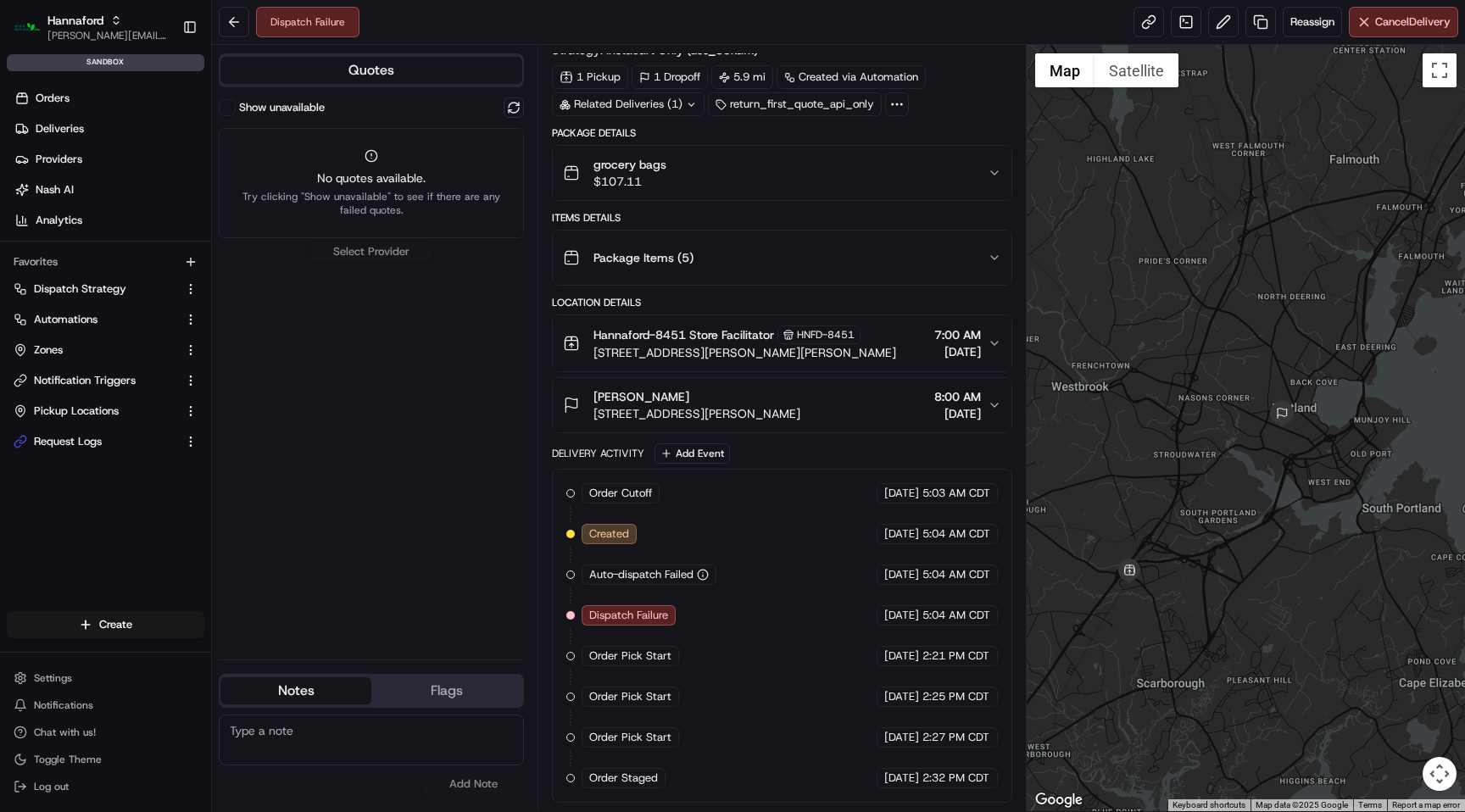
drag, startPoint x: 589, startPoint y: 409, endPoint x: 829, endPoint y: 412, distance: 240.0
click at [829, 412] on div "Frederick Salonoy 327 Frances St, Portland, ME 04102, US 8:00 AM 08/20/2025" at bounding box center [774, 405] width 424 height 34
click at [828, 411] on div "Frederick Salonoy 327 Frances St, Portland, ME 04102, US 8:00 AM 08/20/2025" at bounding box center [774, 405] width 424 height 34
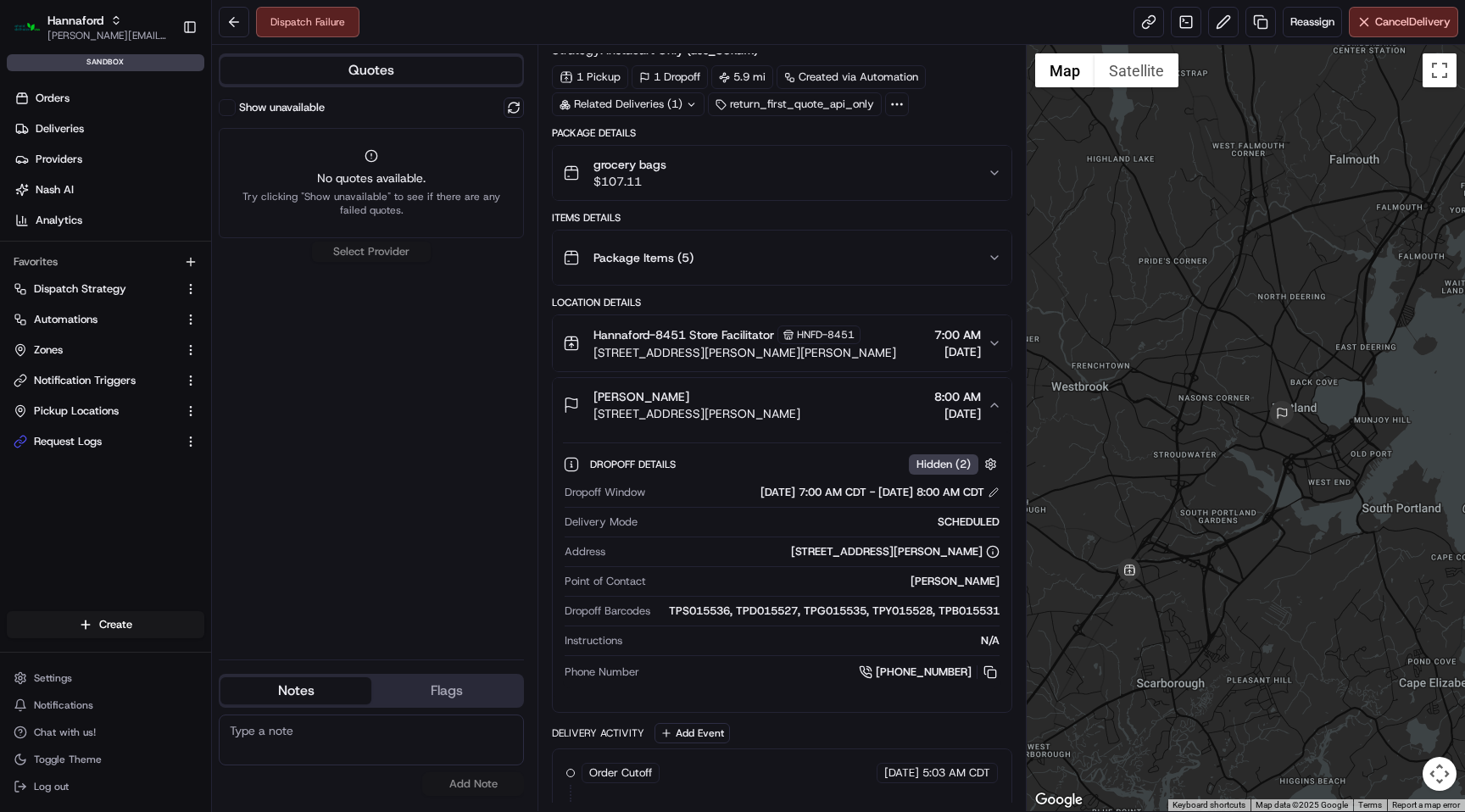
copy span "[STREET_ADDRESS][PERSON_NAME]"
drag, startPoint x: 593, startPoint y: 410, endPoint x: 822, endPoint y: 408, distance: 229.0
click at [822, 408] on div "Frederick Salonoy 327 Frances St, Portland, ME 04102, US 8:00 AM 08/20/2025" at bounding box center [774, 405] width 424 height 34
click at [234, 22] on button at bounding box center [233, 21] width 30 height 30
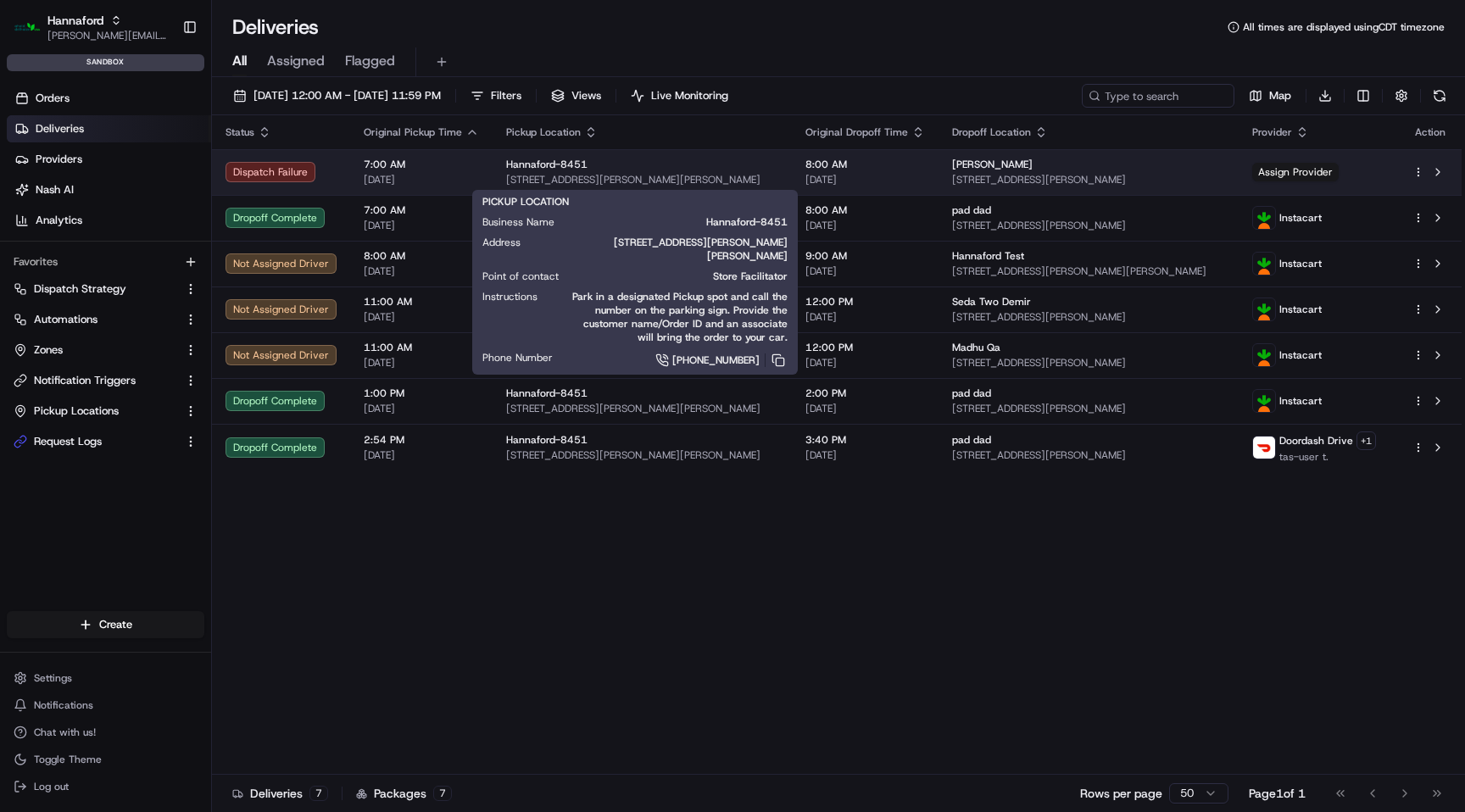
click at [741, 165] on div "Hannaford-8451" at bounding box center [642, 164] width 272 height 14
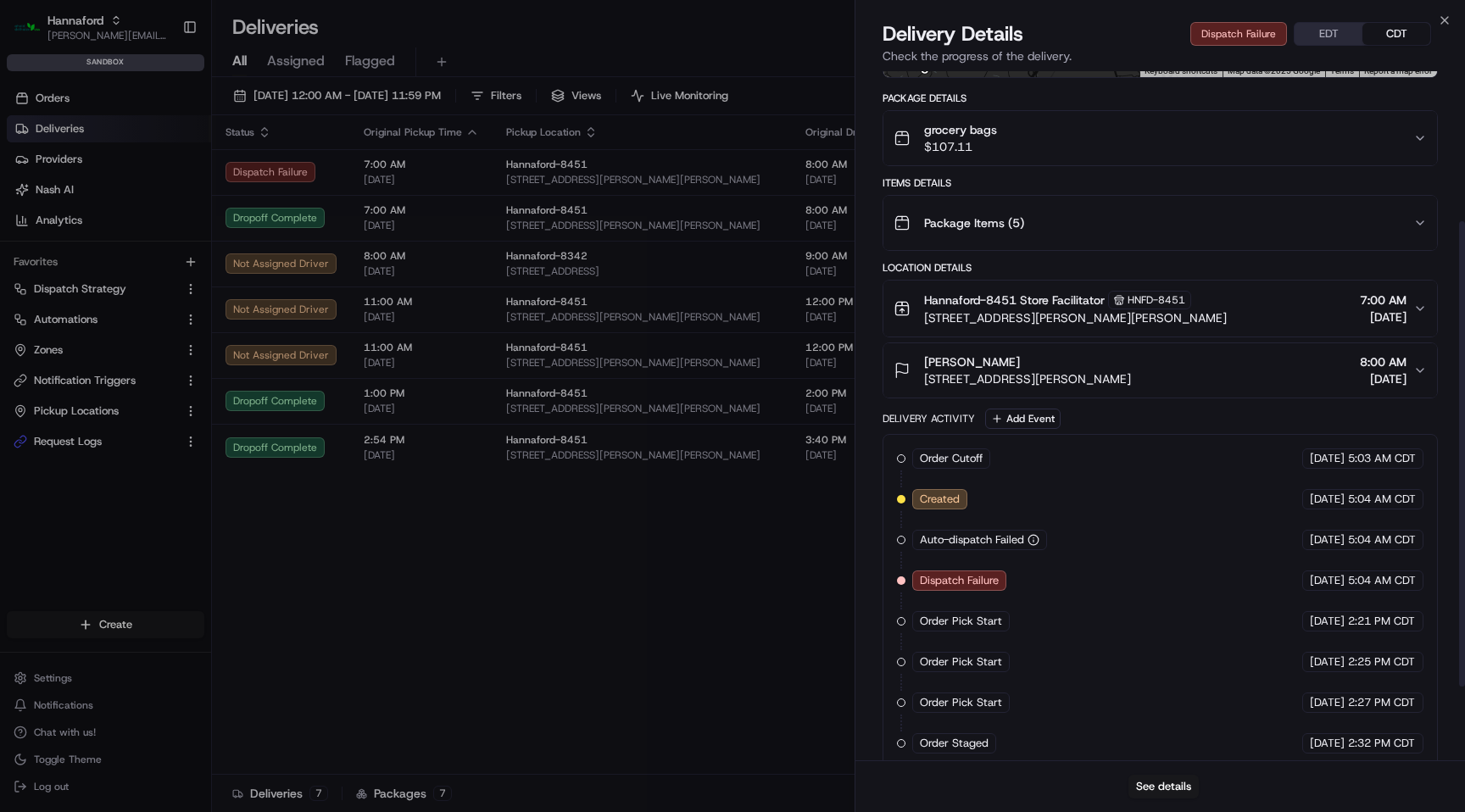
scroll to position [331, 0]
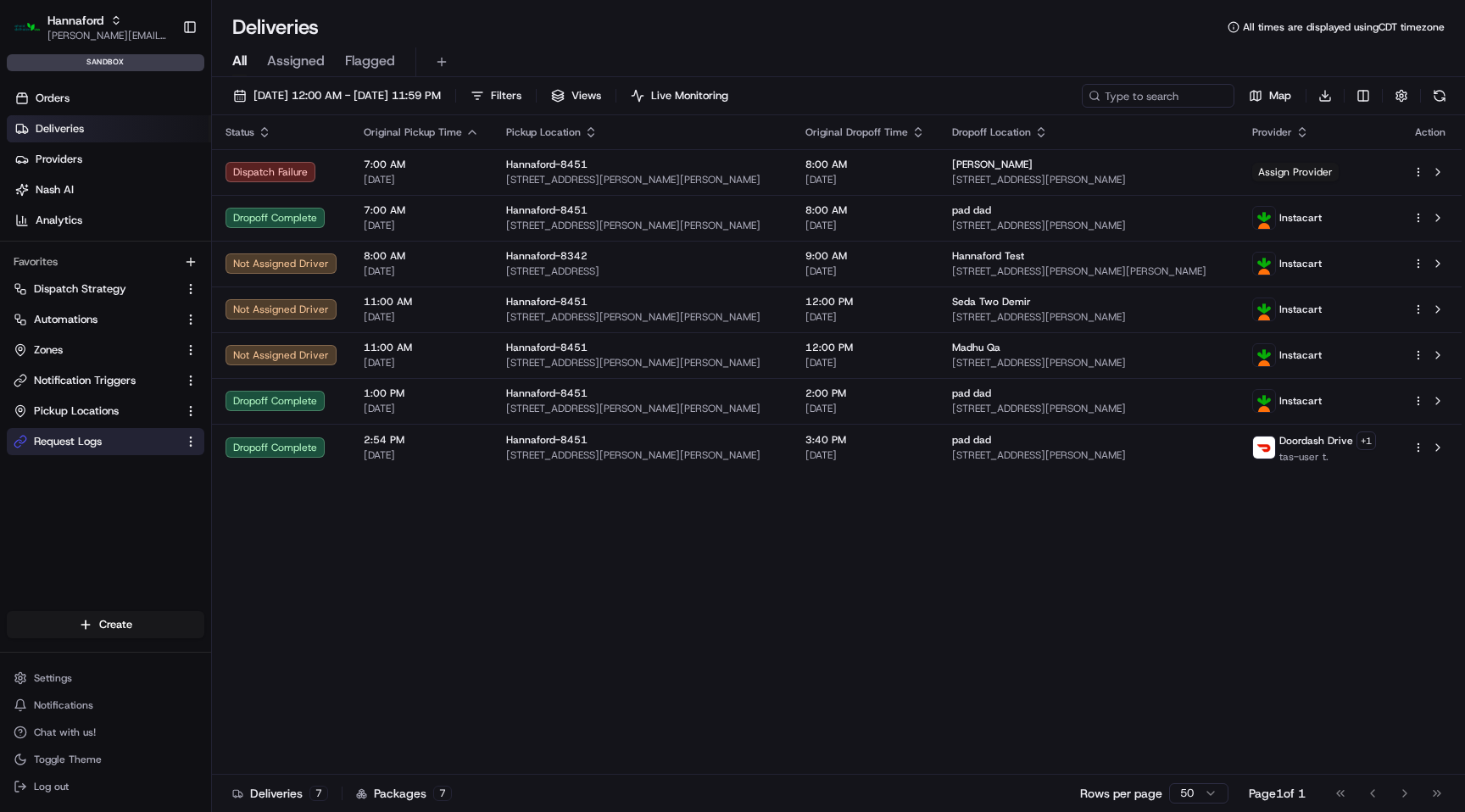
click at [104, 436] on link "Request Logs" at bounding box center [95, 442] width 163 height 16
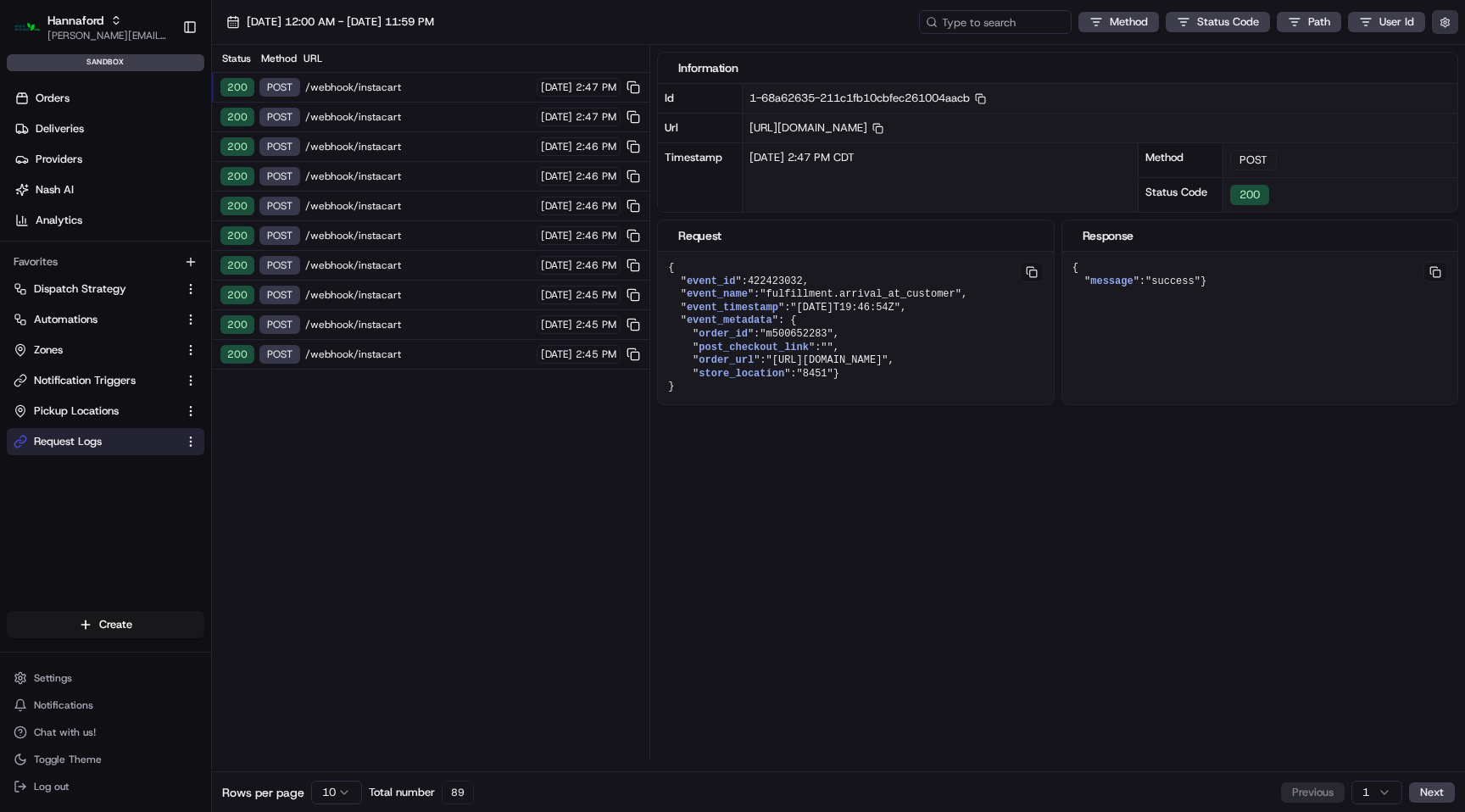
click at [1441, 30] on button "button" at bounding box center [1445, 21] width 26 height 23
click at [1447, 56] on button "Display Only Provider Logs" at bounding box center [1447, 52] width 14 height 14
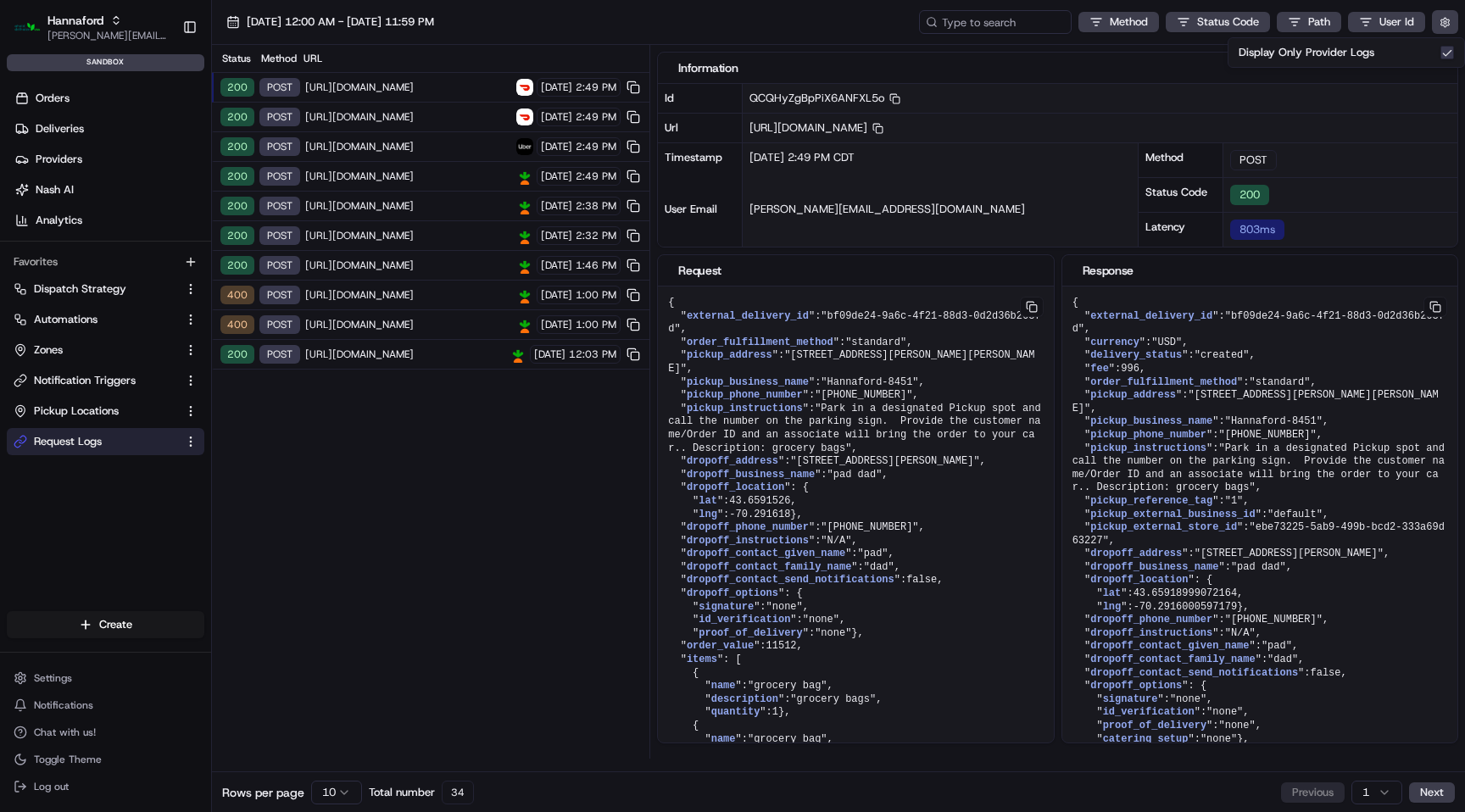
click at [449, 294] on span "https://connect.dev.instacart.tools/v2/fulfillment/lastmile/orders/m500639566/c…" at bounding box center [408, 295] width 206 height 14
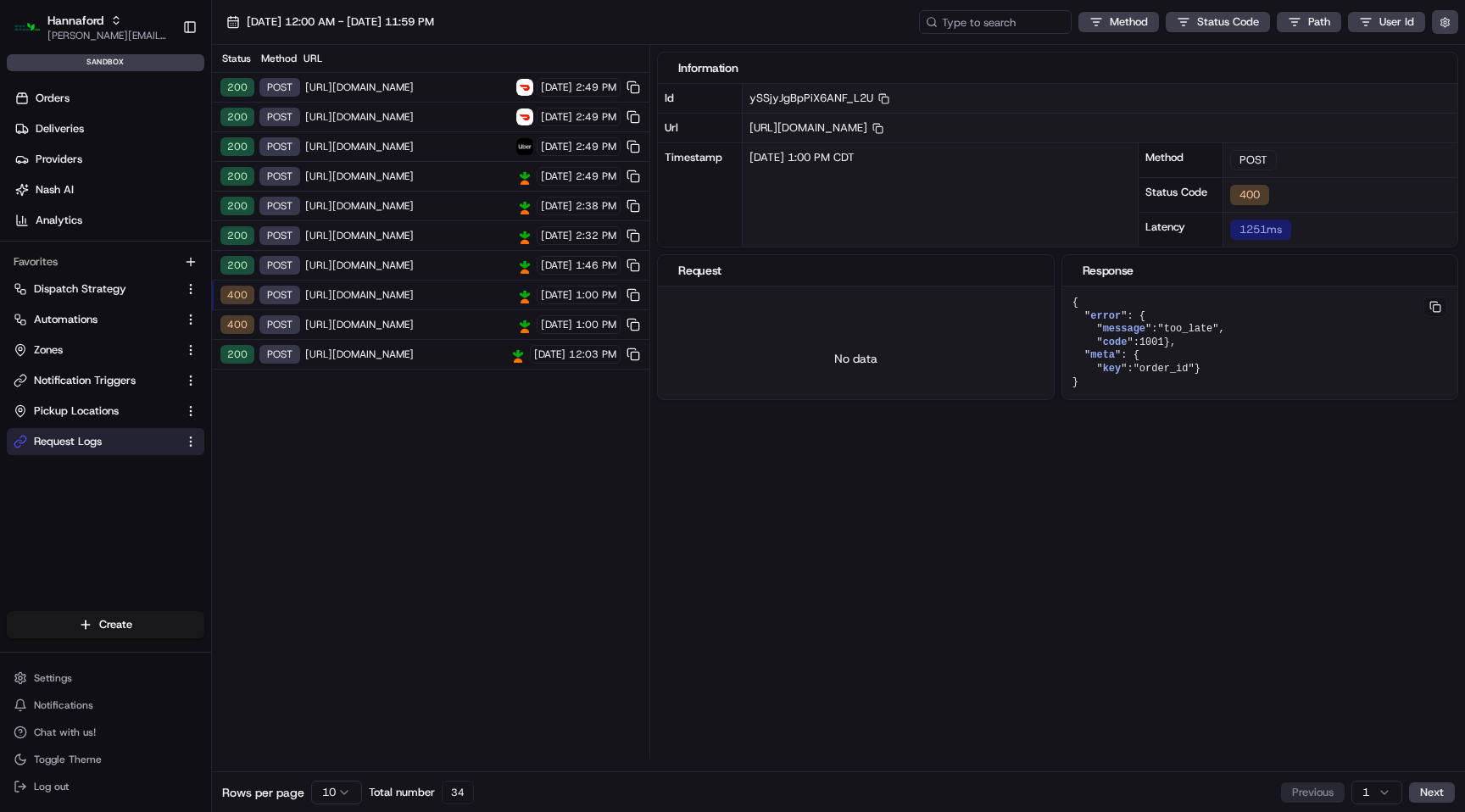
click at [439, 327] on span "https://connect.dev.instacart.tools/v2/fulfillment/lastmile/orders/m500651608/c…" at bounding box center [408, 324] width 206 height 14
click at [434, 296] on span "https://connect.dev.instacart.tools/v2/fulfillment/lastmile/orders/m500639566/c…" at bounding box center [408, 295] width 206 height 14
click at [1444, 26] on button "button" at bounding box center [1445, 21] width 26 height 23
click at [1446, 58] on button "Display Only Provider Logs" at bounding box center [1447, 52] width 14 height 14
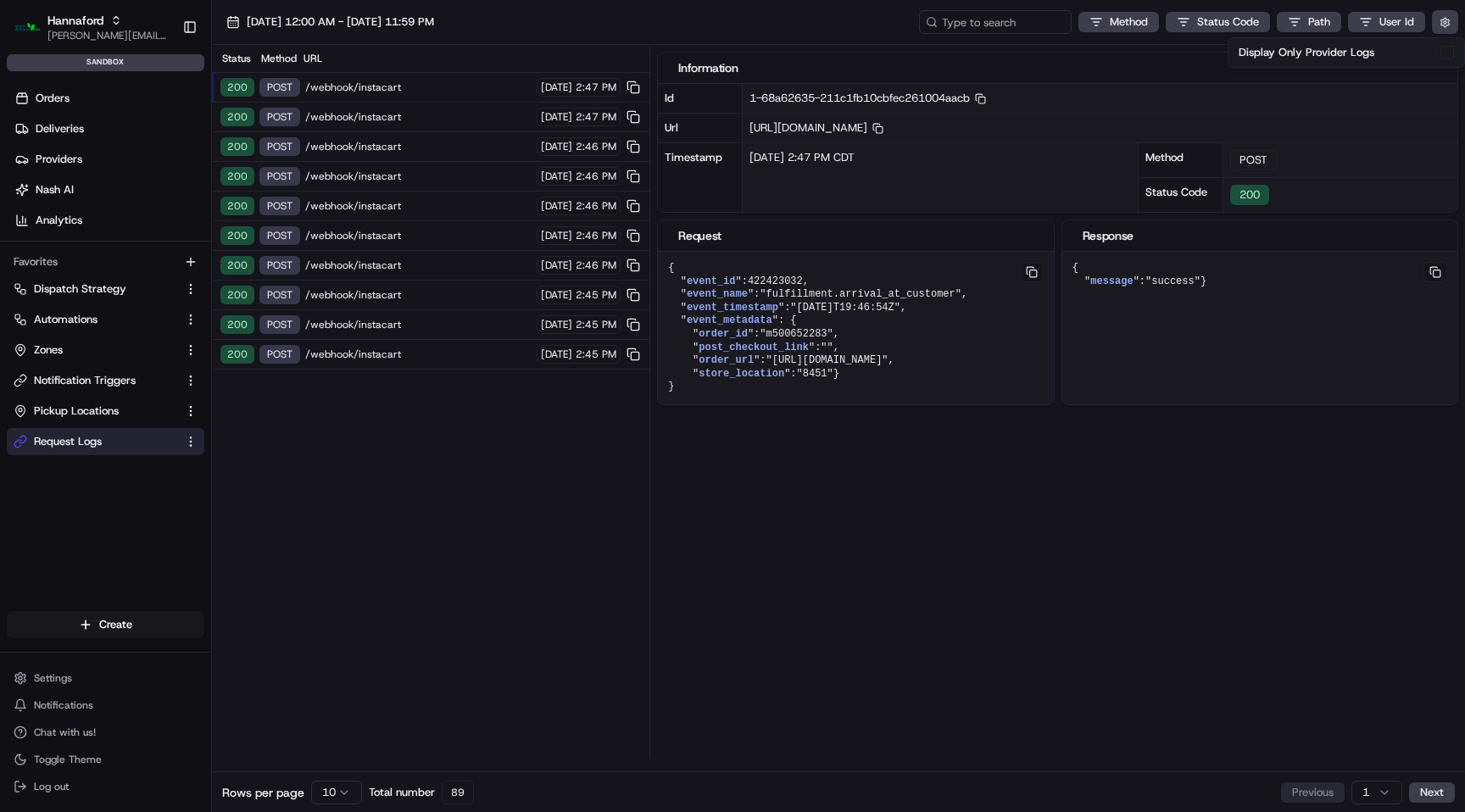
click at [351, 495] on div "Status Method URL 200 POST /webhook/instacart 08/20/2025 2:47 PM 200 POST /webh…" at bounding box center [430, 401] width 437 height 714
click at [369, 452] on div "Status Method URL 200 POST /webhook/instacart 08/20/2025 2:47 PM 200 POST /webh…" at bounding box center [430, 401] width 437 height 714
click at [129, 121] on link "Deliveries" at bounding box center [109, 129] width 204 height 27
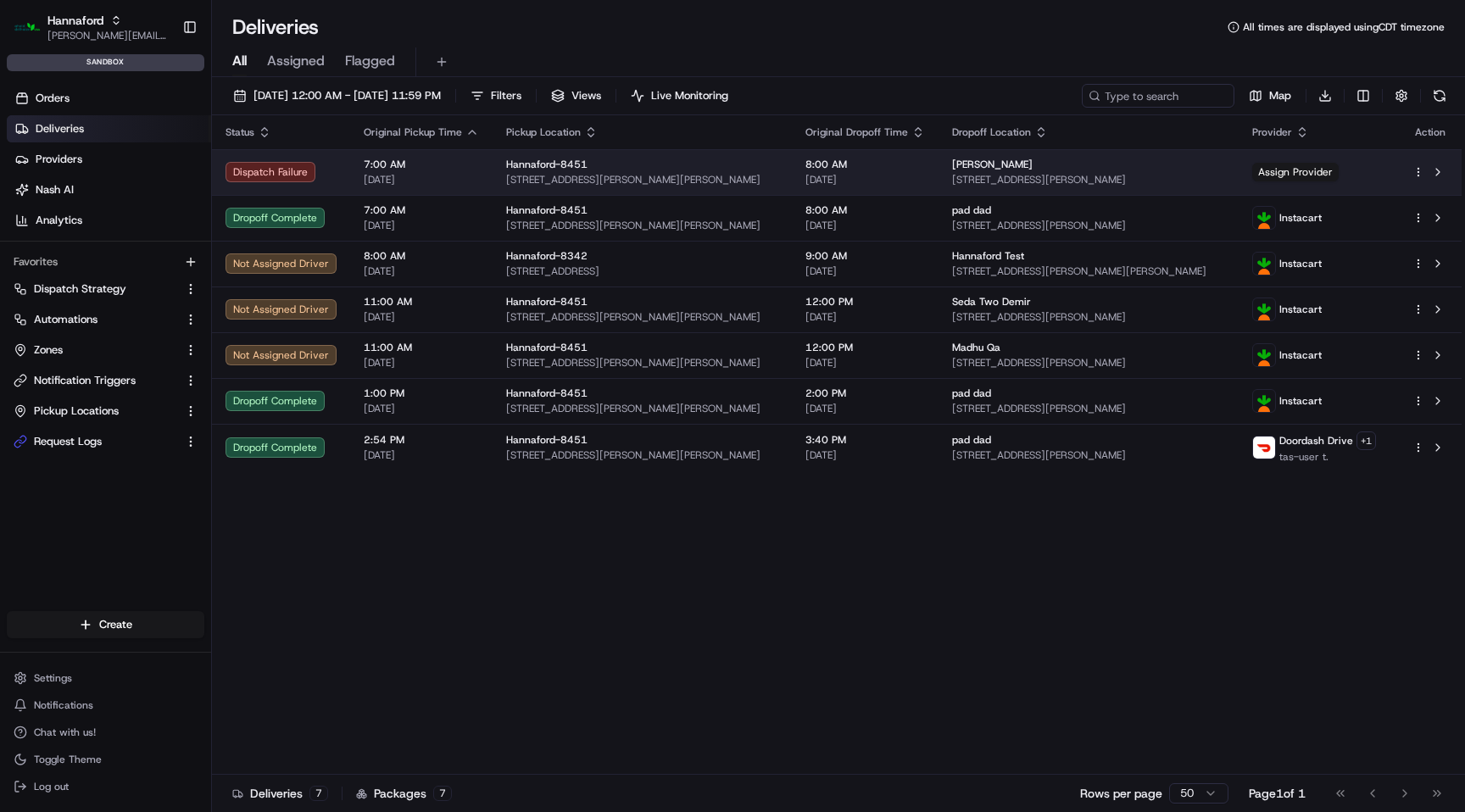
click at [743, 164] on div "Hannaford-8451" at bounding box center [642, 164] width 272 height 14
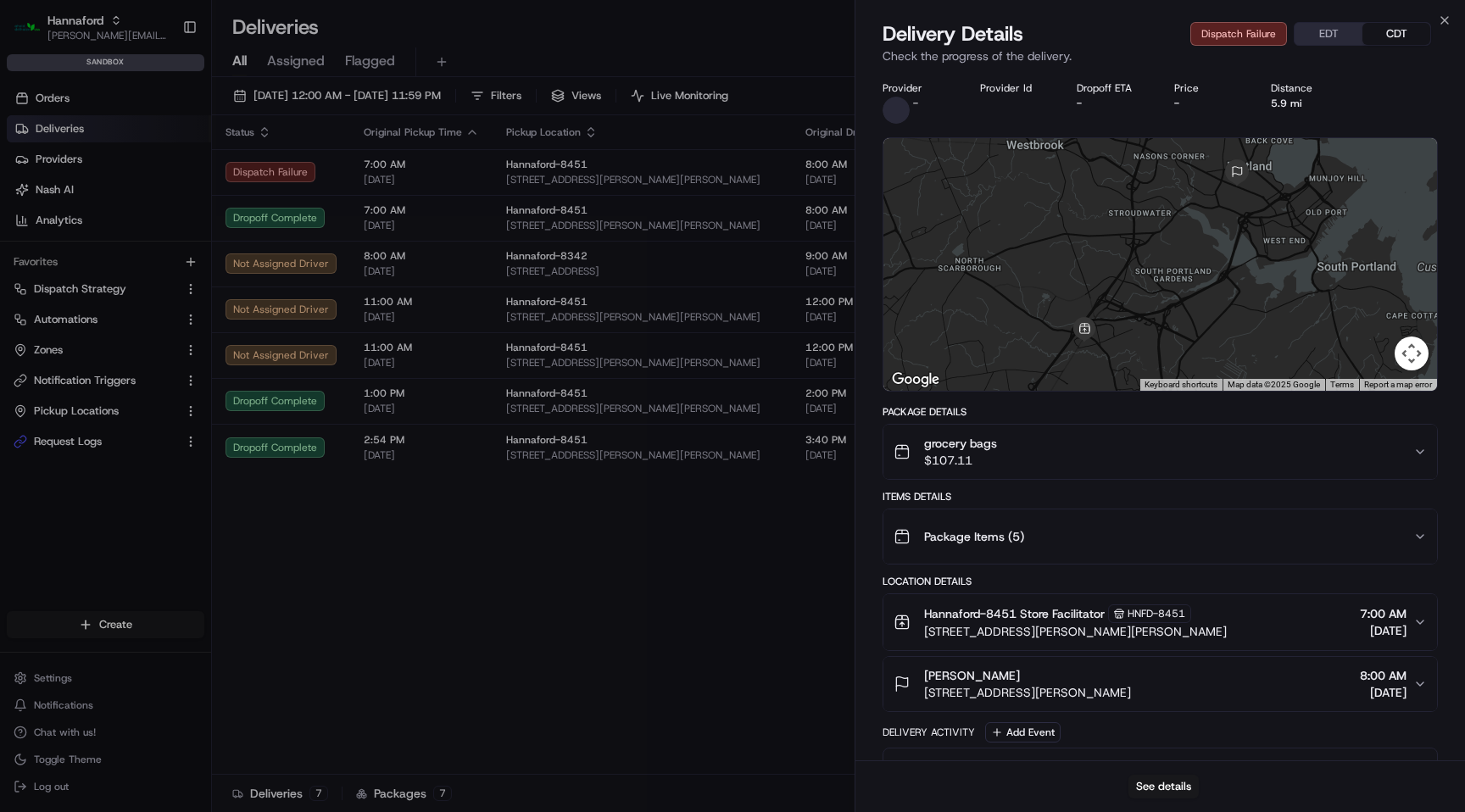
click at [1027, 685] on span "[STREET_ADDRESS][PERSON_NAME]" at bounding box center [1027, 692] width 207 height 17
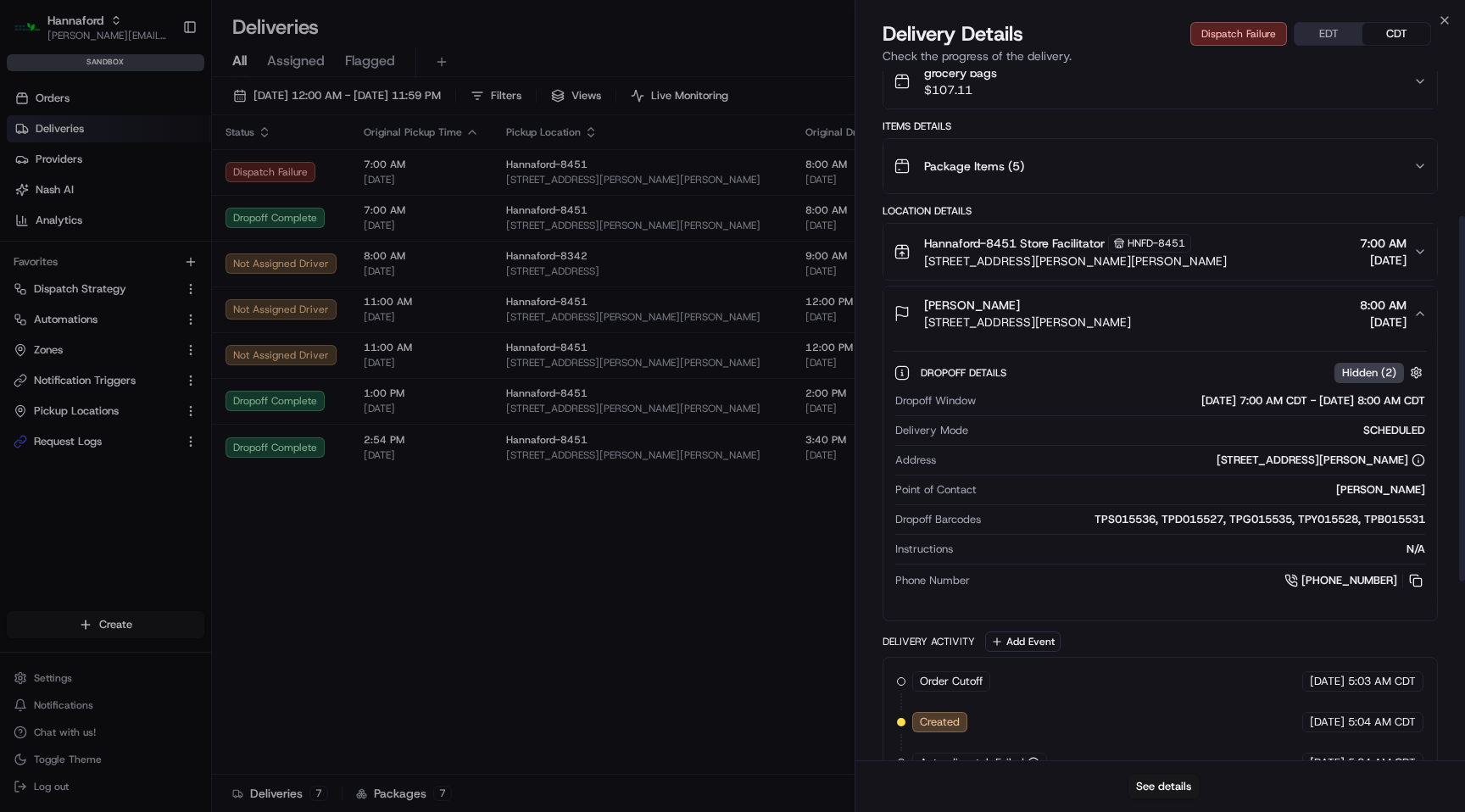
scroll to position [611, 0]
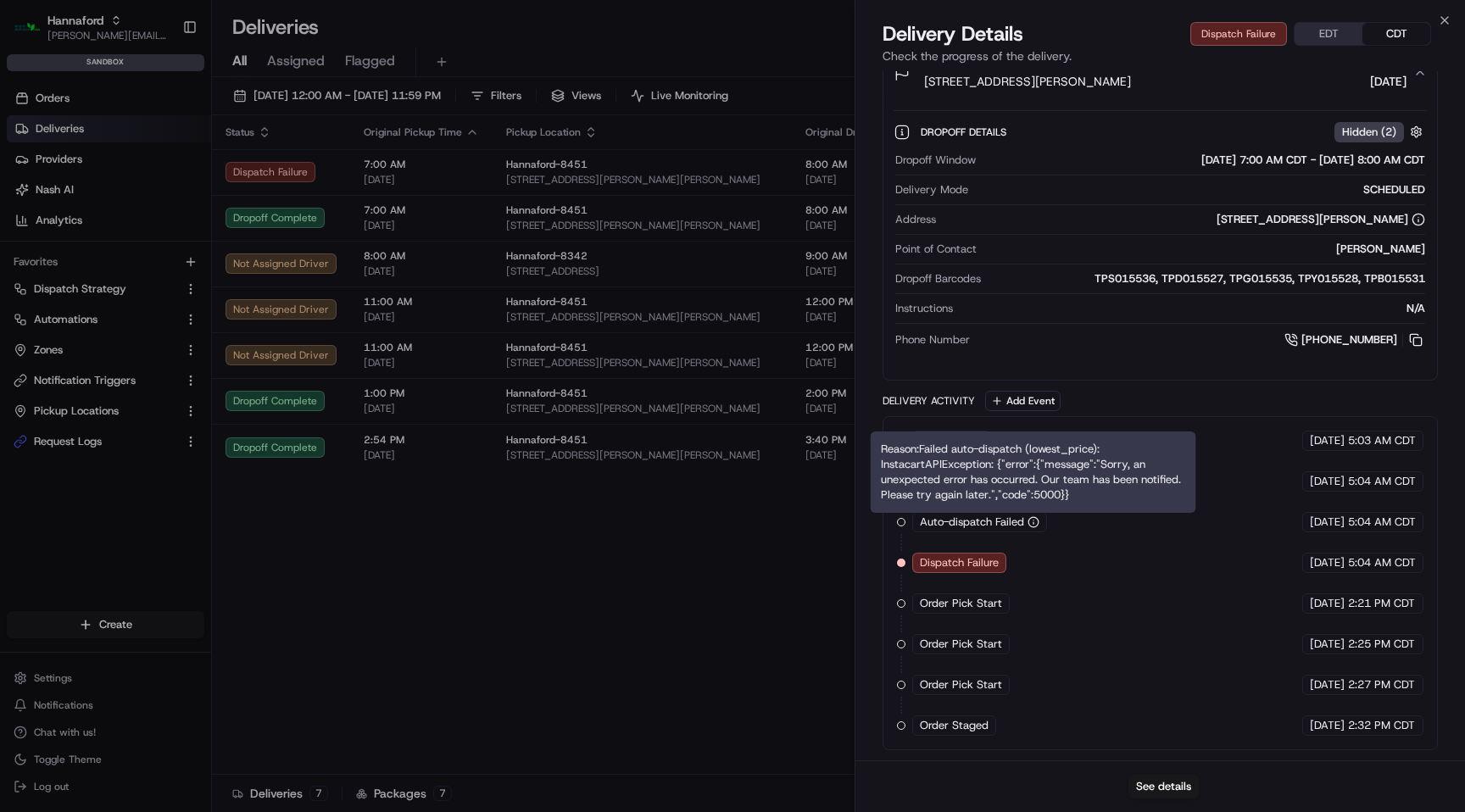
click at [1034, 523] on icon "button" at bounding box center [1033, 522] width 12 height 12
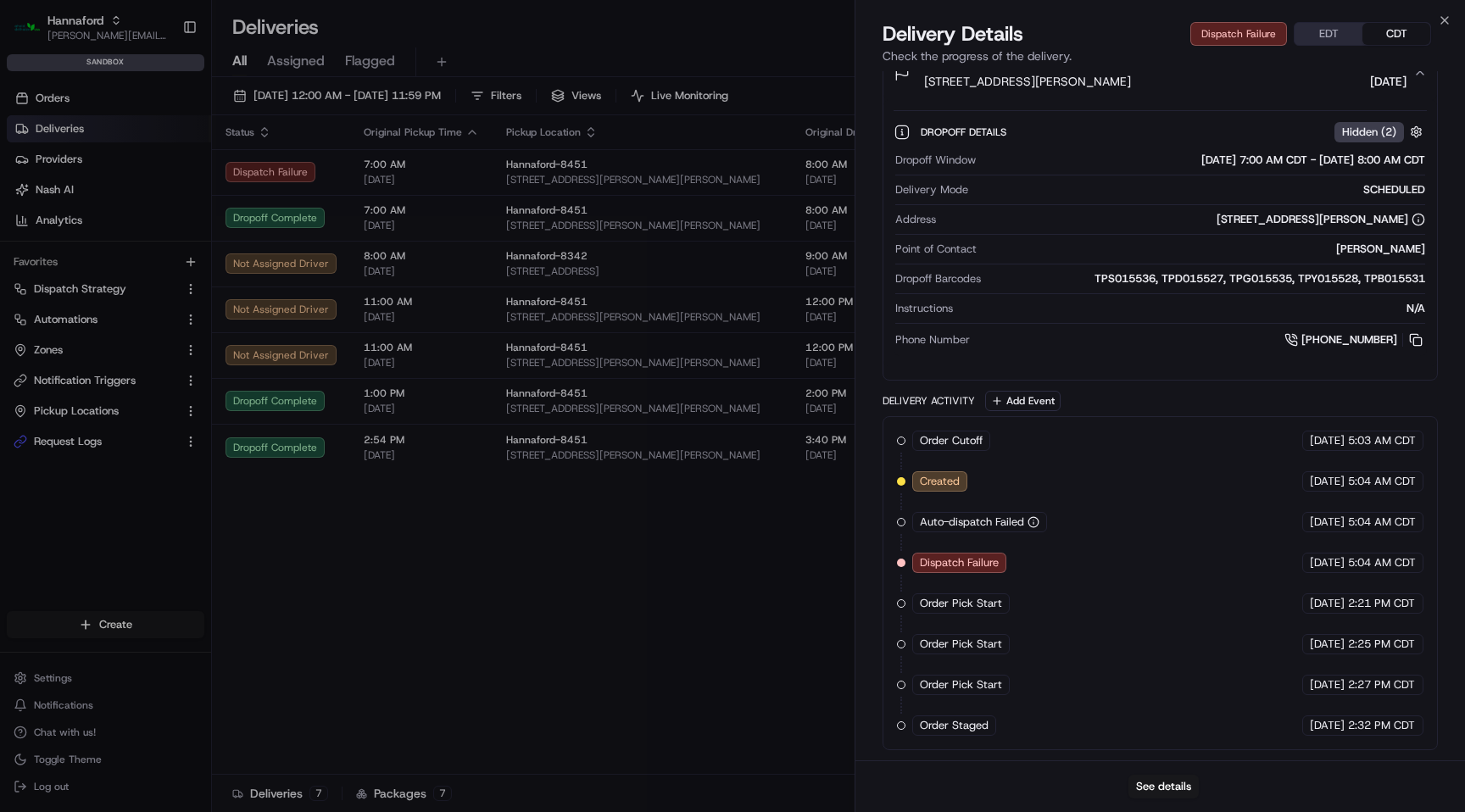
click at [1034, 523] on icon "button" at bounding box center [1033, 522] width 12 height 12
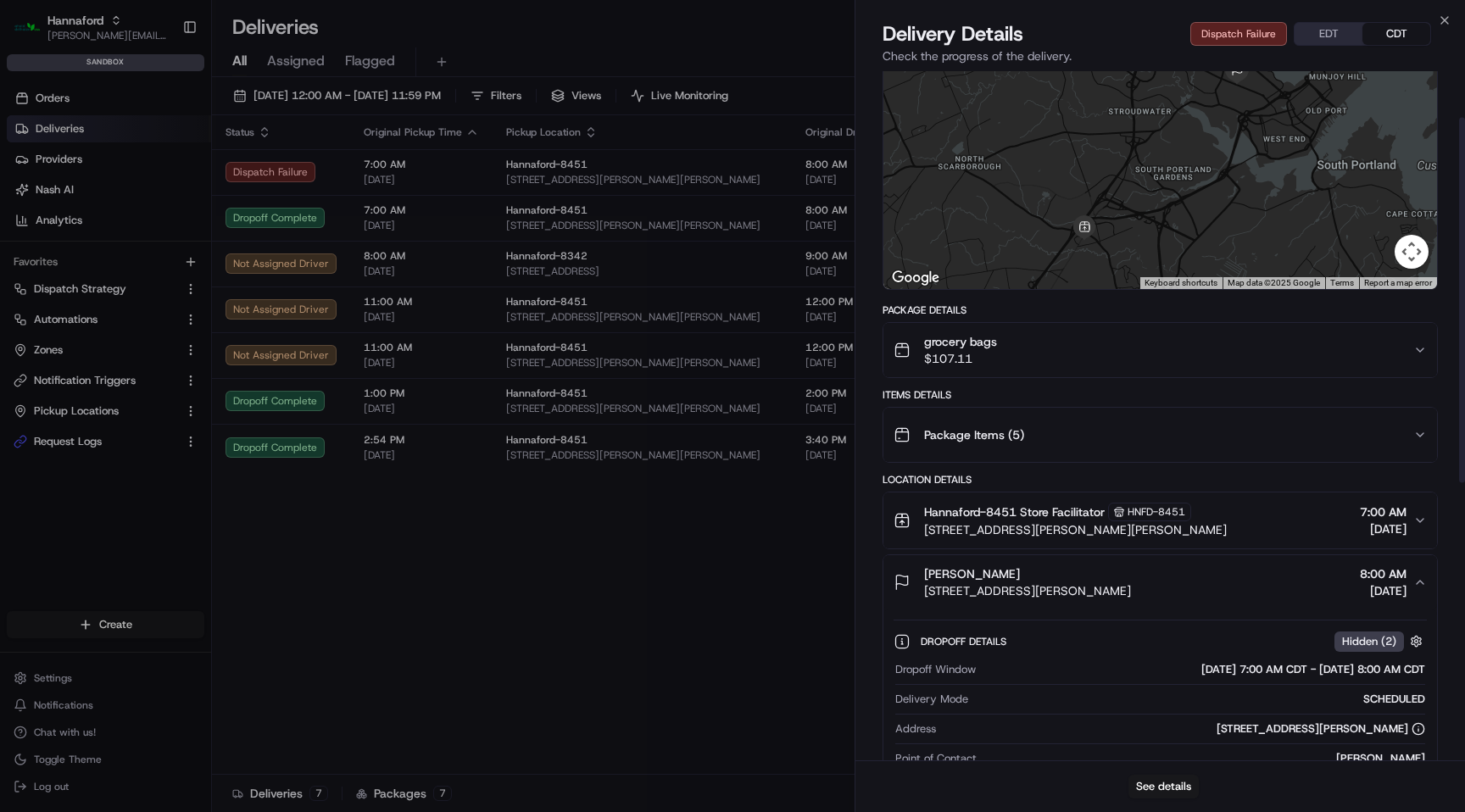
scroll to position [208, 0]
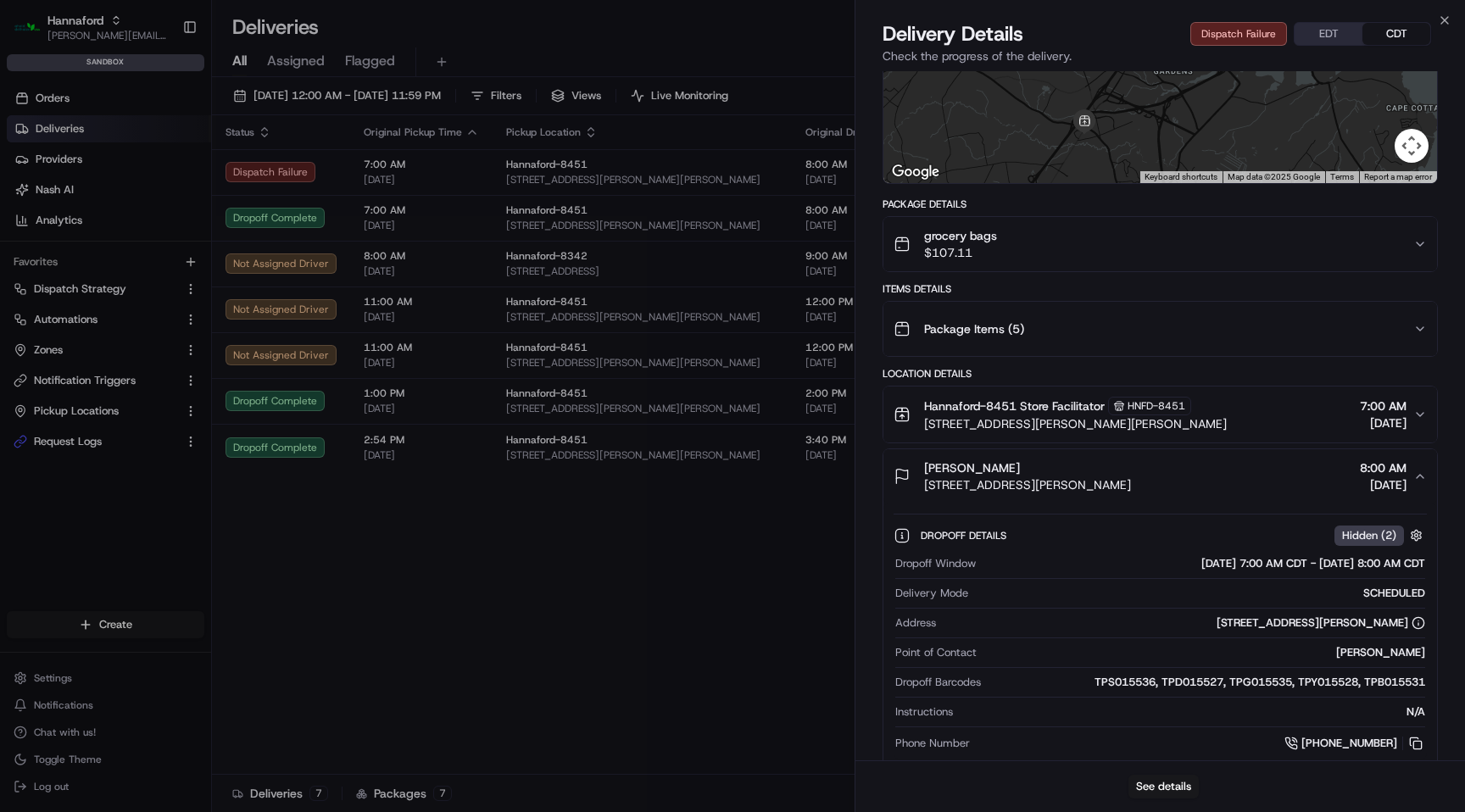
click at [1232, 423] on div "Hannaford-8451 Store Facilitator HNFD-8451 417 Payne Rd, Scarborough, ME 04074,…" at bounding box center [1153, 414] width 520 height 36
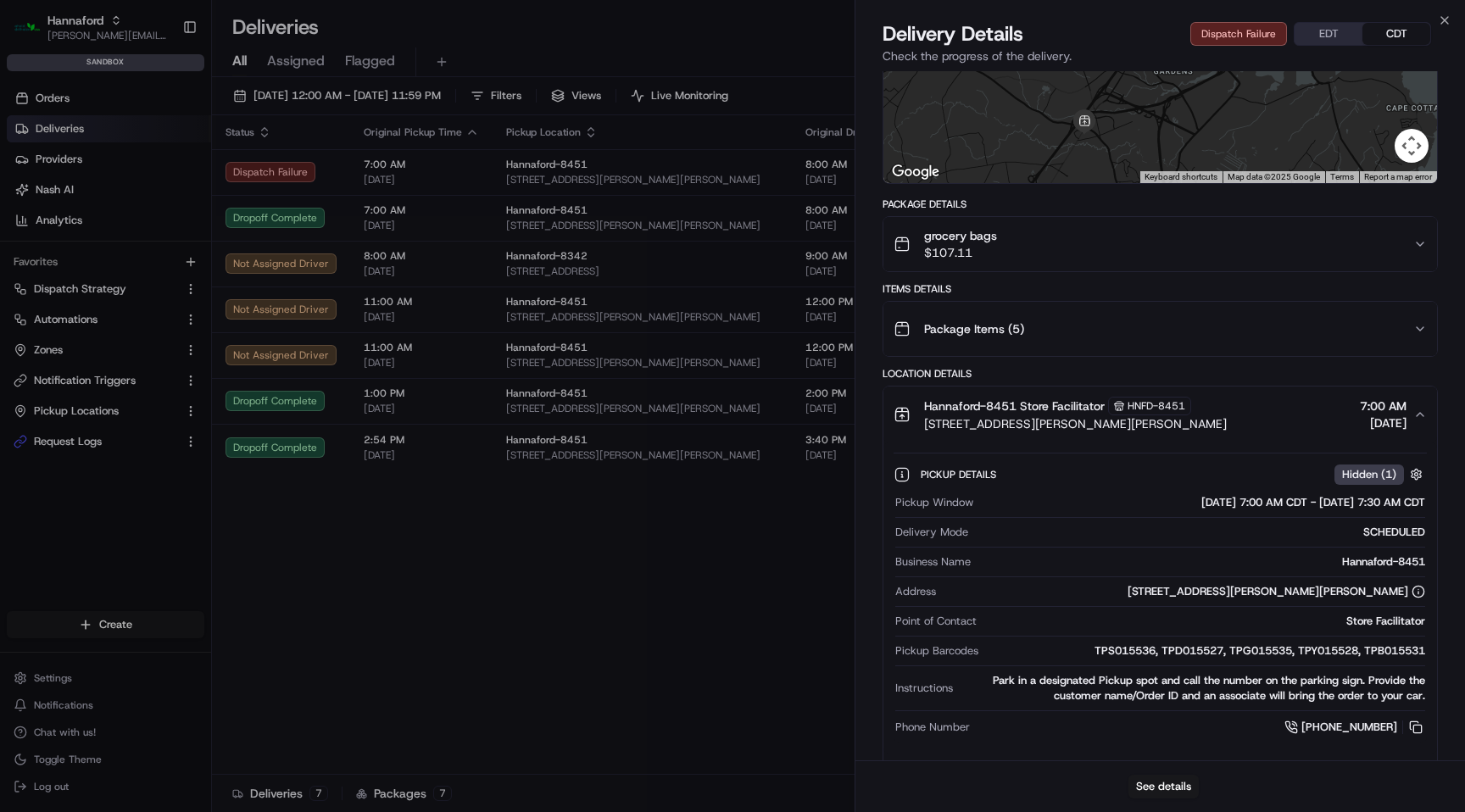
click at [1322, 332] on div "Package Items ( 5 )" at bounding box center [1153, 328] width 520 height 34
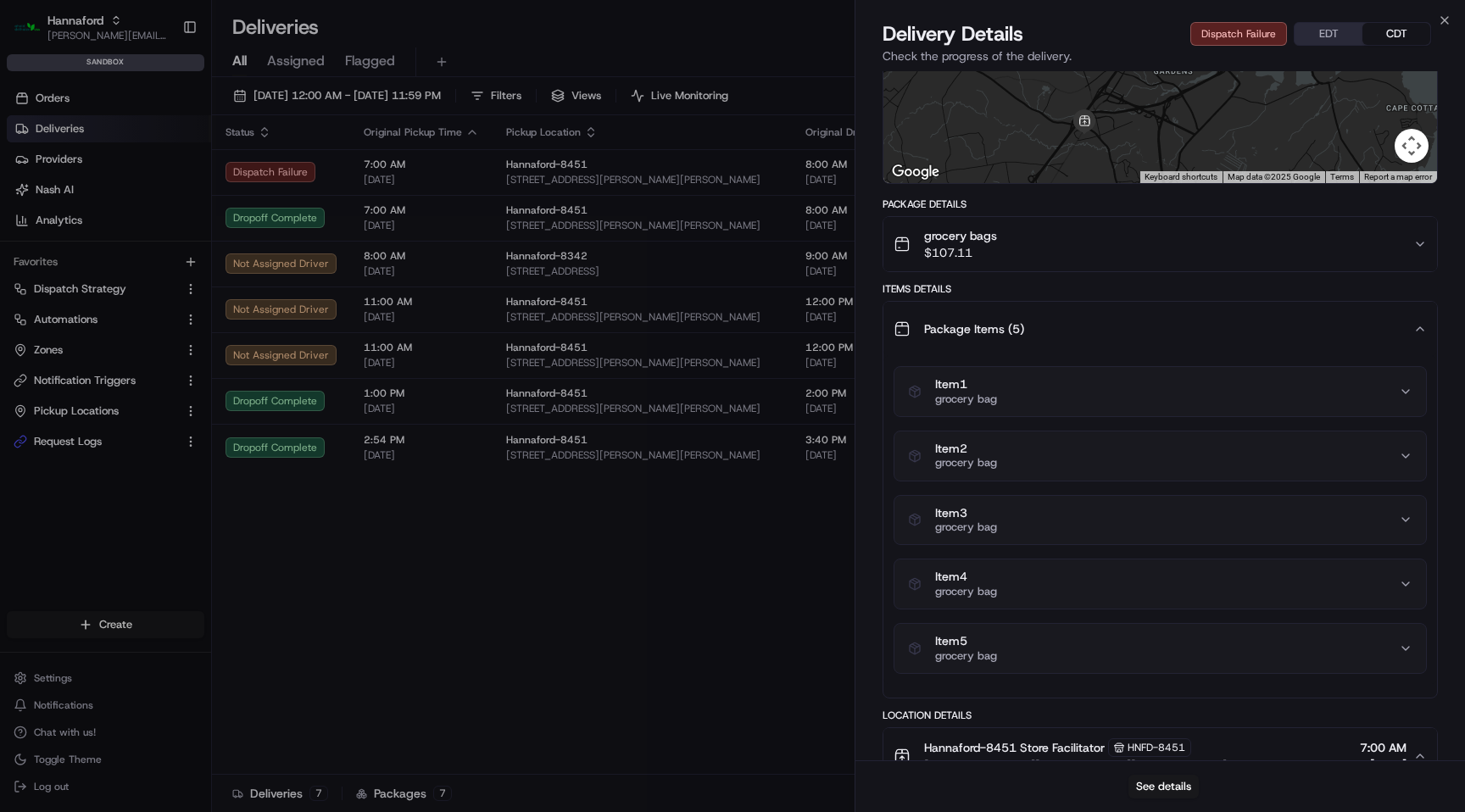
click at [1326, 266] on button "grocery bags $107.11" at bounding box center [1160, 244] width 554 height 54
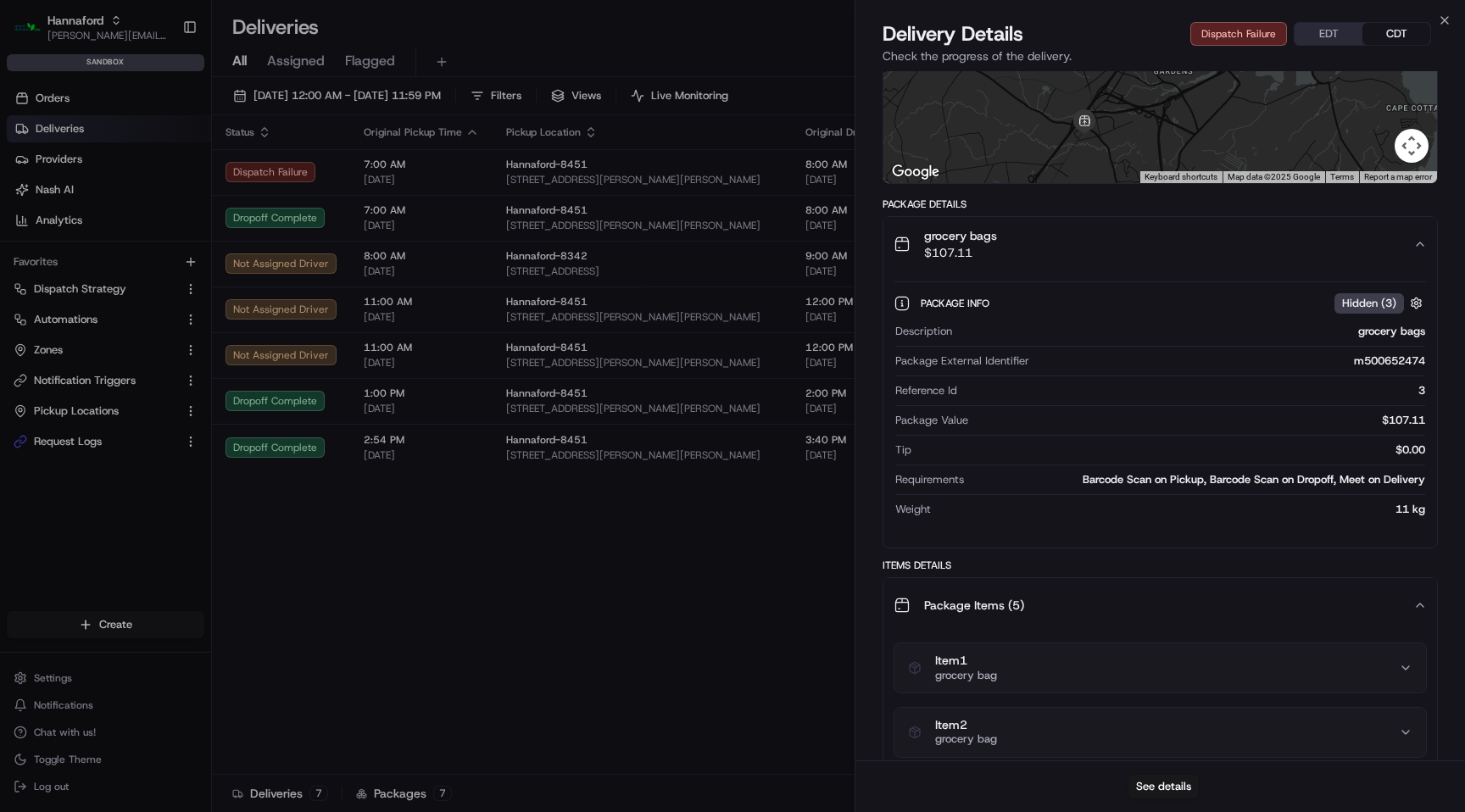
click at [1386, 362] on div "m500652474" at bounding box center [1230, 361] width 389 height 16
copy div "m500652474"
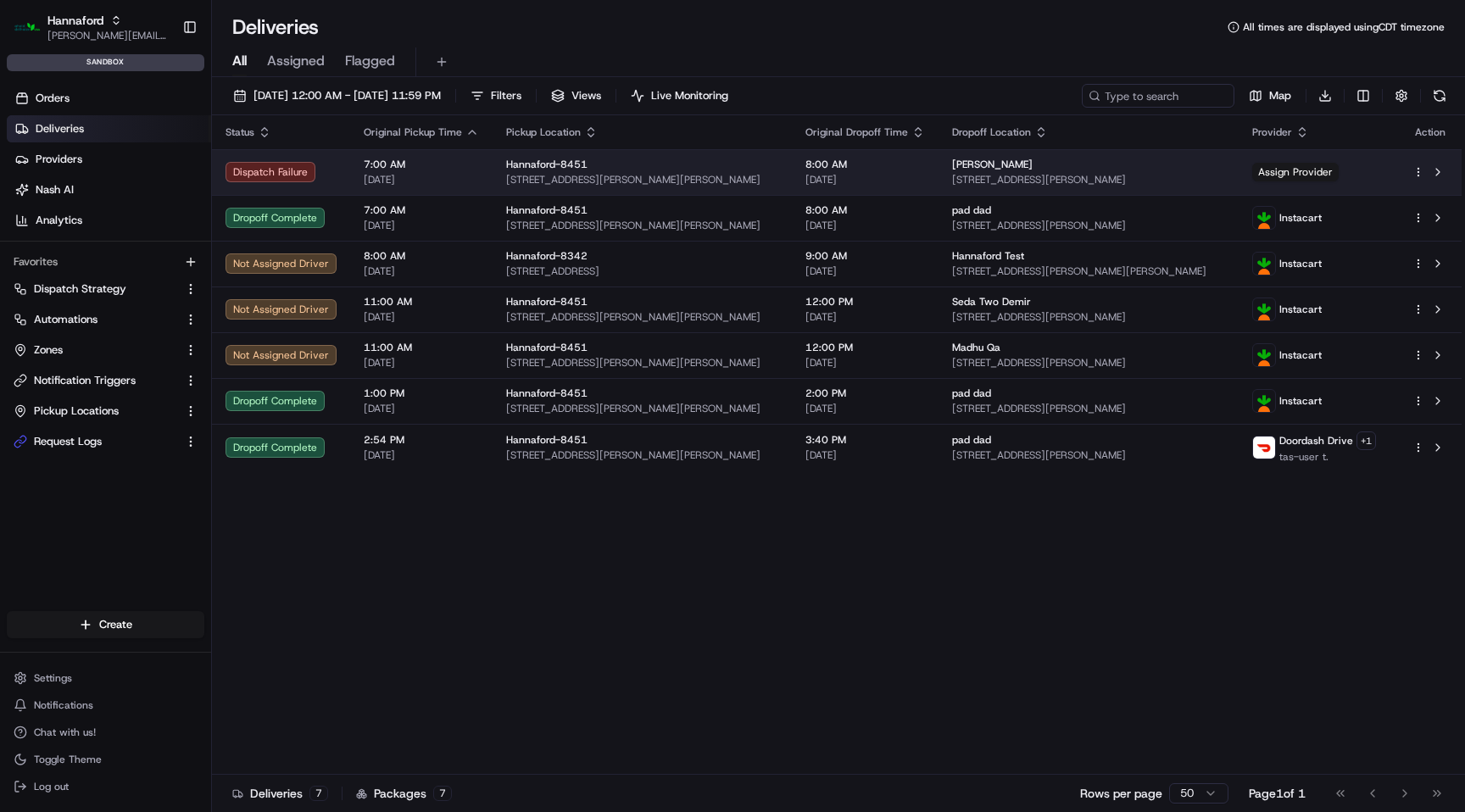
click at [828, 178] on span "[DATE]" at bounding box center [865, 180] width 119 height 14
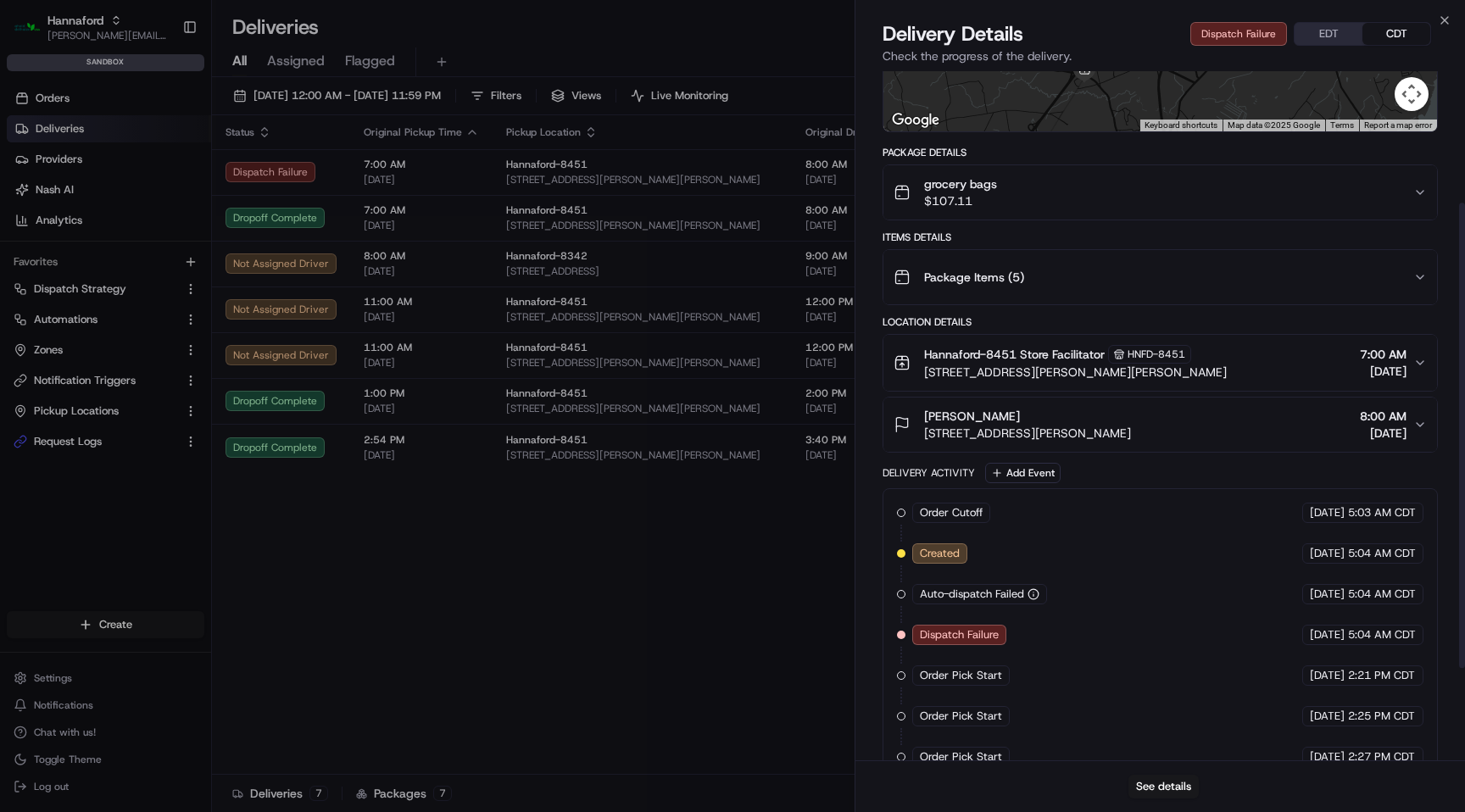
scroll to position [331, 0]
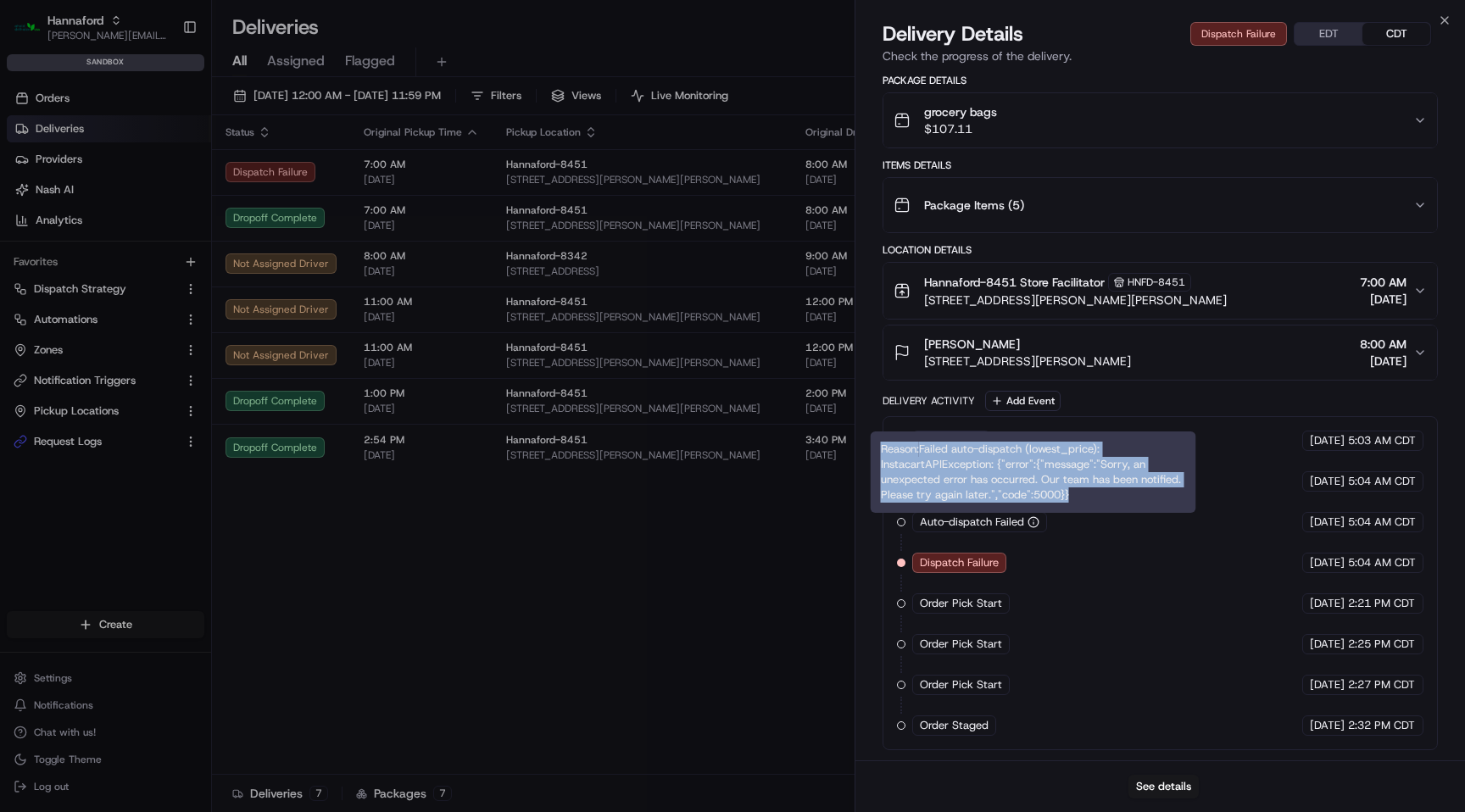
drag, startPoint x: 1086, startPoint y: 493, endPoint x: 877, endPoint y: 446, distance: 214.2
click at [877, 446] on div "Reason: Failed auto-dispatch (lowest_price): InstacartAPIException: {"error":{"…" at bounding box center [1033, 472] width 325 height 82
copy div "Reason: Failed auto-dispatch (lowest_price): InstacartAPIException: {"error":{"…"
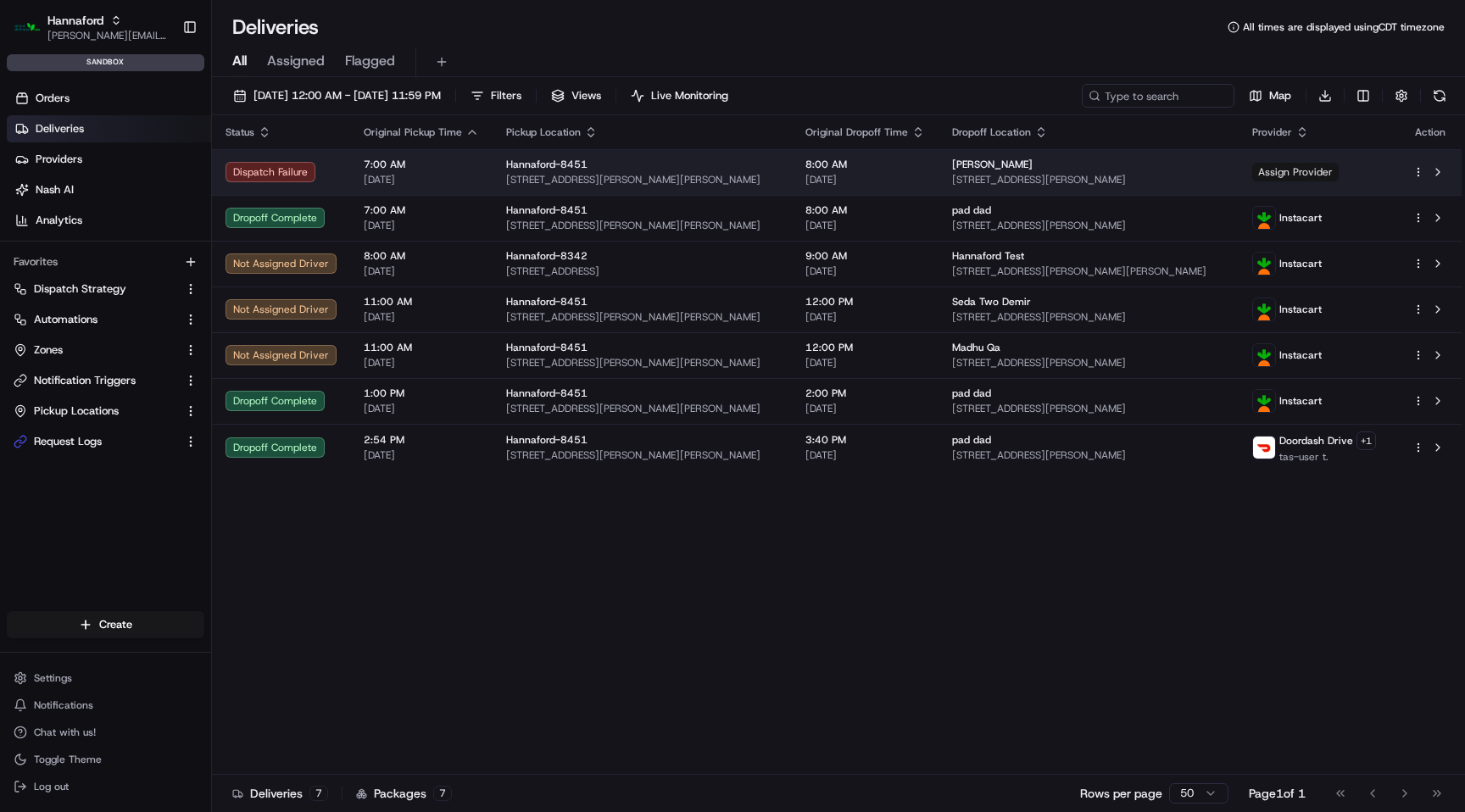
click at [1275, 176] on span "Assign Provider" at bounding box center [1295, 172] width 86 height 18
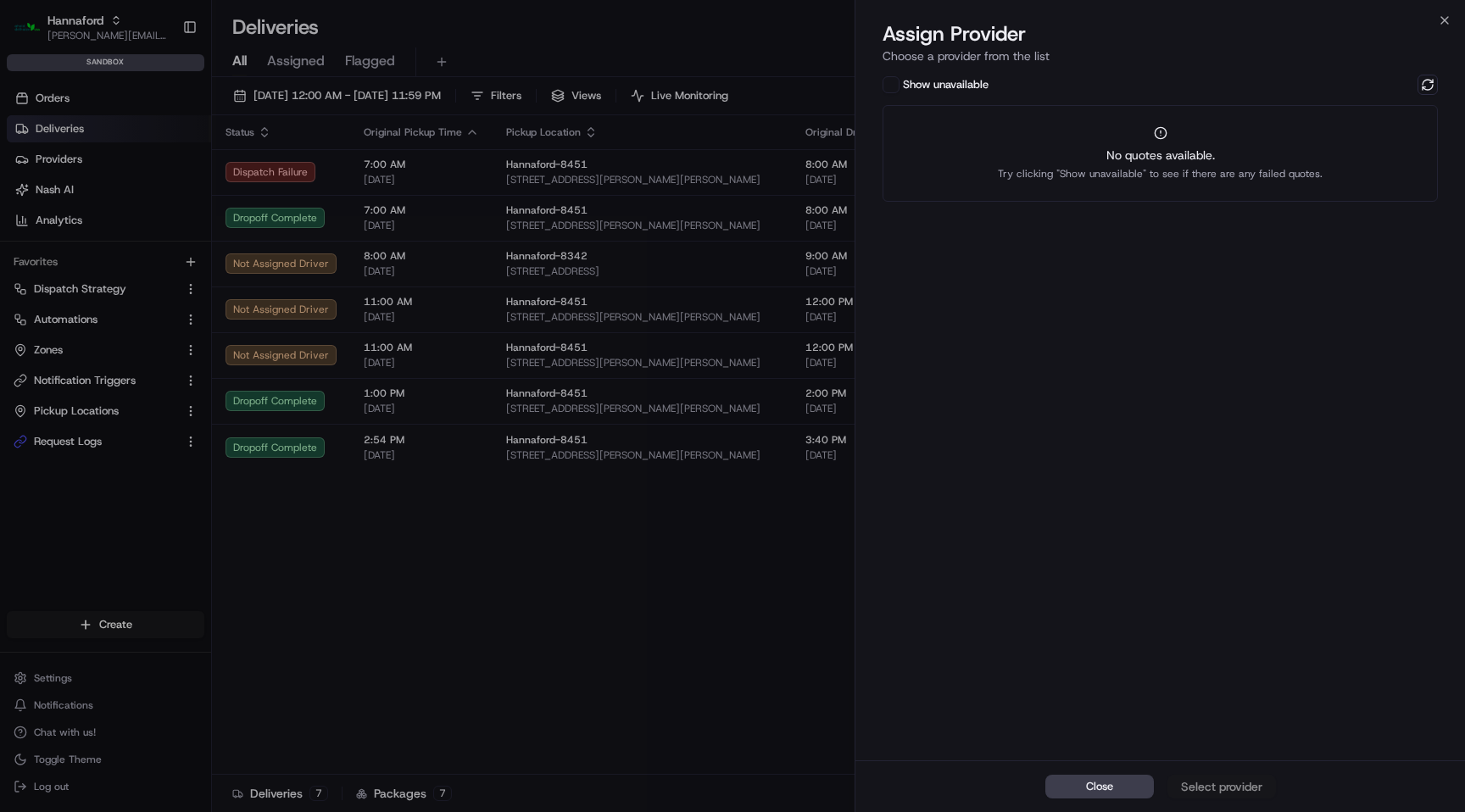
click at [890, 75] on div "Show unavailable" at bounding box center [1160, 85] width 556 height 20
click at [889, 90] on button "Show unavailable" at bounding box center [890, 85] width 17 height 17
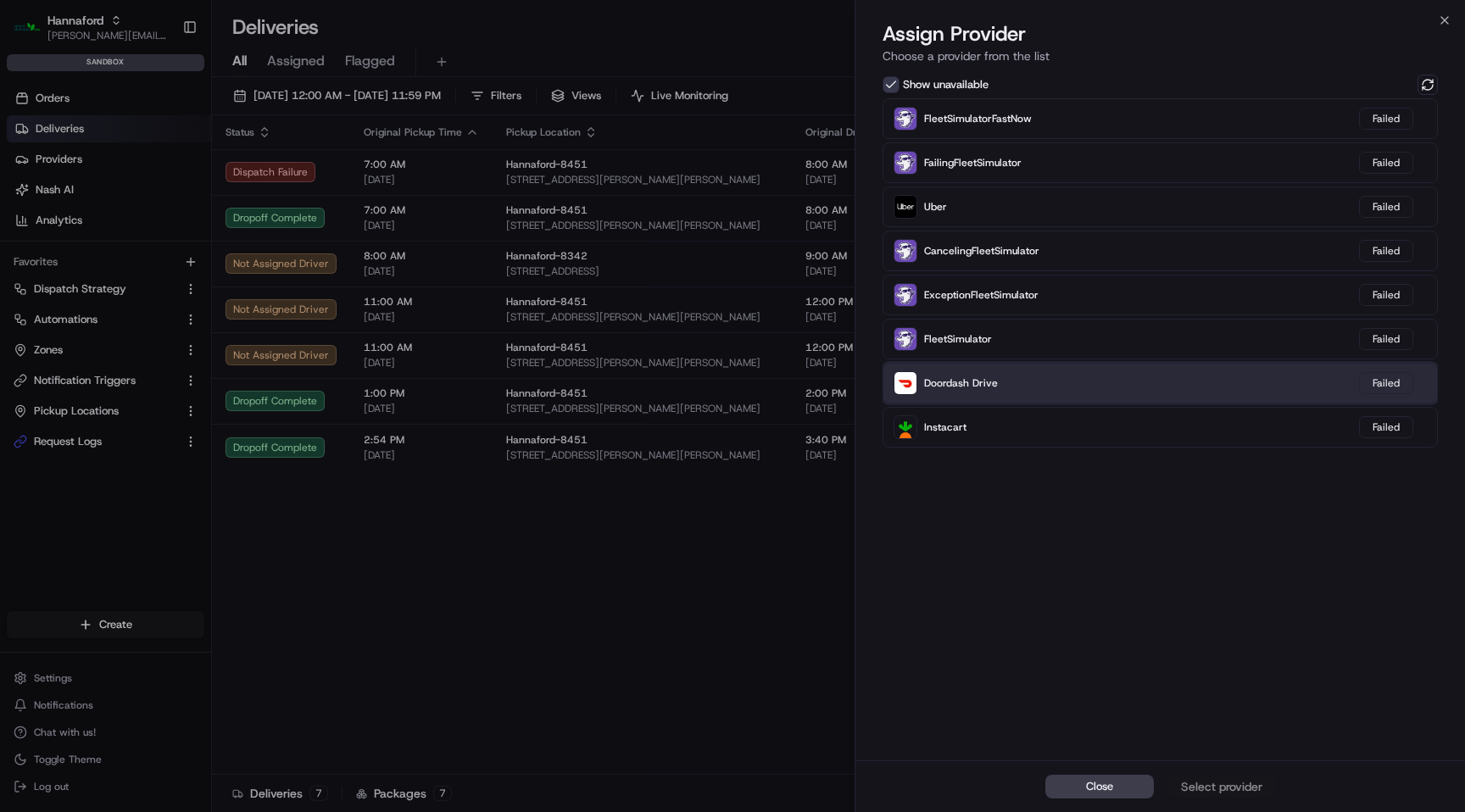
click at [1148, 381] on div "Doordash Drive Failed" at bounding box center [1160, 383] width 556 height 41
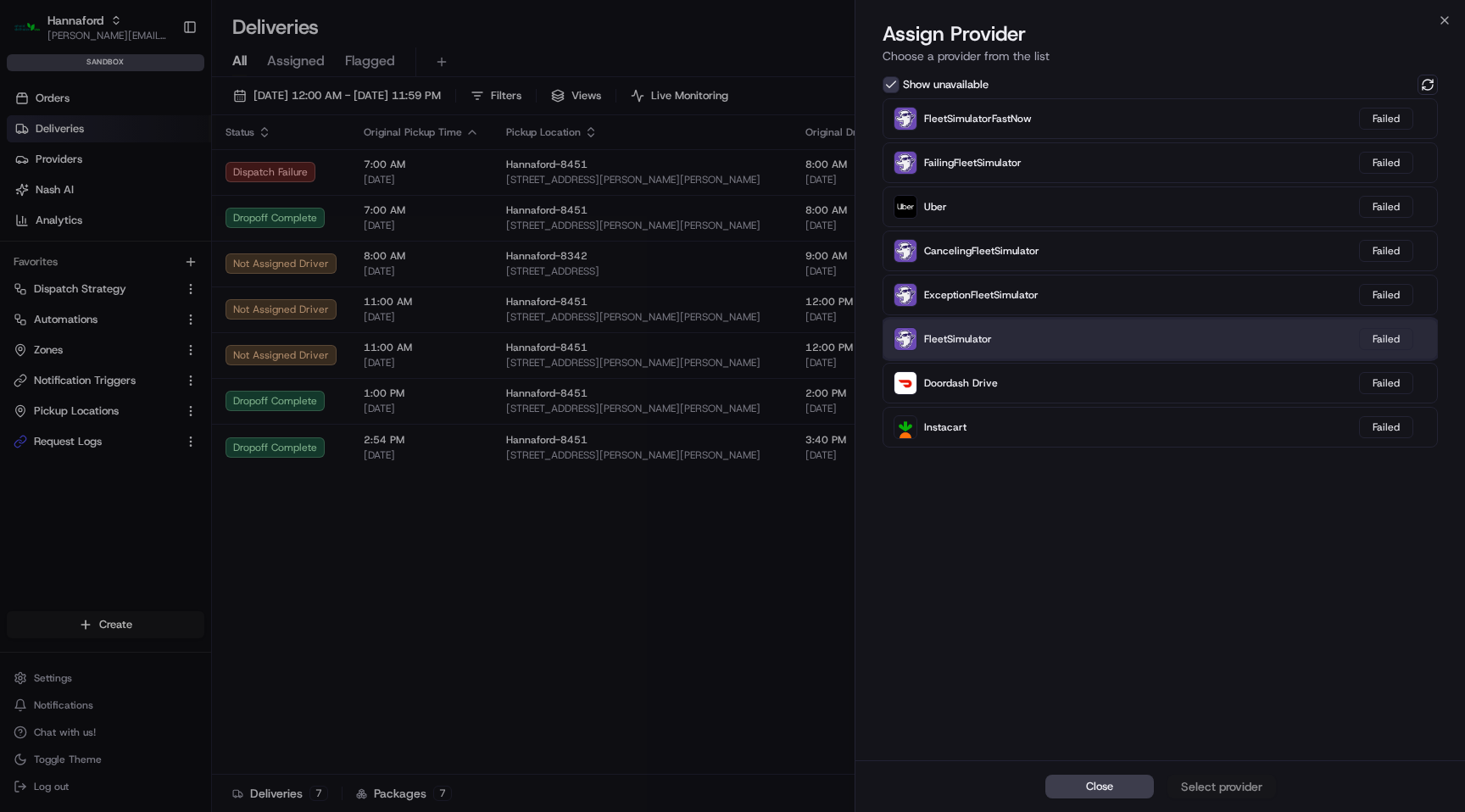
click at [1127, 332] on div "FleetSimulator Failed" at bounding box center [1160, 339] width 556 height 41
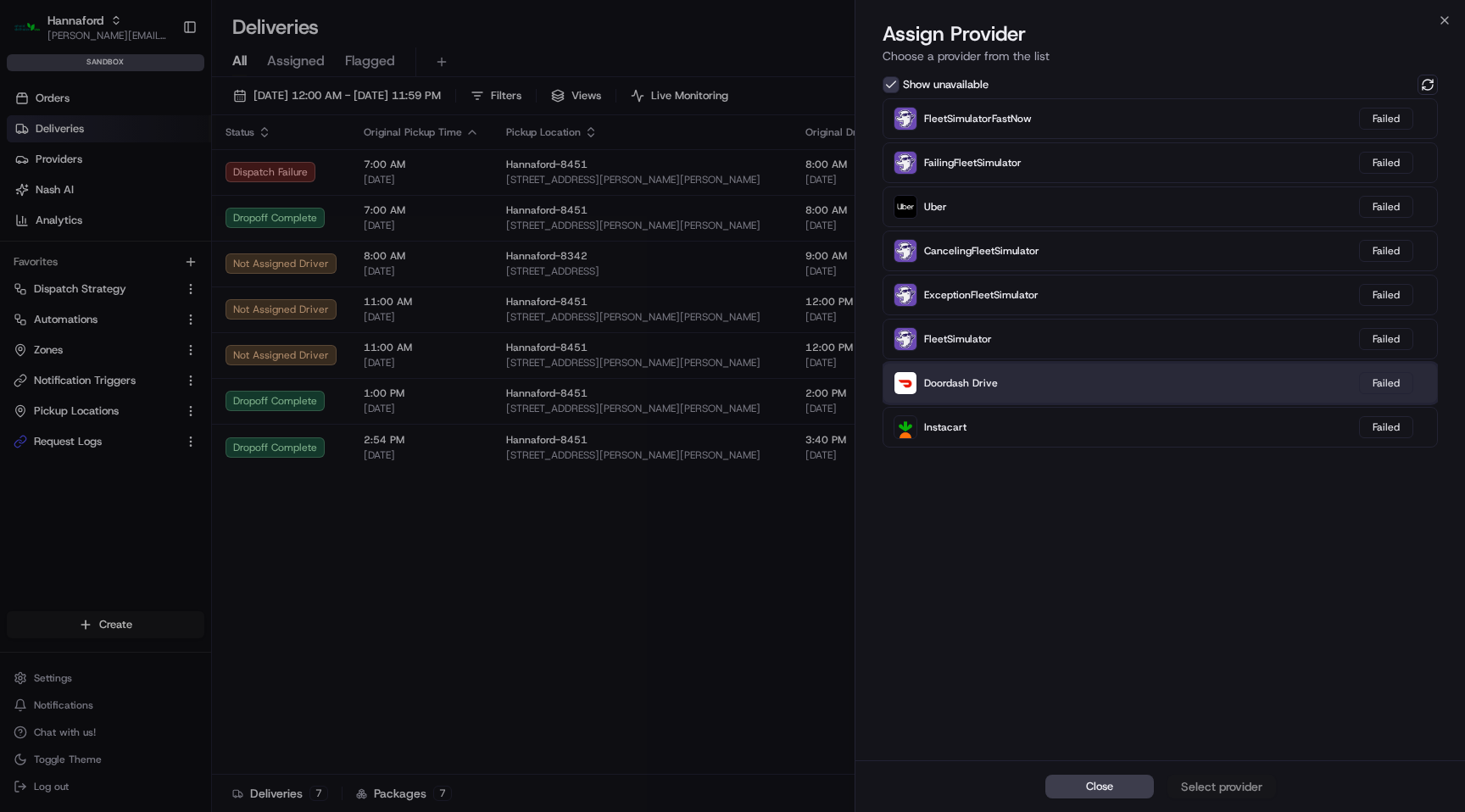
click at [1127, 367] on div "Doordash Drive Failed" at bounding box center [1160, 383] width 556 height 41
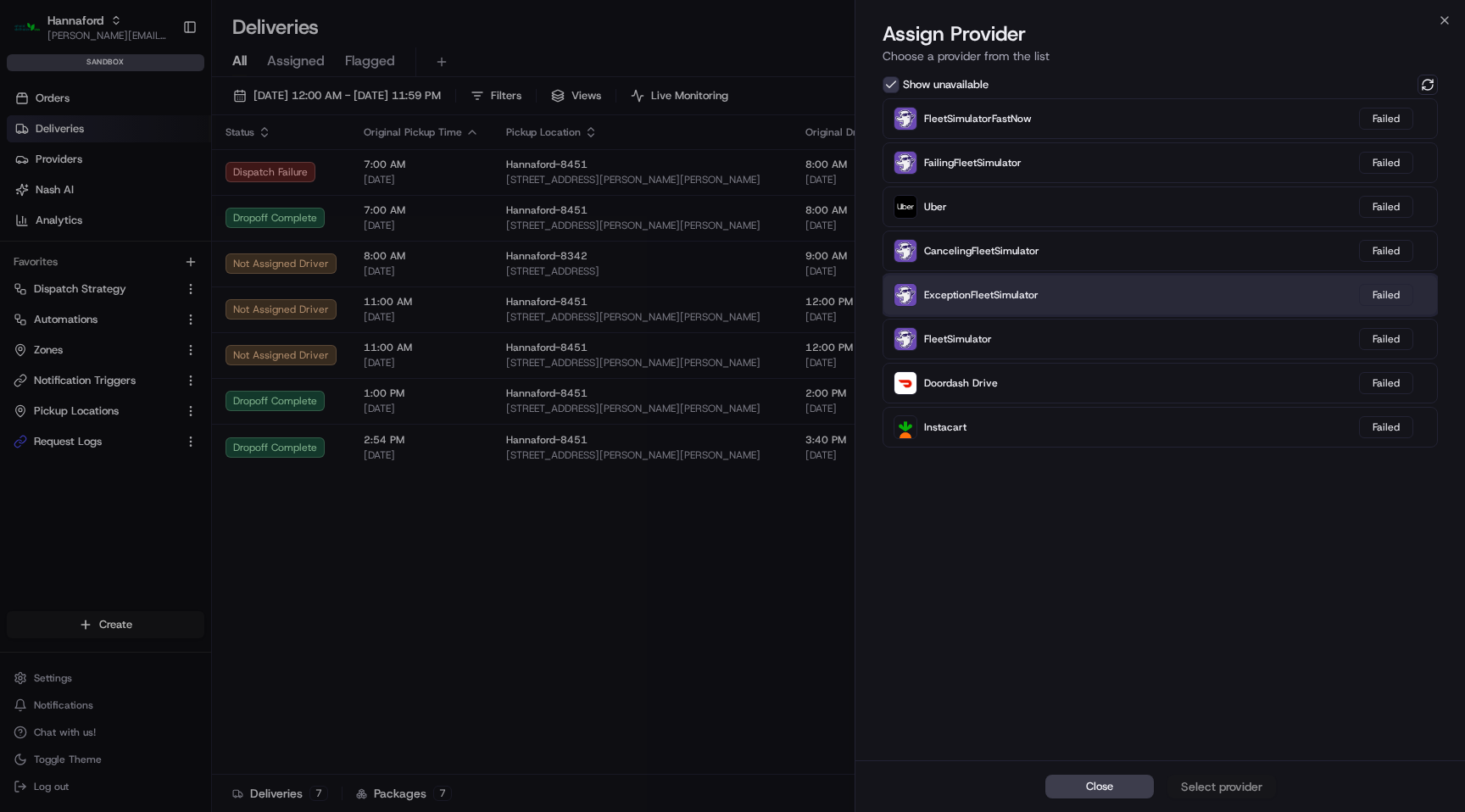
click at [1127, 301] on div "ExceptionFleetSimulator Failed" at bounding box center [1160, 295] width 556 height 41
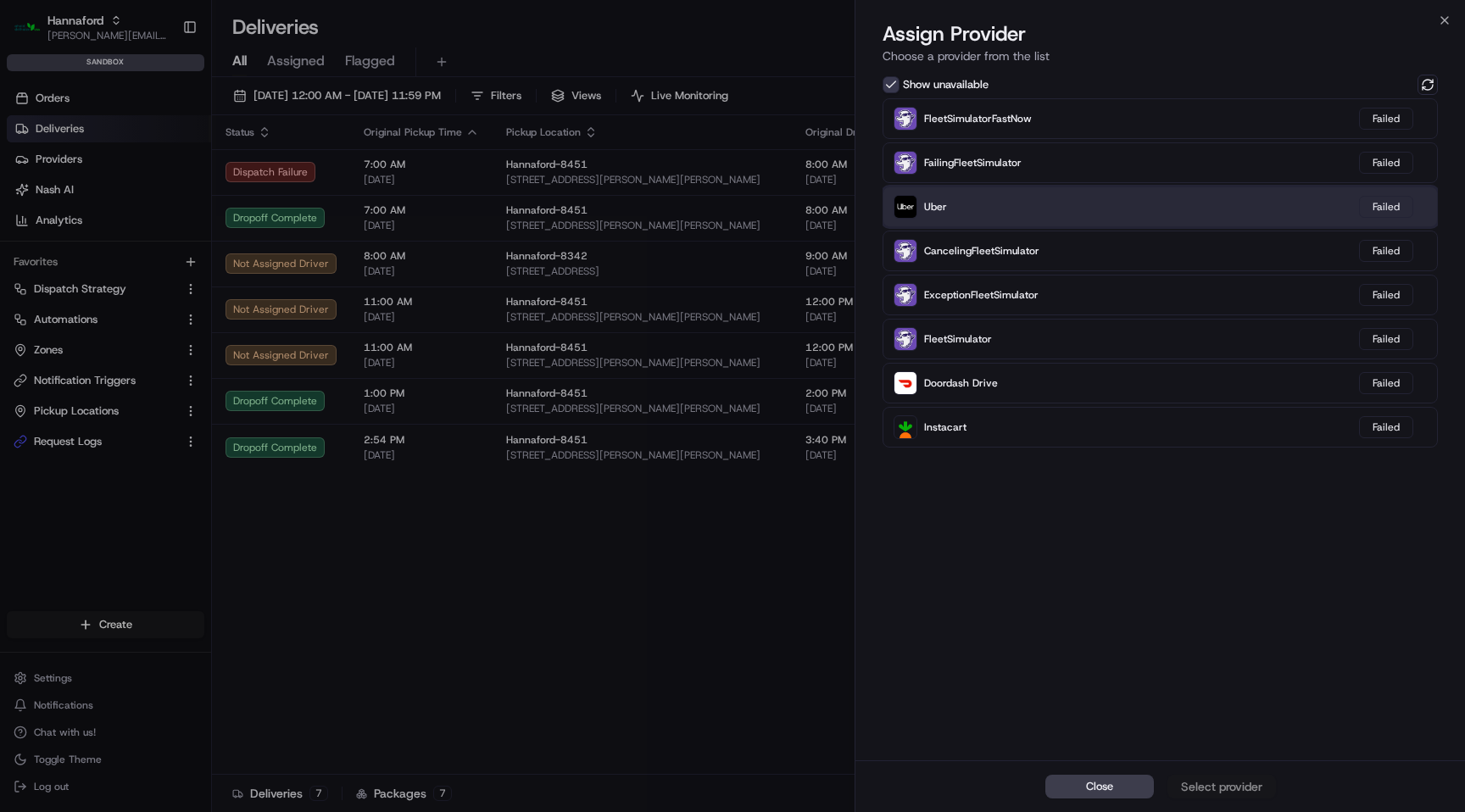
click at [1127, 222] on div "Uber Failed" at bounding box center [1160, 207] width 556 height 41
click at [1107, 210] on div "Uber Failed" at bounding box center [1160, 207] width 556 height 41
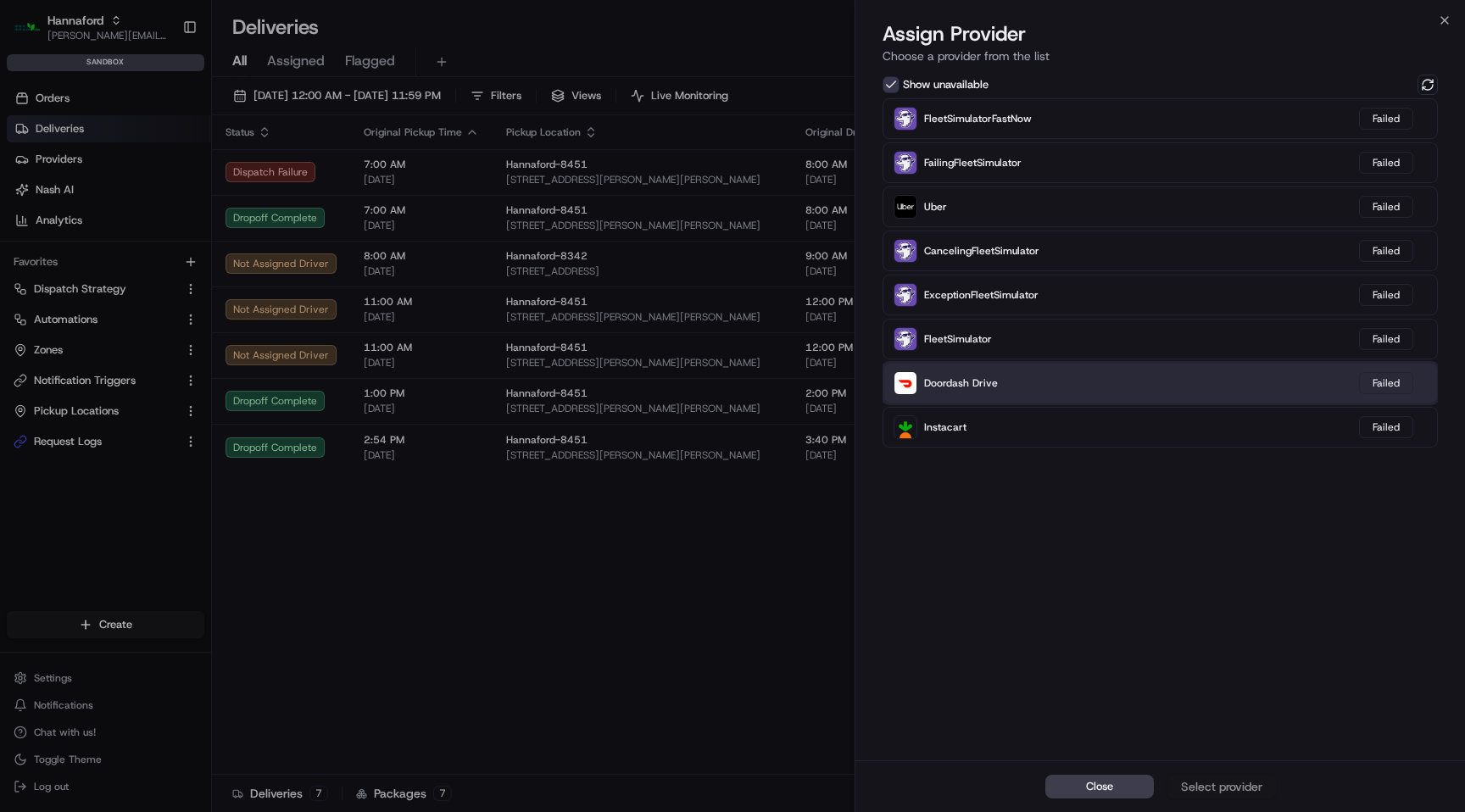
click at [1171, 386] on div "Doordash Drive Failed" at bounding box center [1160, 383] width 556 height 41
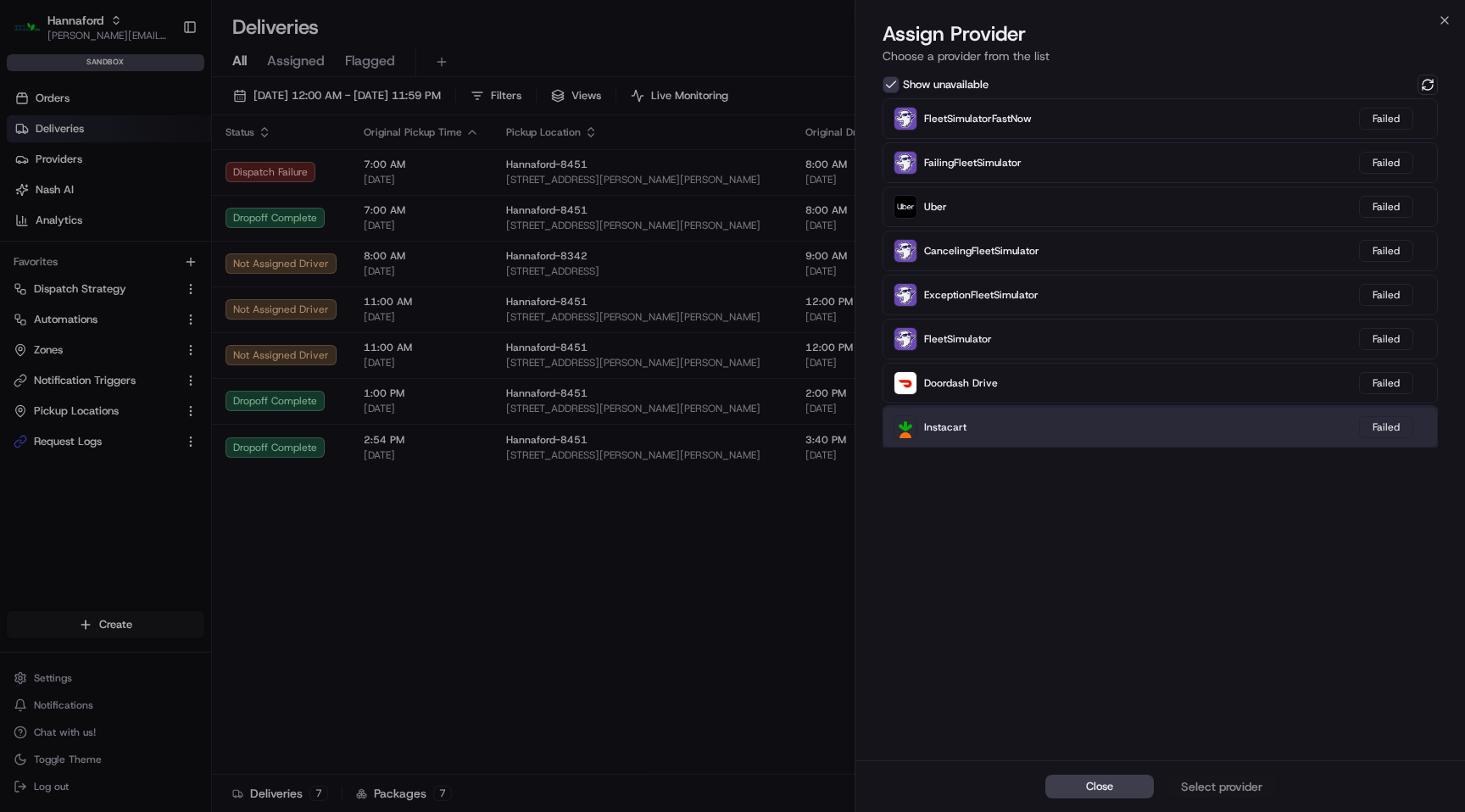
click at [1015, 446] on div "Instacart Failed" at bounding box center [1160, 427] width 556 height 41
